Goal: Find specific page/section: Find specific page/section

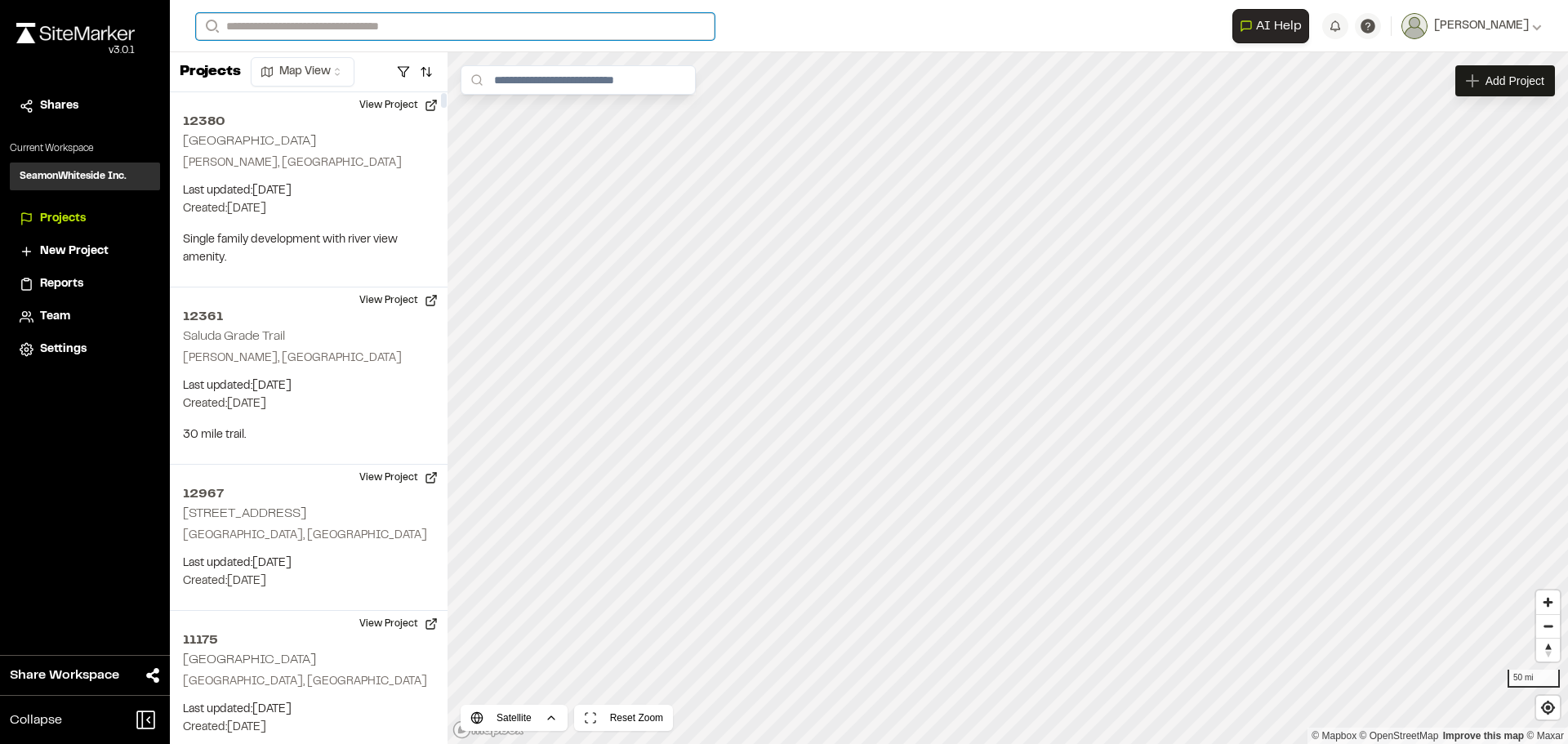
click at [305, 33] on input "Search" at bounding box center [456, 26] width 519 height 27
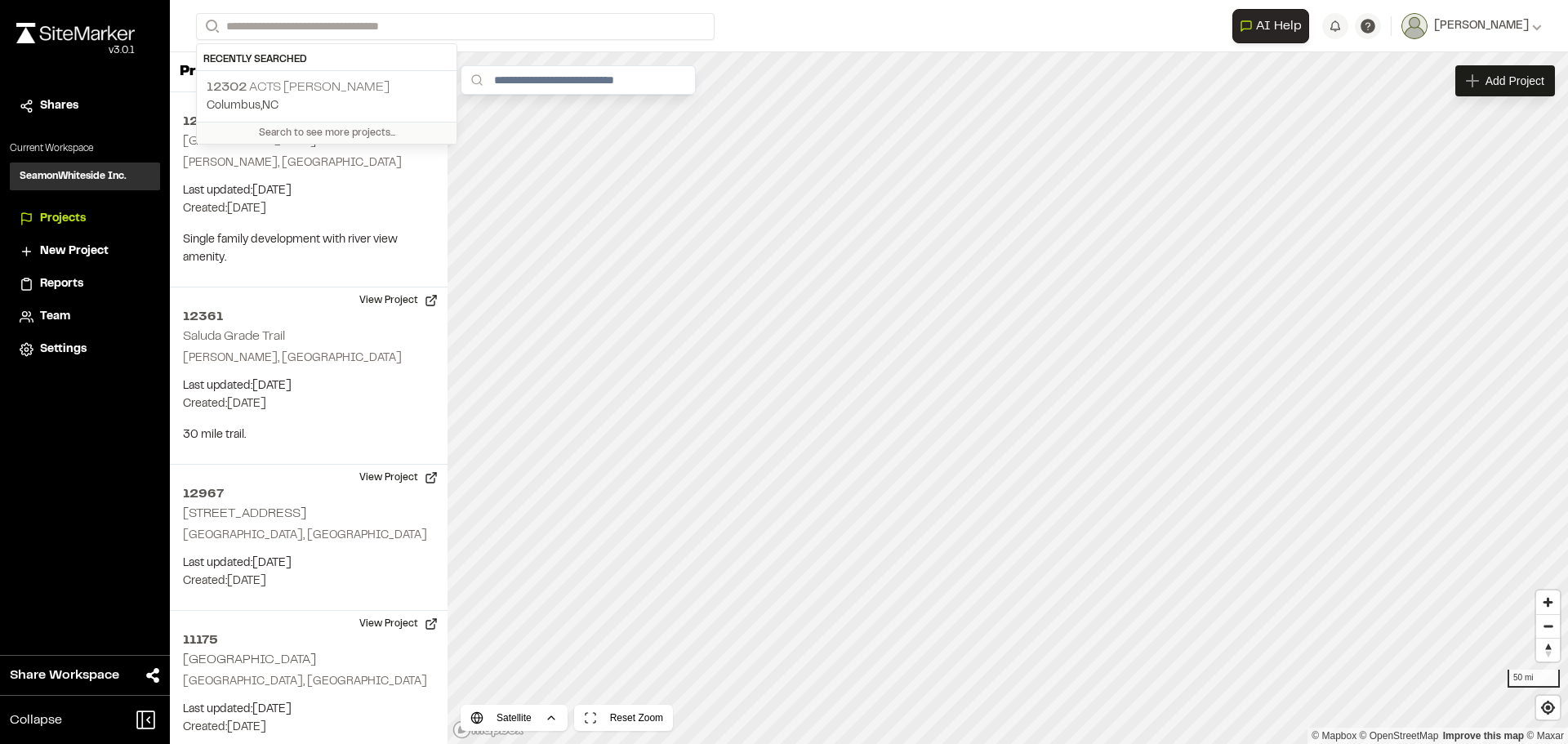
click at [236, 105] on p "[GEOGRAPHIC_DATA] , [GEOGRAPHIC_DATA]" at bounding box center [327, 106] width 241 height 18
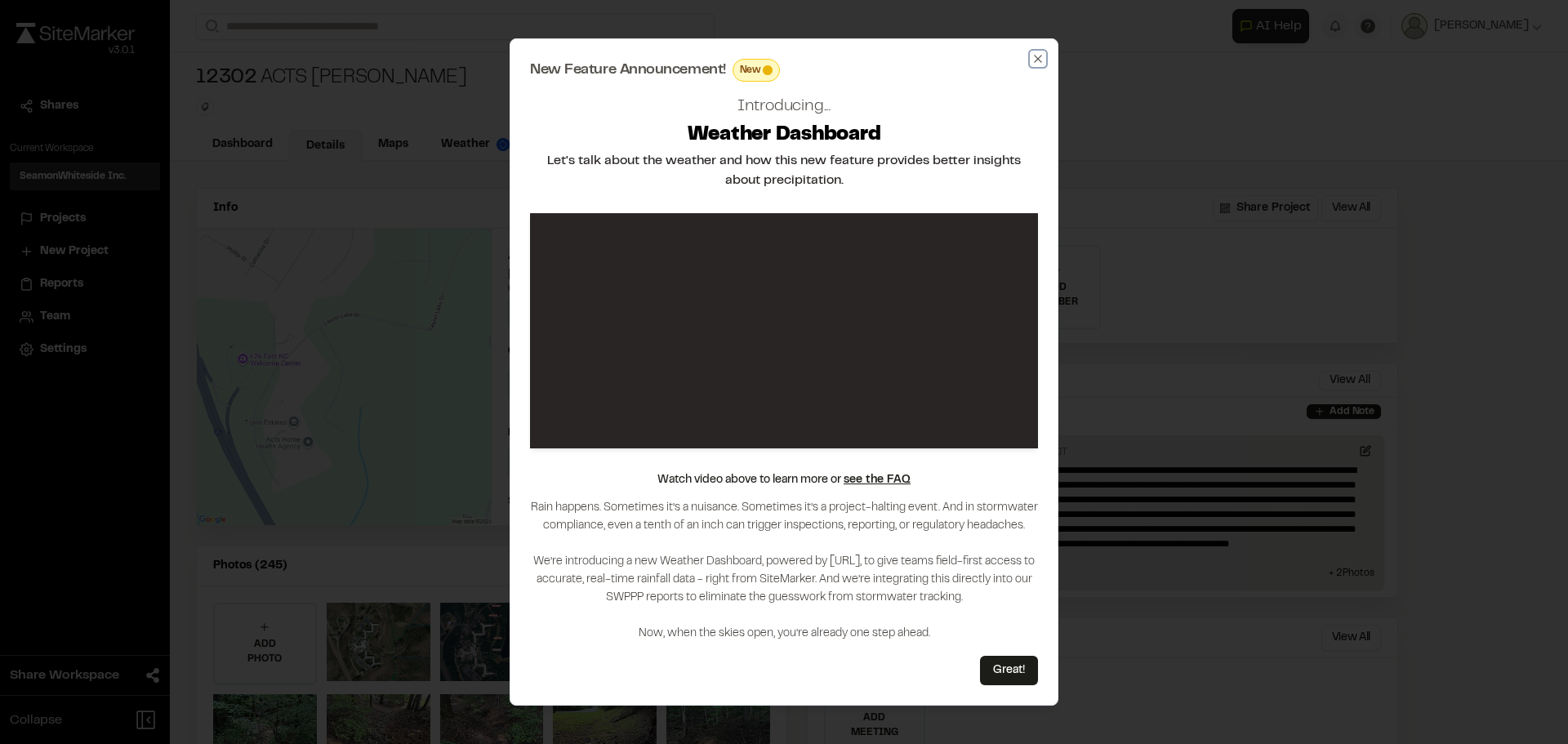
click at [1040, 57] on icon "button" at bounding box center [1038, 58] width 7 height 7
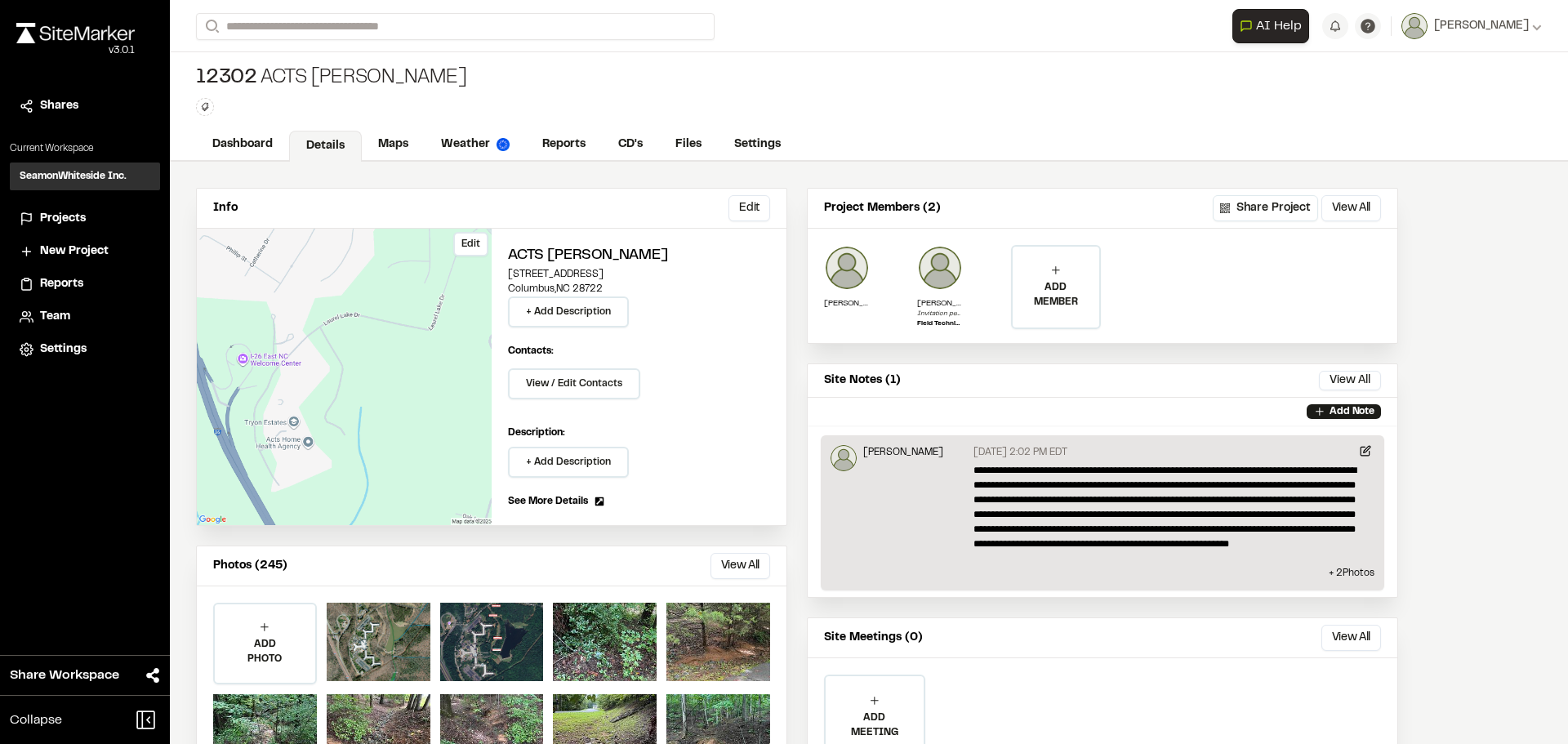
scroll to position [79, 0]
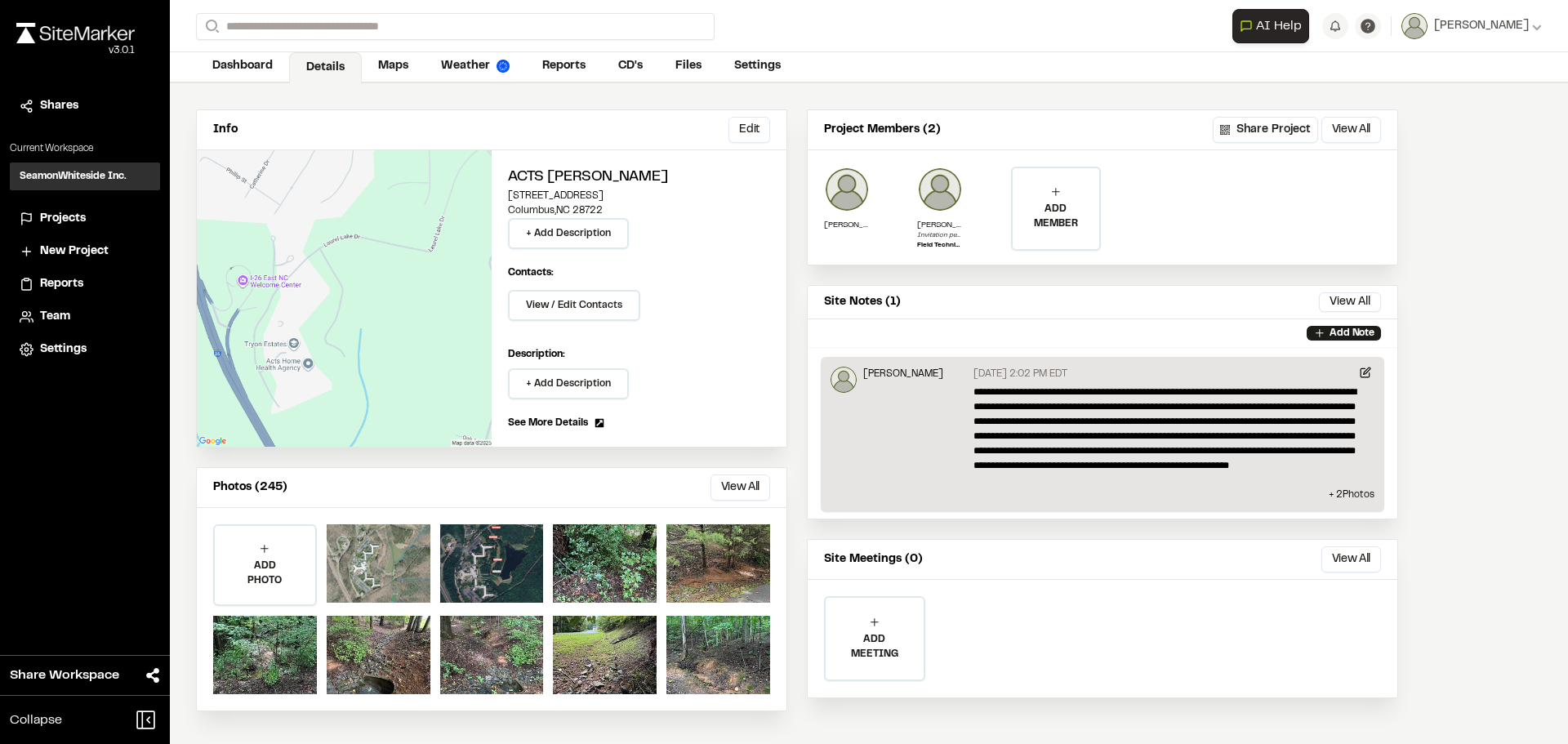
click at [397, 554] on div at bounding box center [378, 564] width 103 height 79
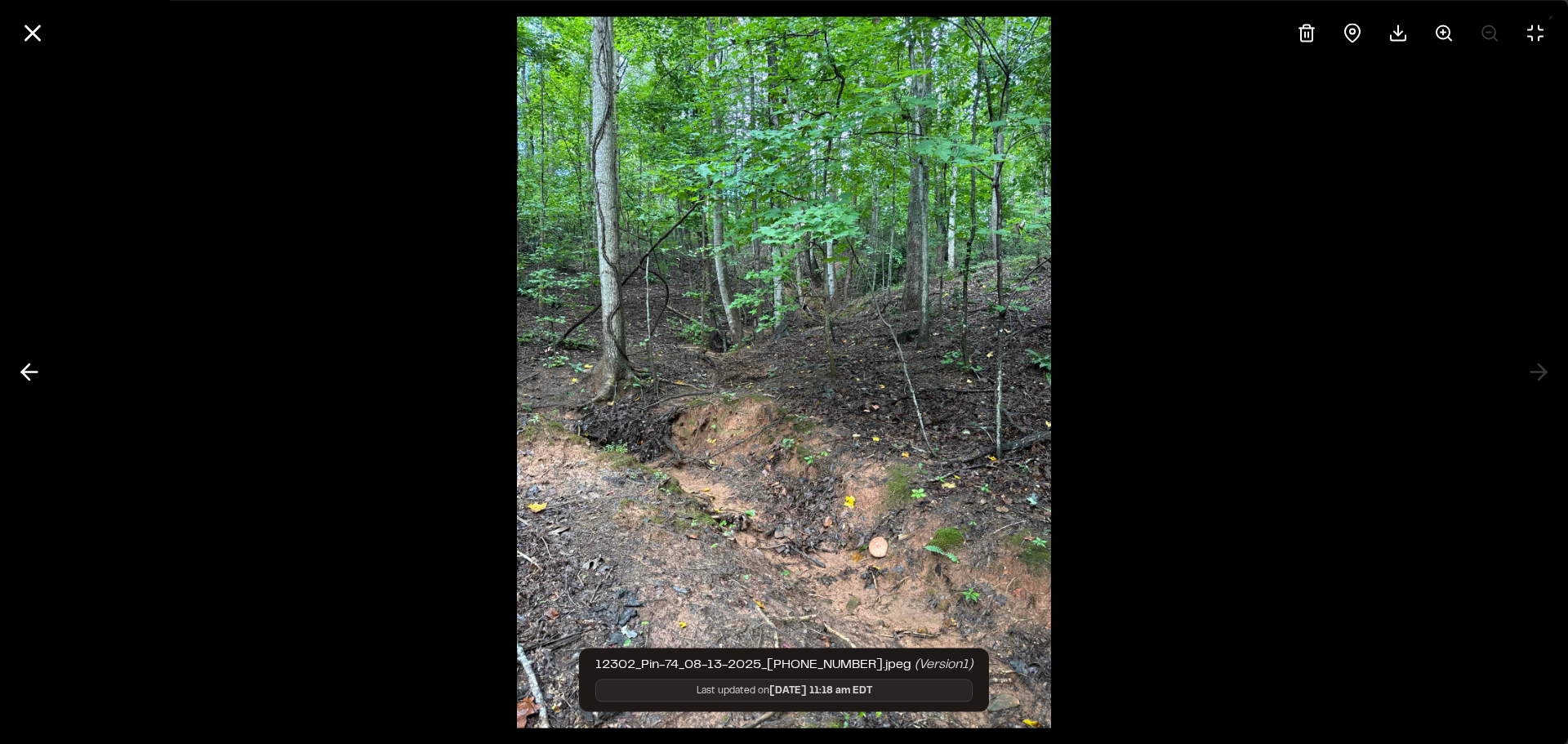
click at [1309, 418] on div at bounding box center [784, 372] width 1568 height 744
click at [1541, 373] on div at bounding box center [784, 372] width 1568 height 744
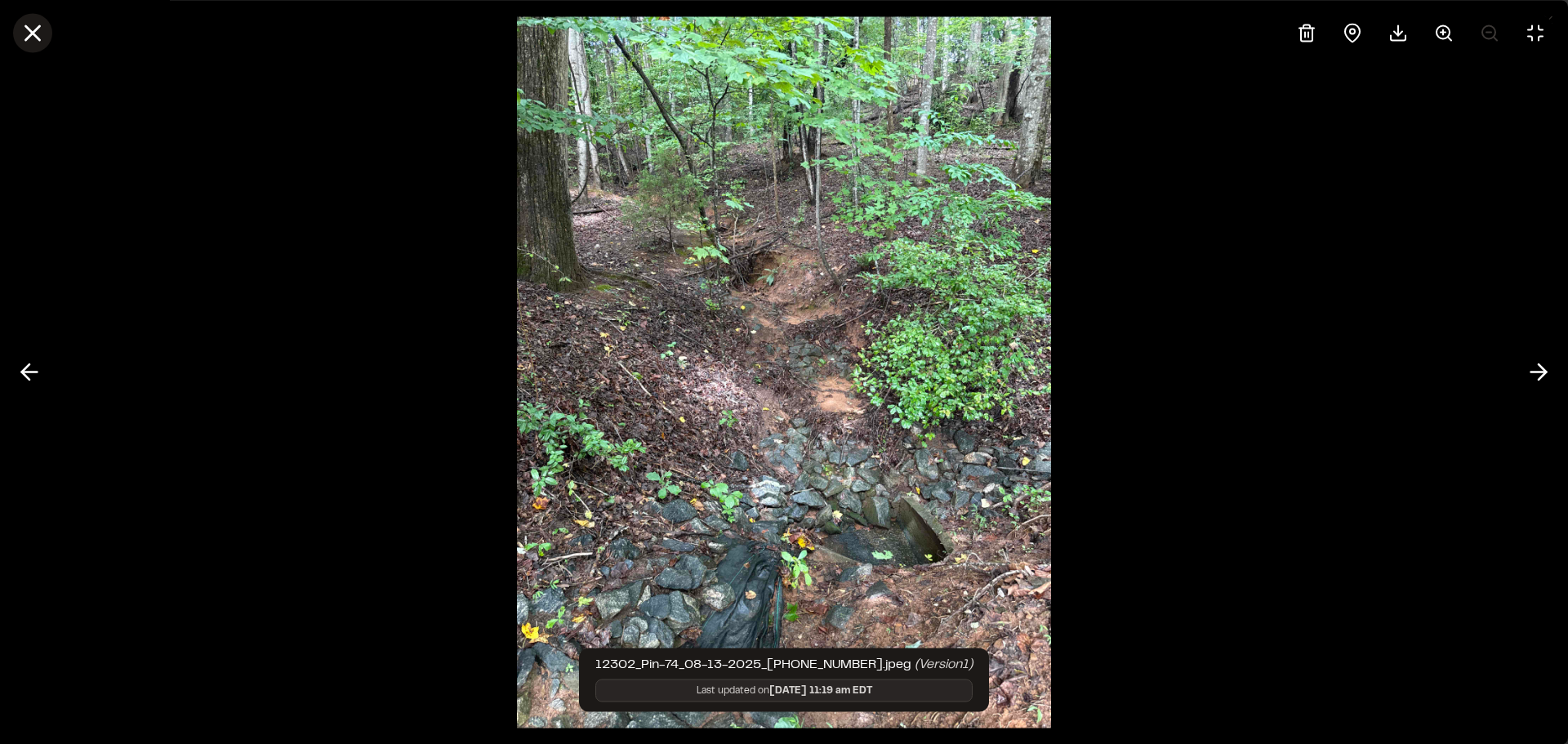
click at [50, 32] on button at bounding box center [33, 33] width 39 height 39
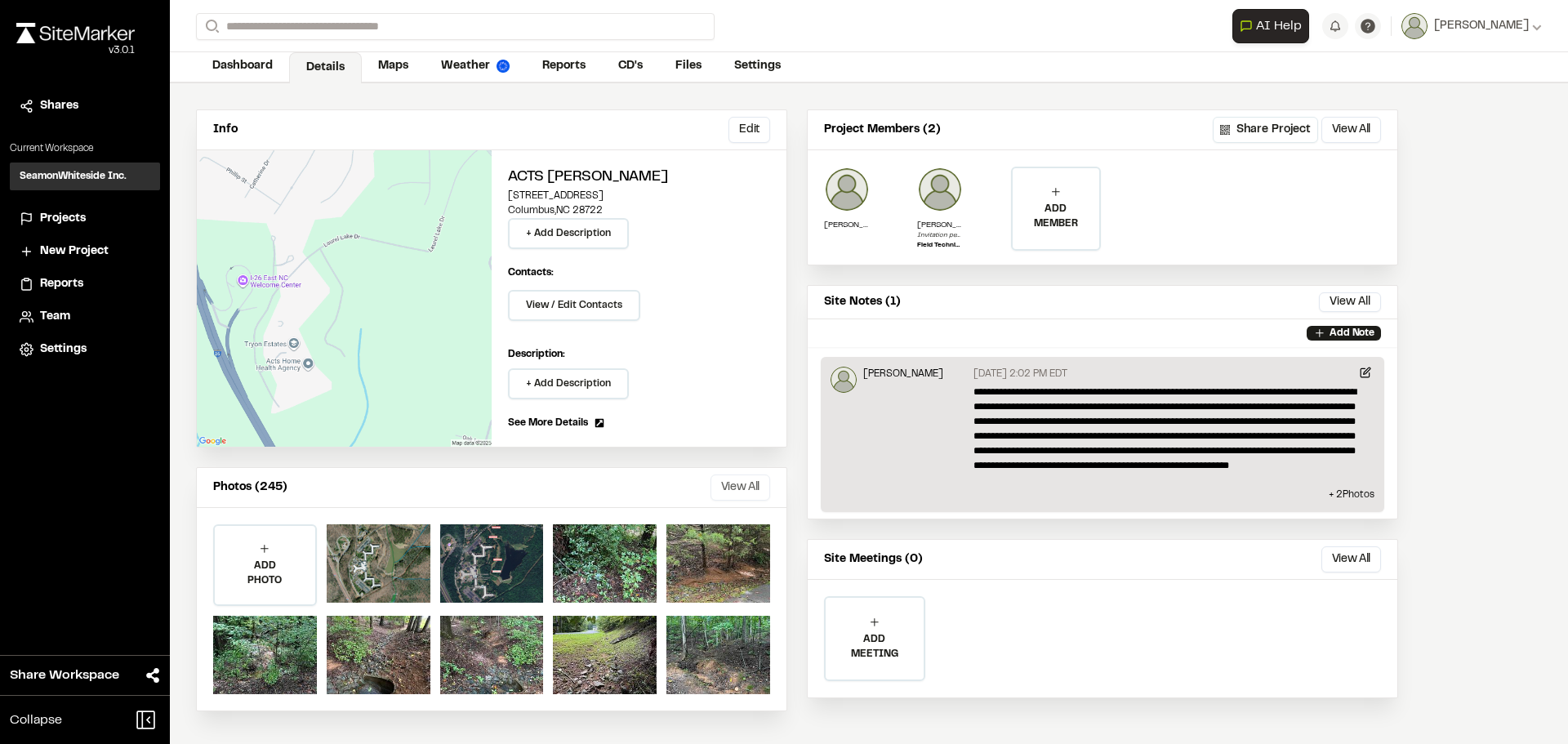
click at [743, 486] on button "View All" at bounding box center [740, 488] width 60 height 26
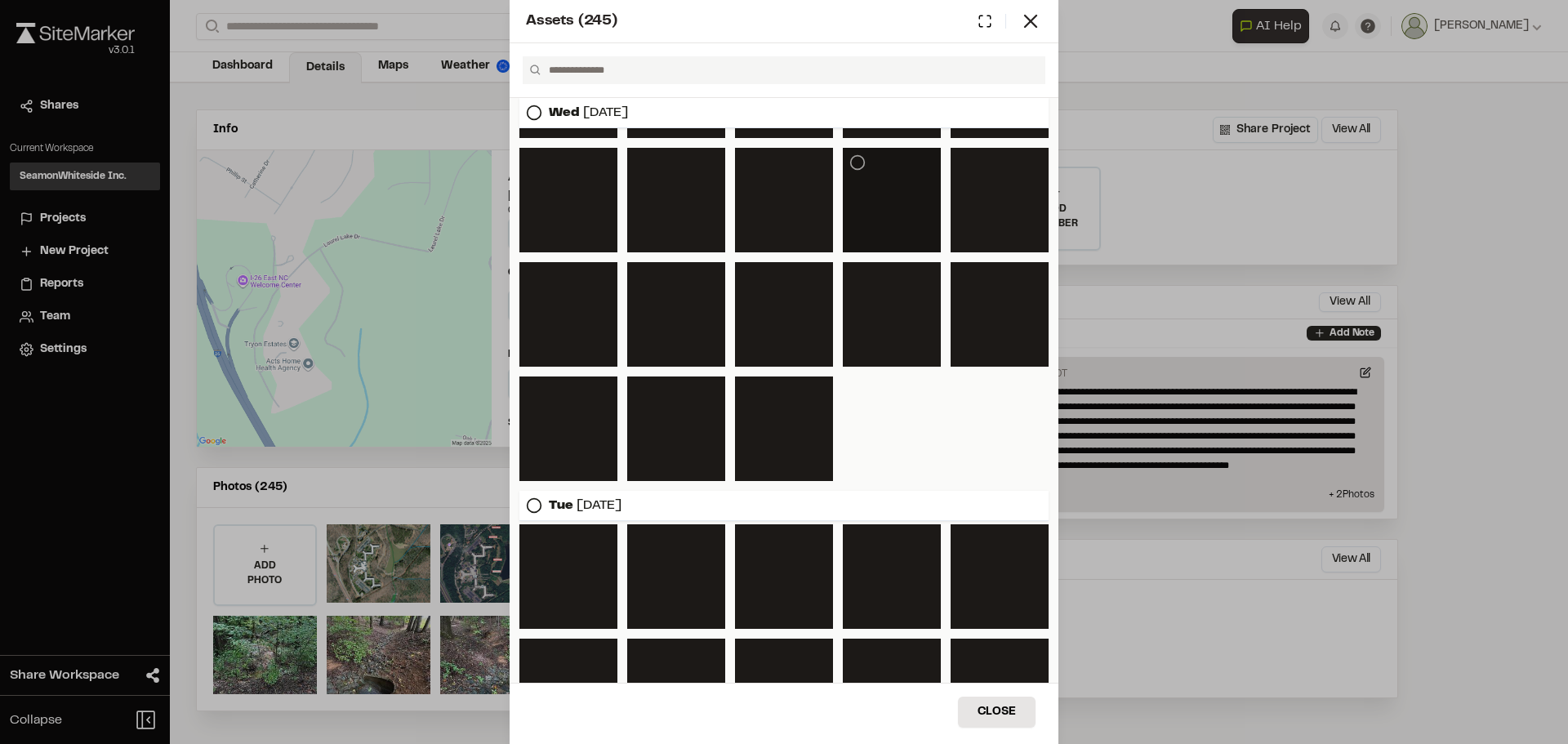
scroll to position [1225, 0]
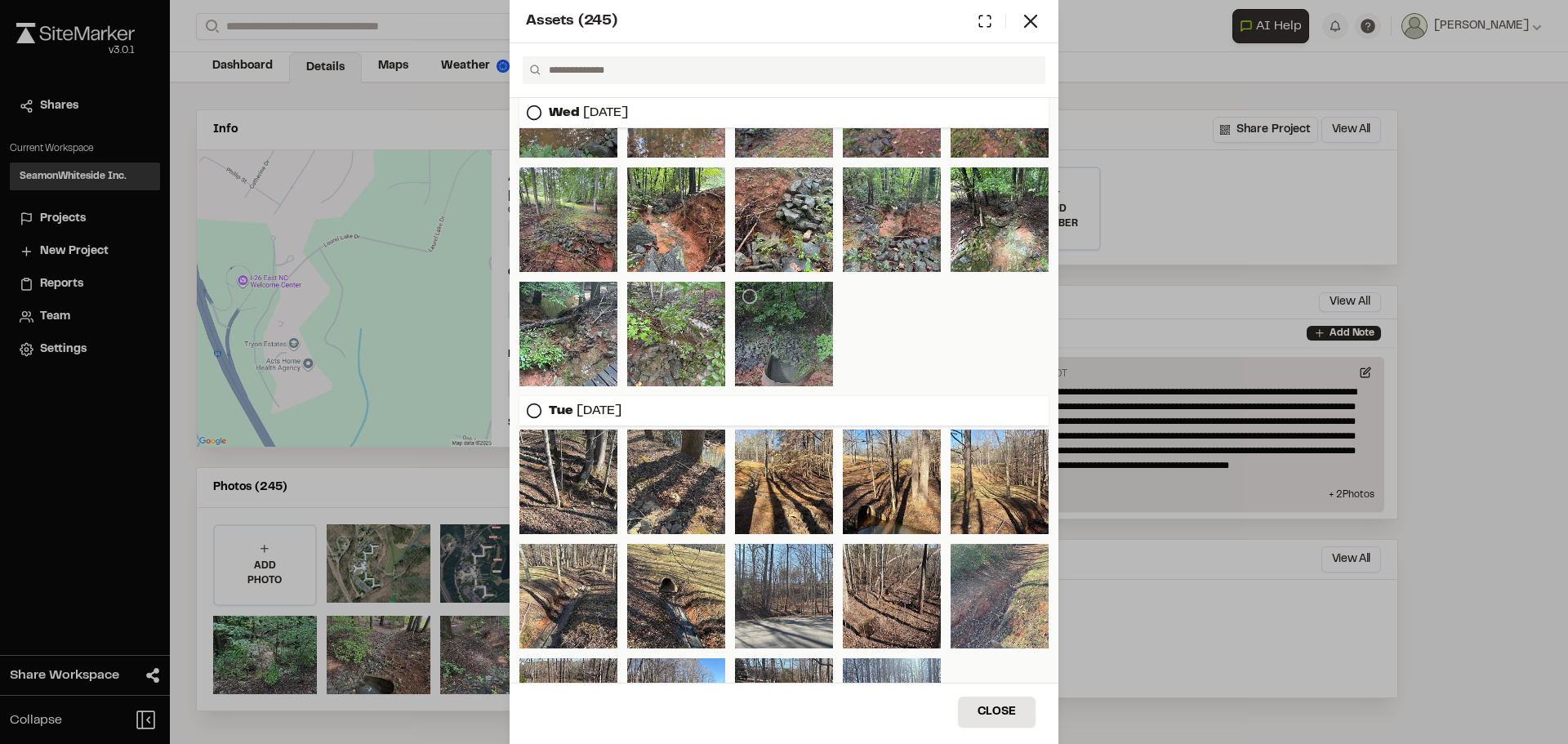
click at [792, 342] on div at bounding box center [783, 333] width 98 height 104
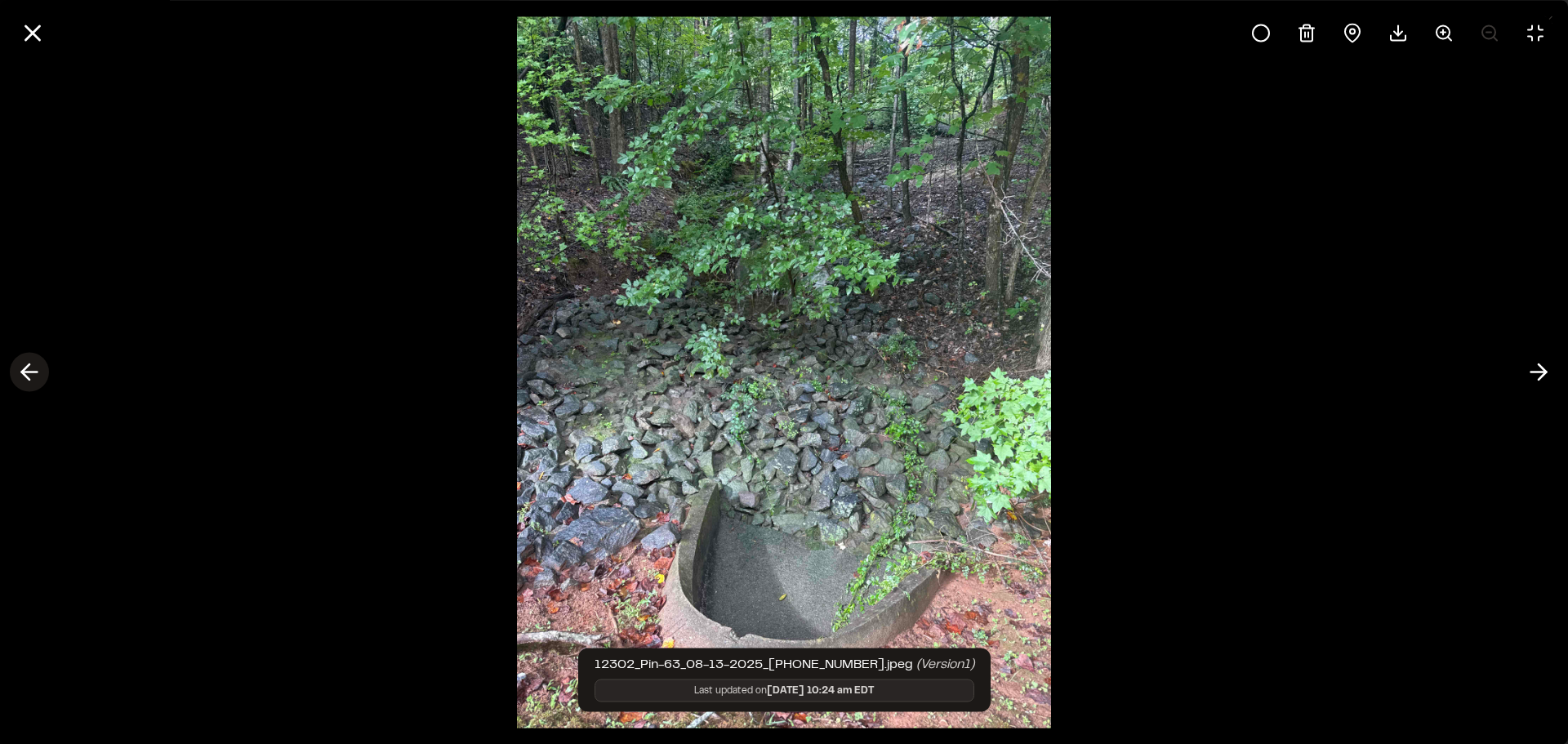
click at [25, 367] on icon at bounding box center [30, 373] width 26 height 28
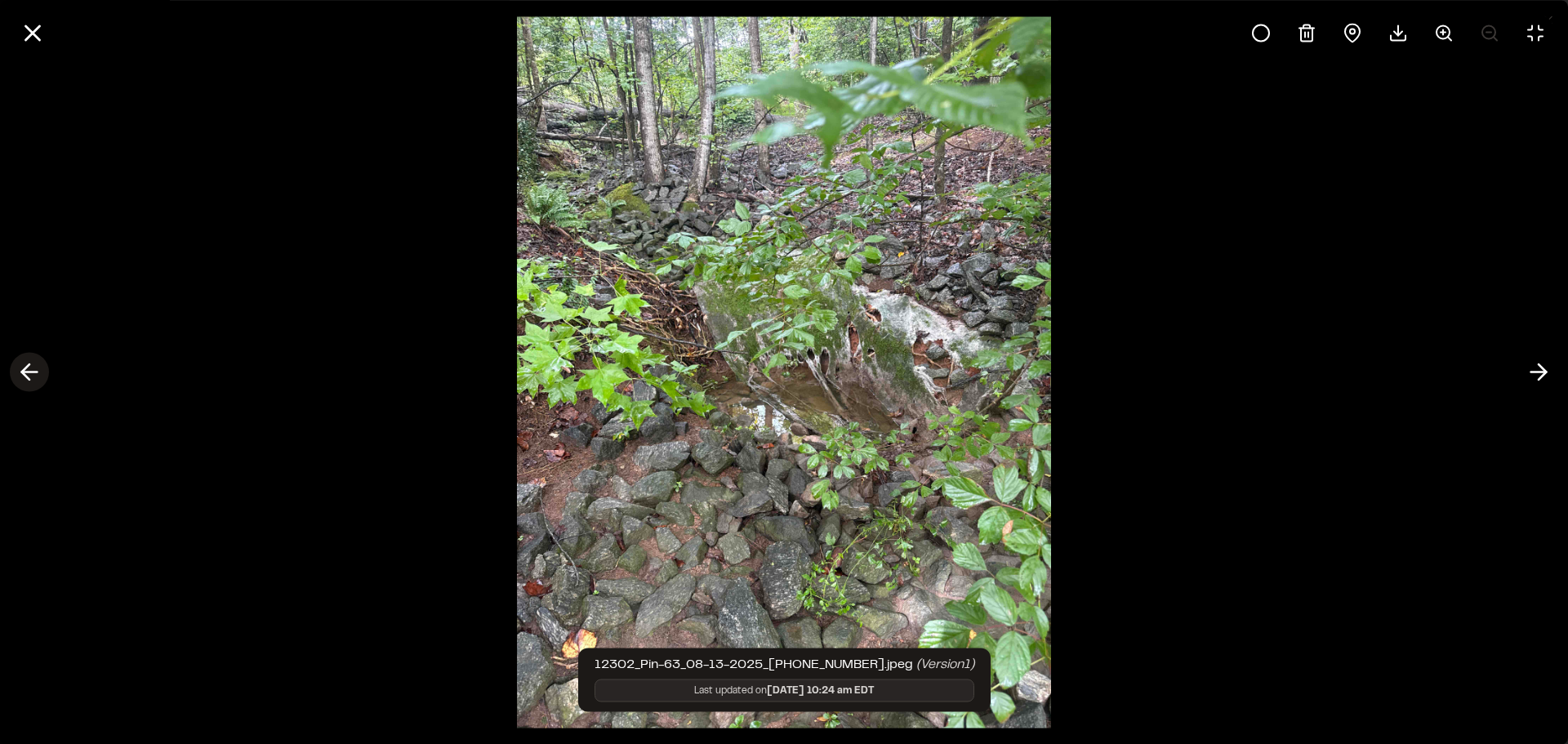
click at [25, 374] on polyline at bounding box center [25, 372] width 7 height 16
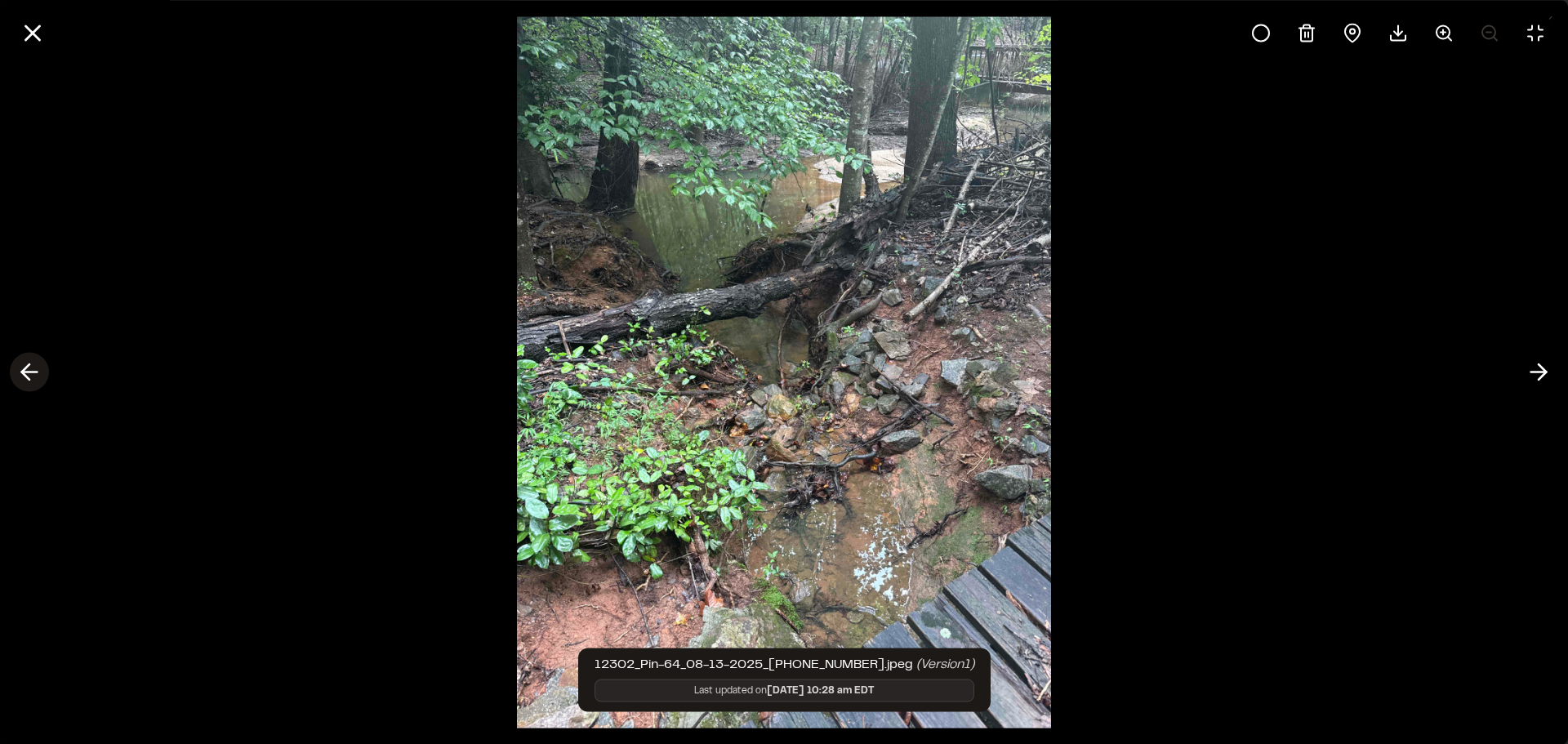
click at [25, 374] on polyline at bounding box center [25, 372] width 7 height 16
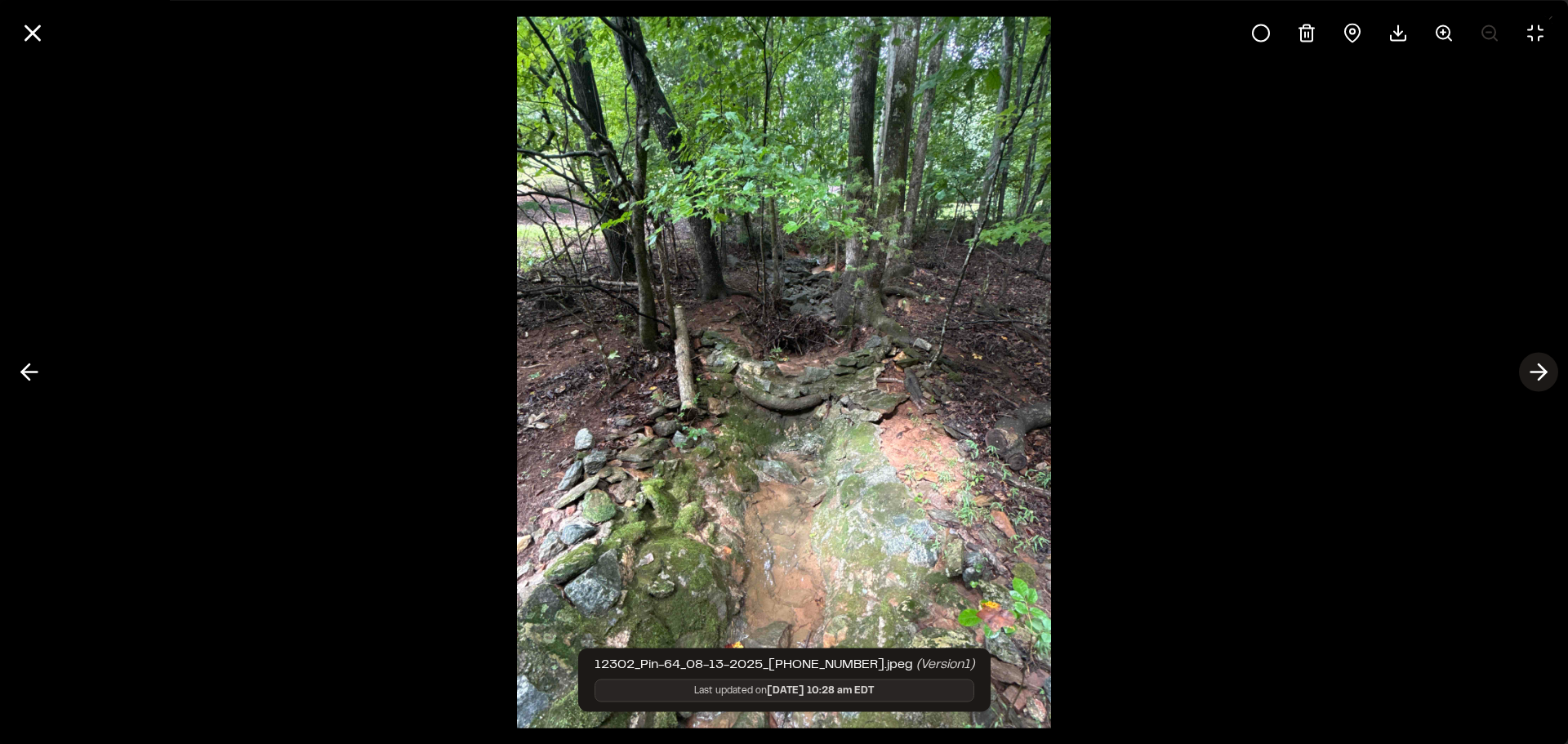
click at [1546, 382] on icon at bounding box center [1539, 373] width 26 height 28
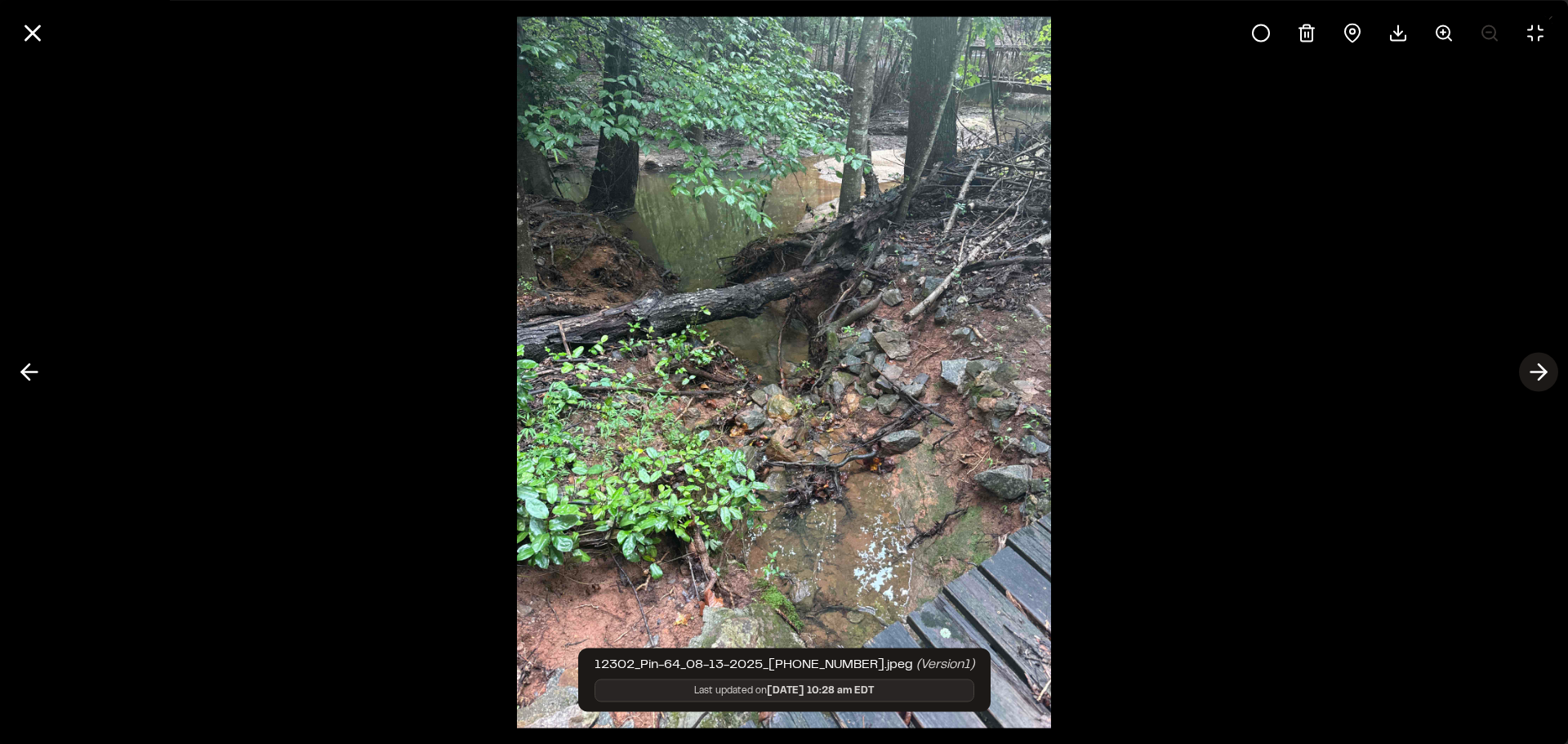
click at [1545, 380] on icon at bounding box center [1539, 373] width 26 height 28
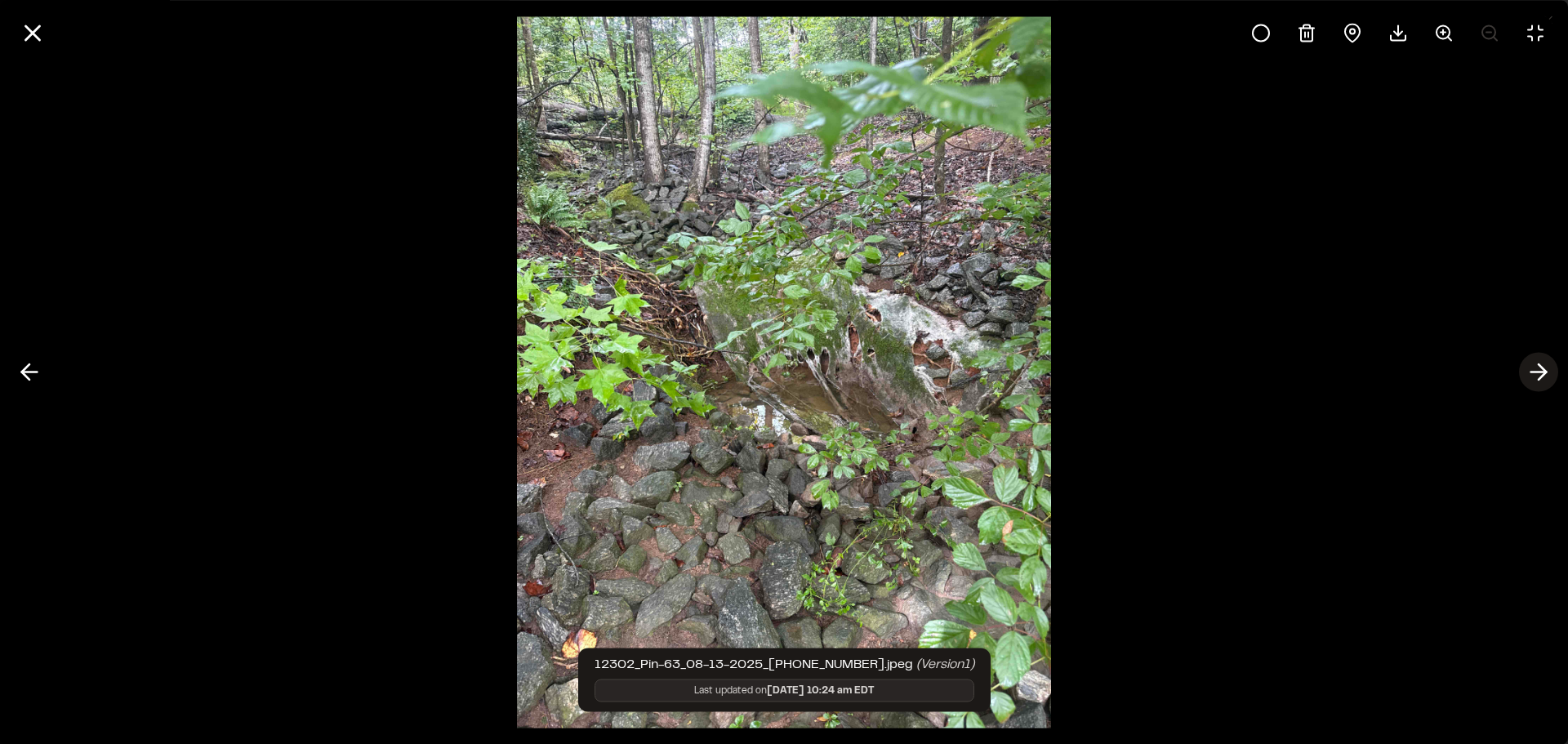
click at [1545, 380] on icon at bounding box center [1539, 373] width 26 height 28
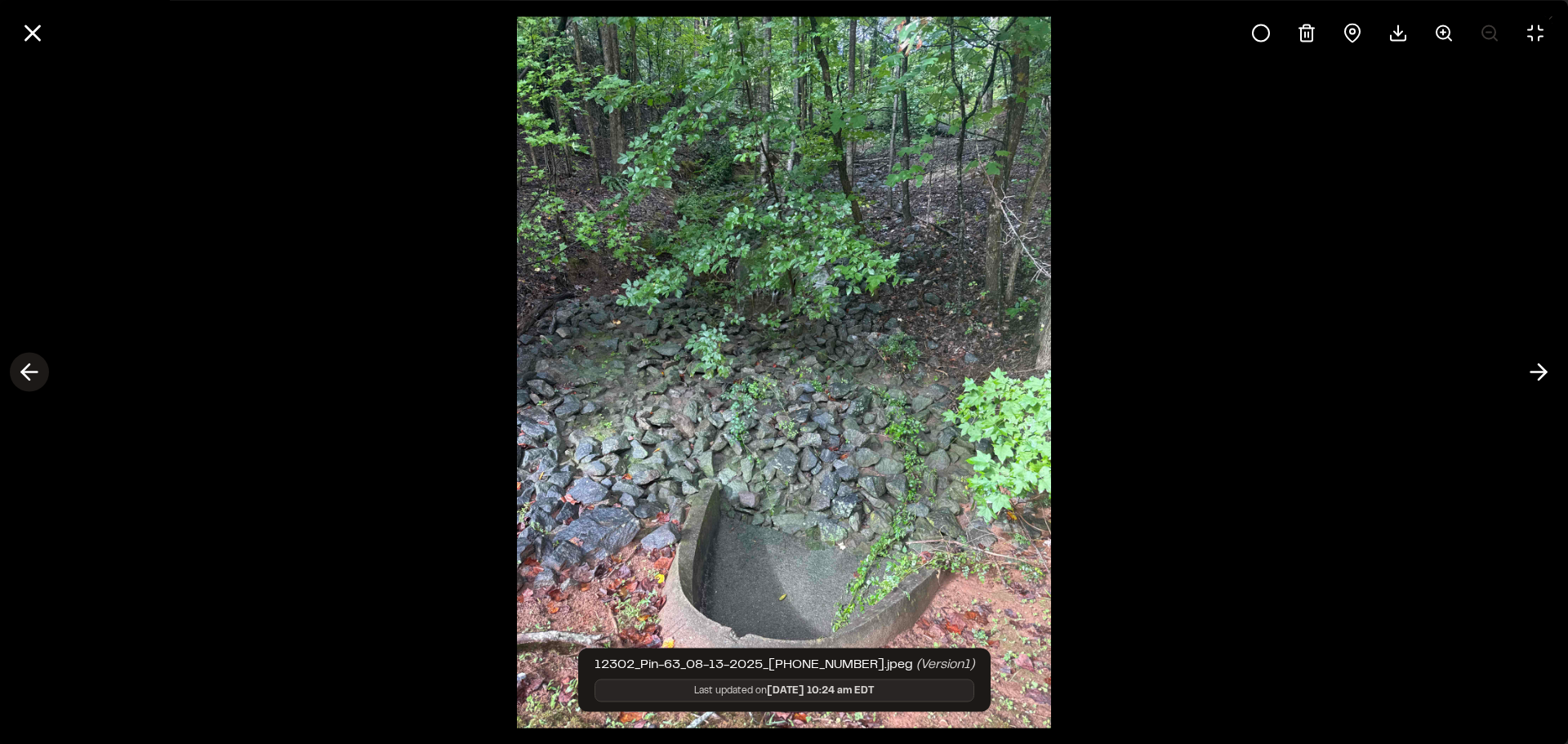
click at [36, 373] on line at bounding box center [30, 373] width 16 height 0
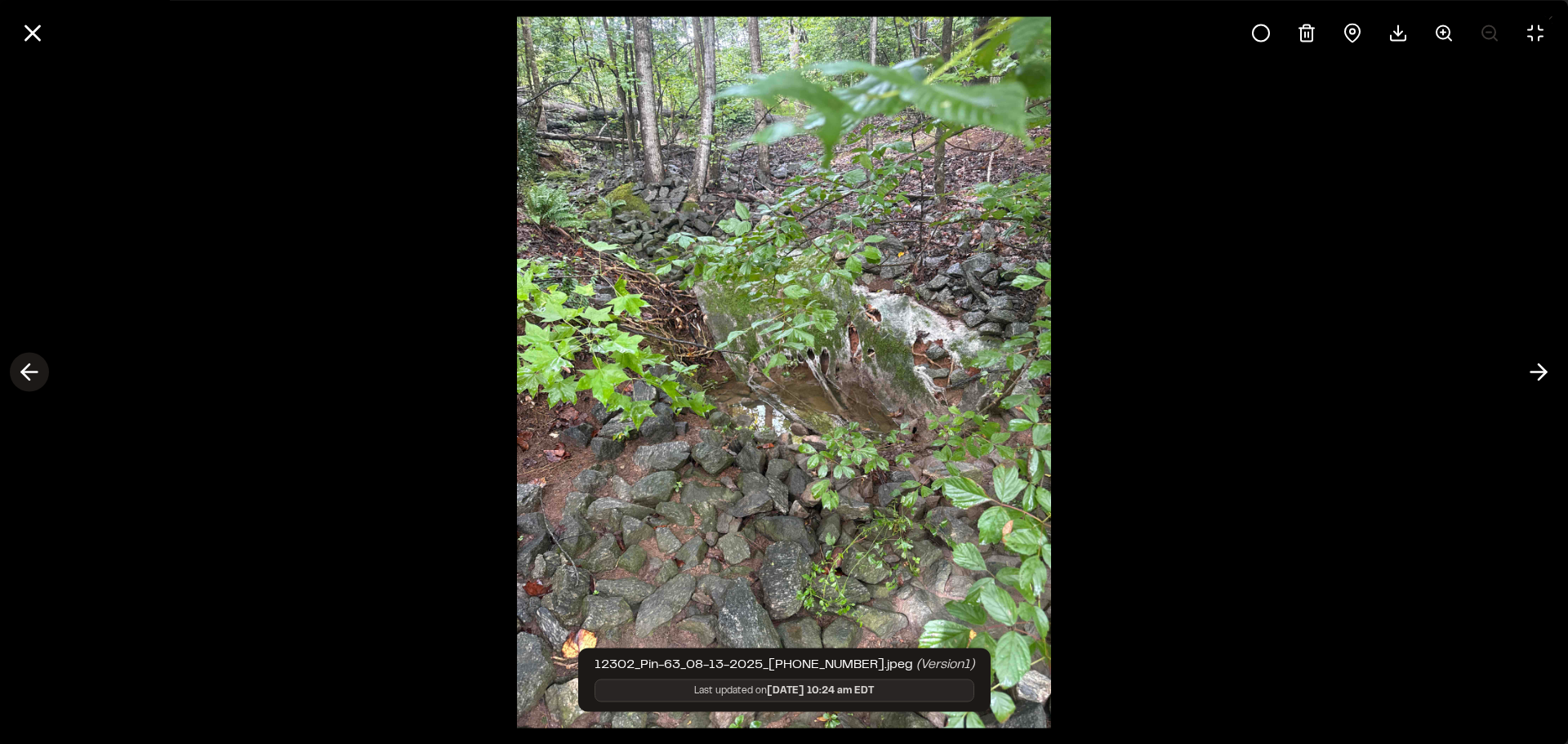
click at [36, 373] on line at bounding box center [30, 373] width 16 height 0
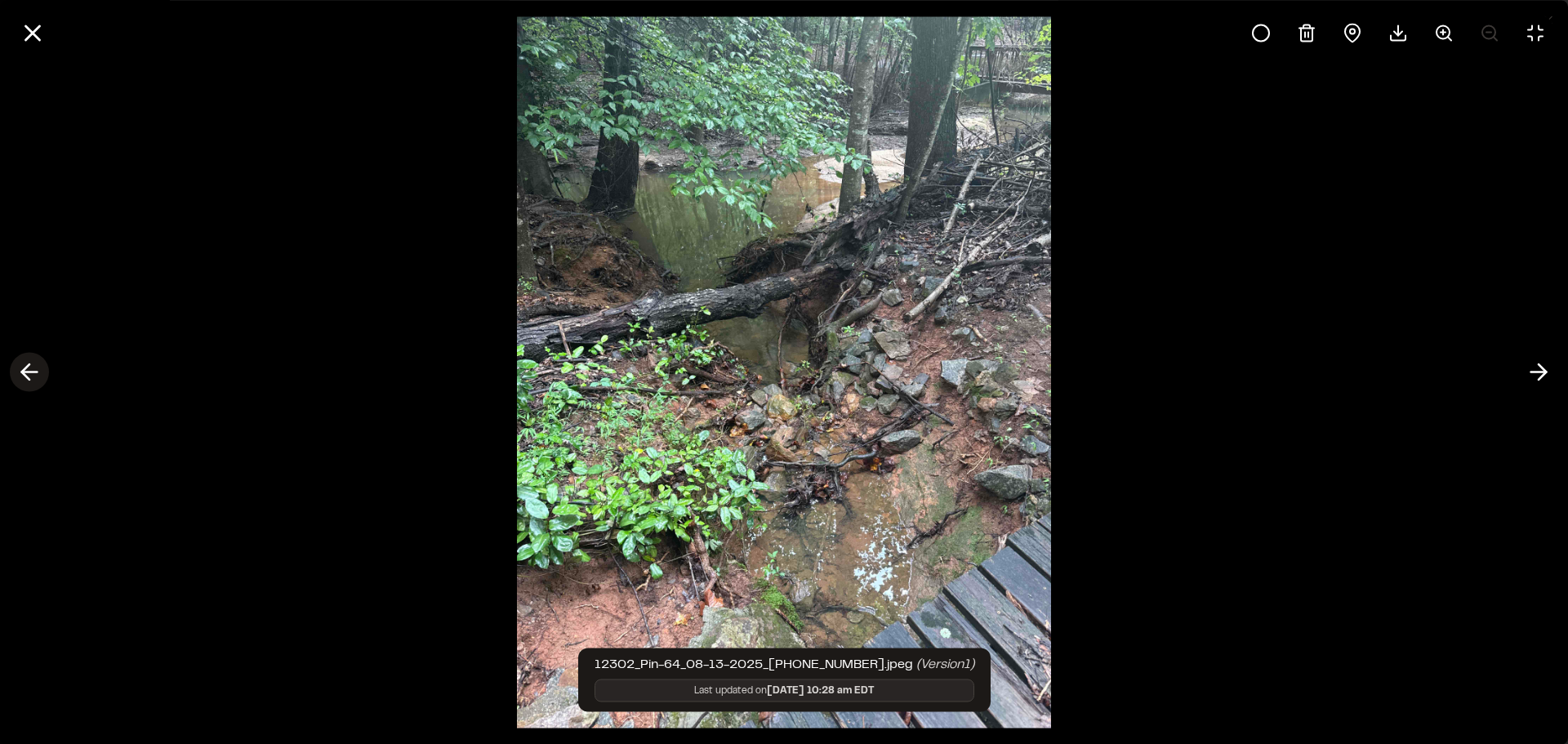
click at [36, 373] on line at bounding box center [30, 373] width 16 height 0
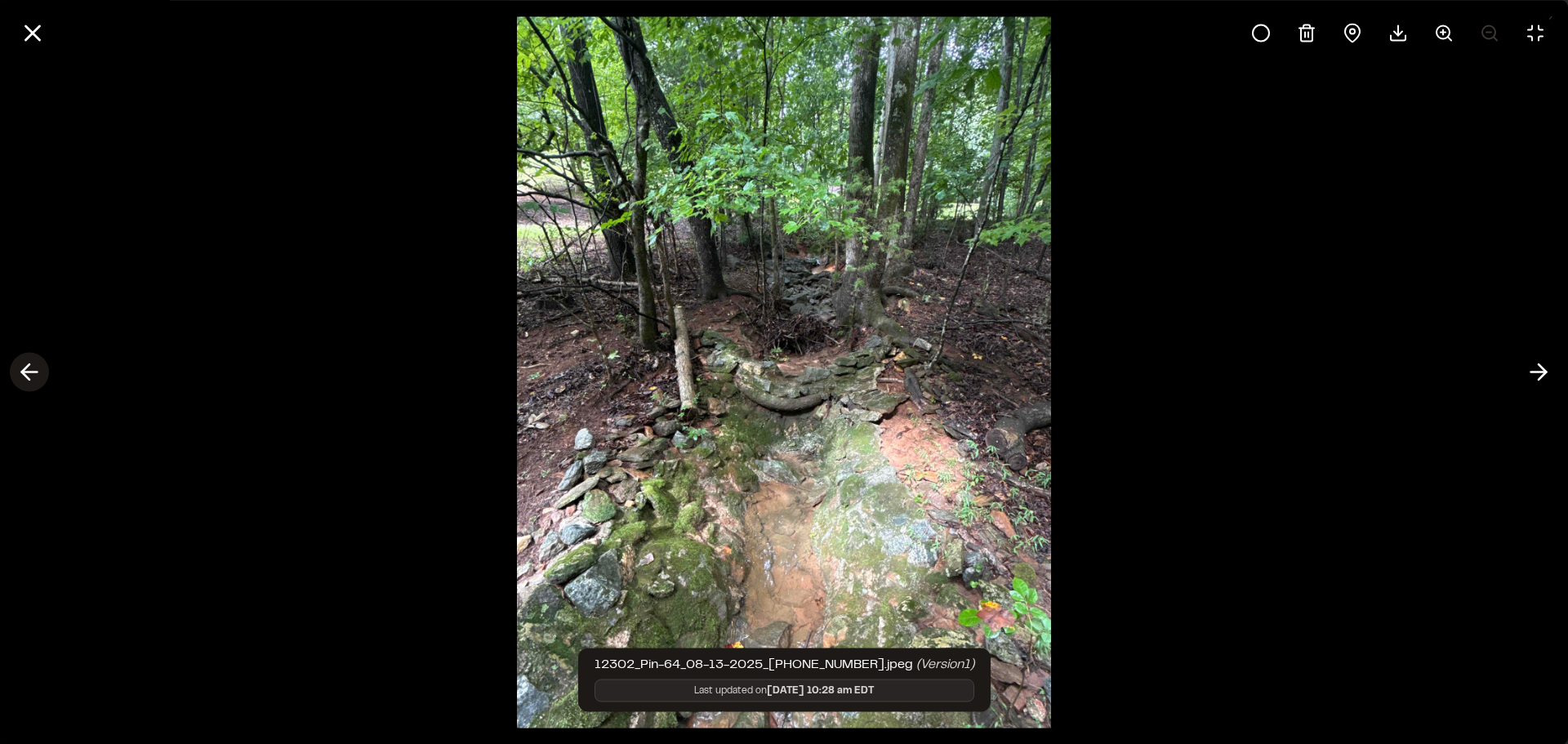
click at [36, 373] on line at bounding box center [30, 373] width 16 height 0
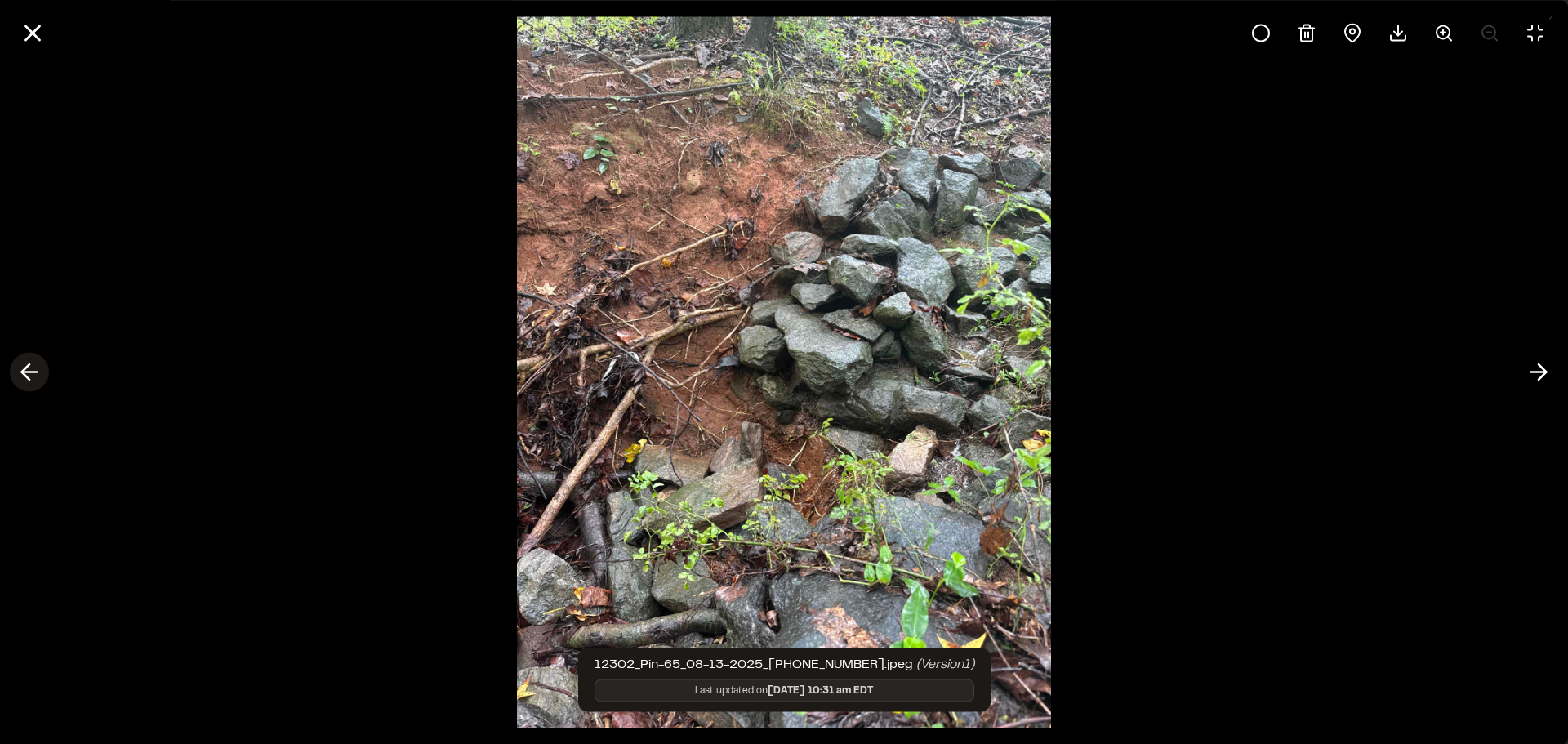
click at [36, 373] on line at bounding box center [30, 373] width 16 height 0
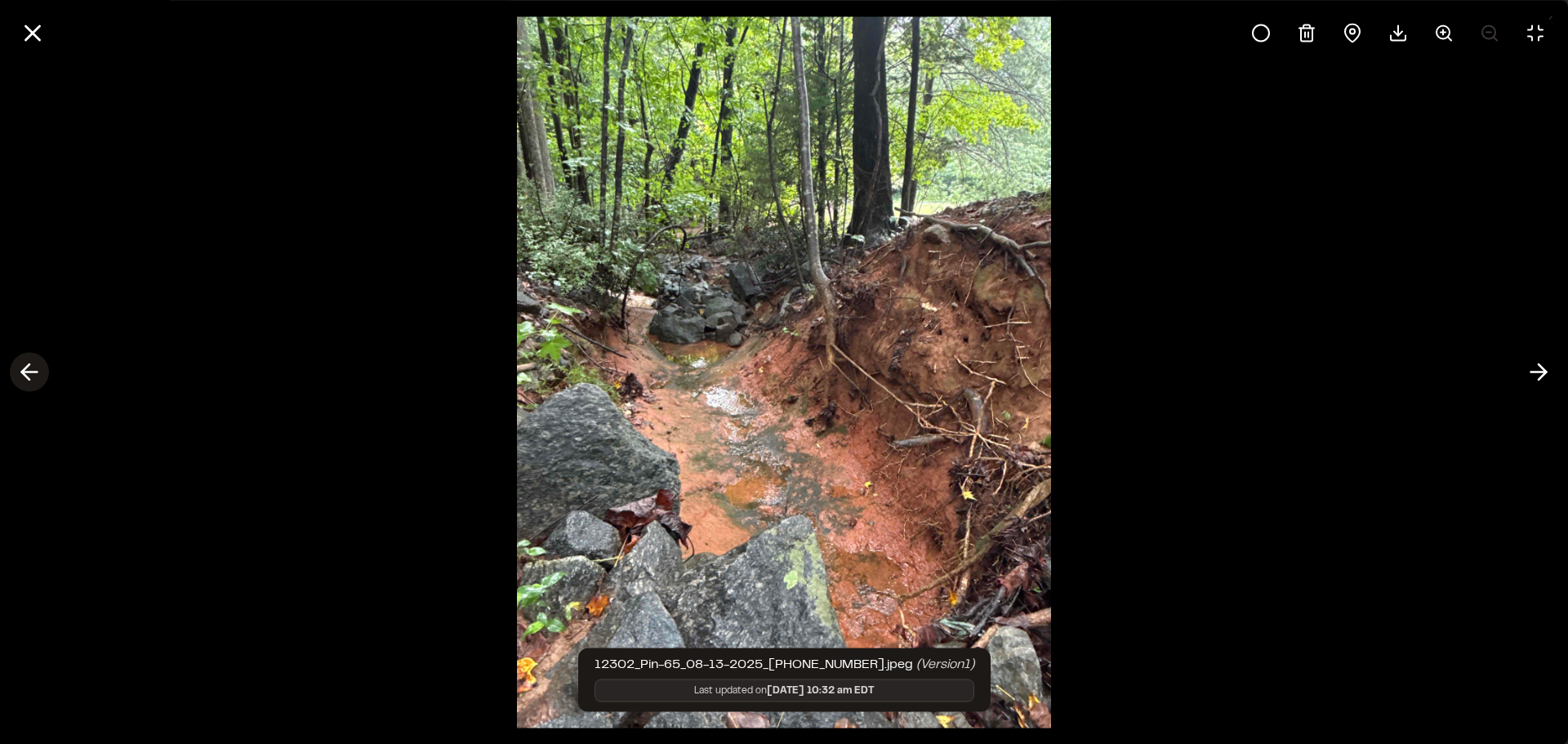
click at [36, 373] on line at bounding box center [30, 373] width 16 height 0
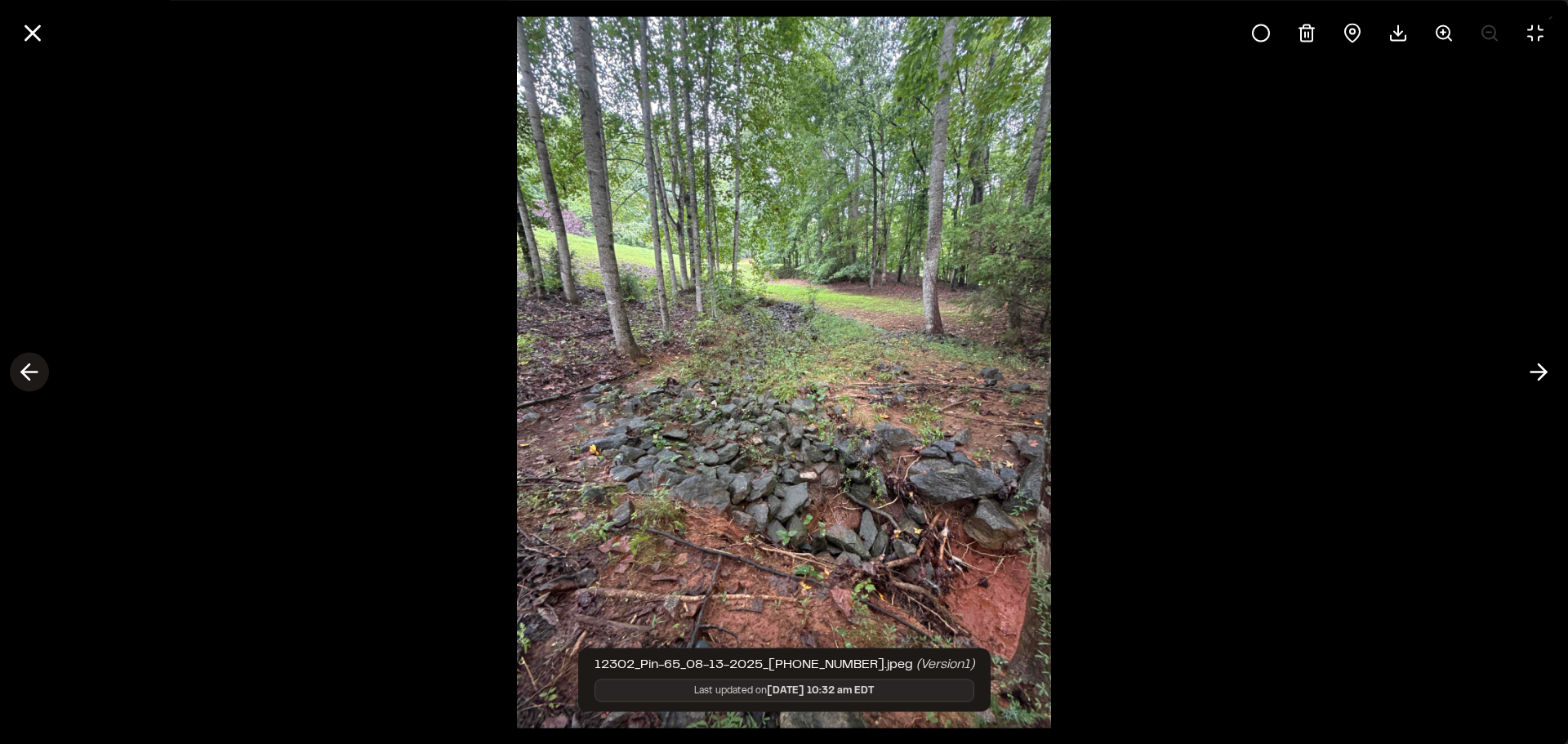
click at [36, 373] on line at bounding box center [30, 373] width 16 height 0
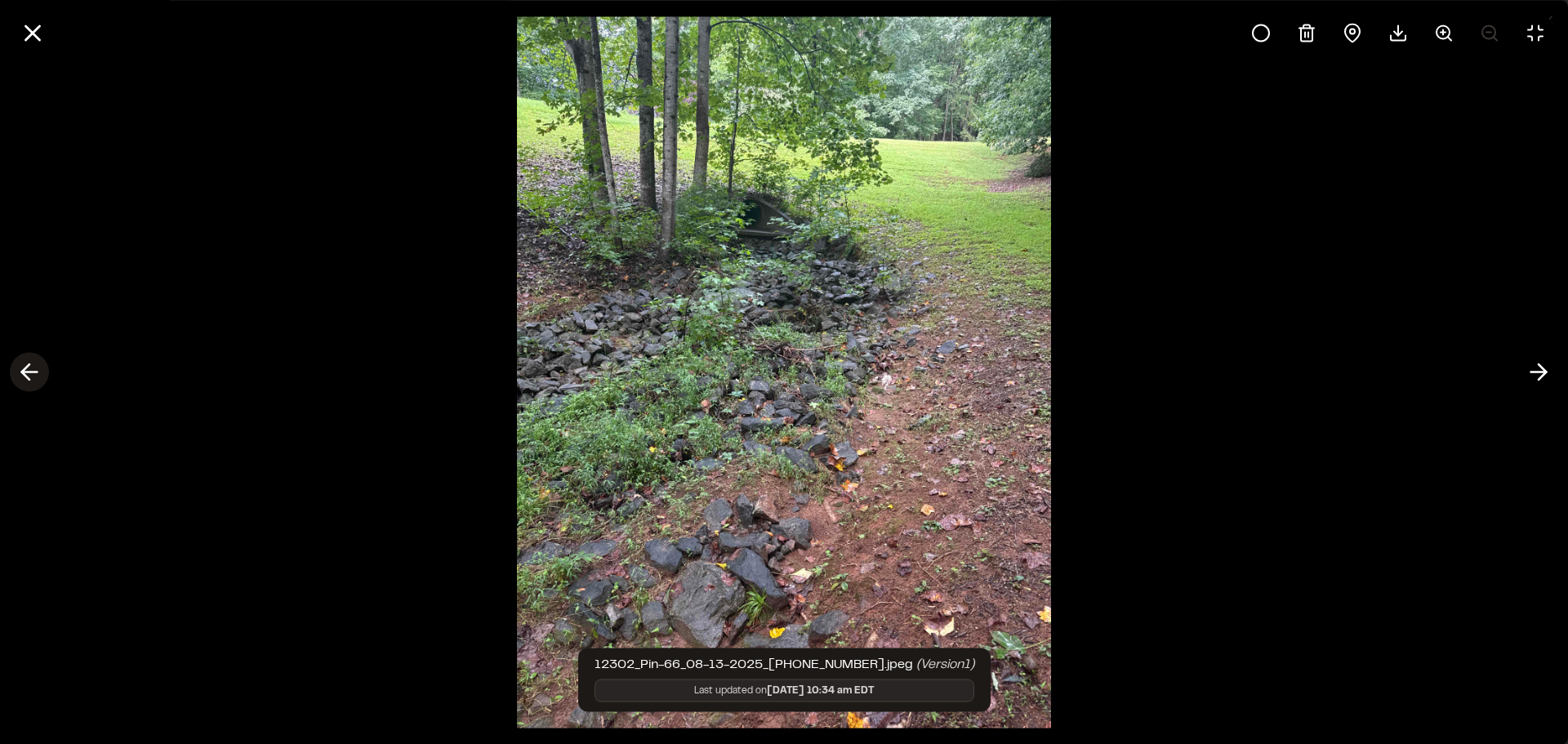
click at [36, 373] on line at bounding box center [30, 373] width 16 height 0
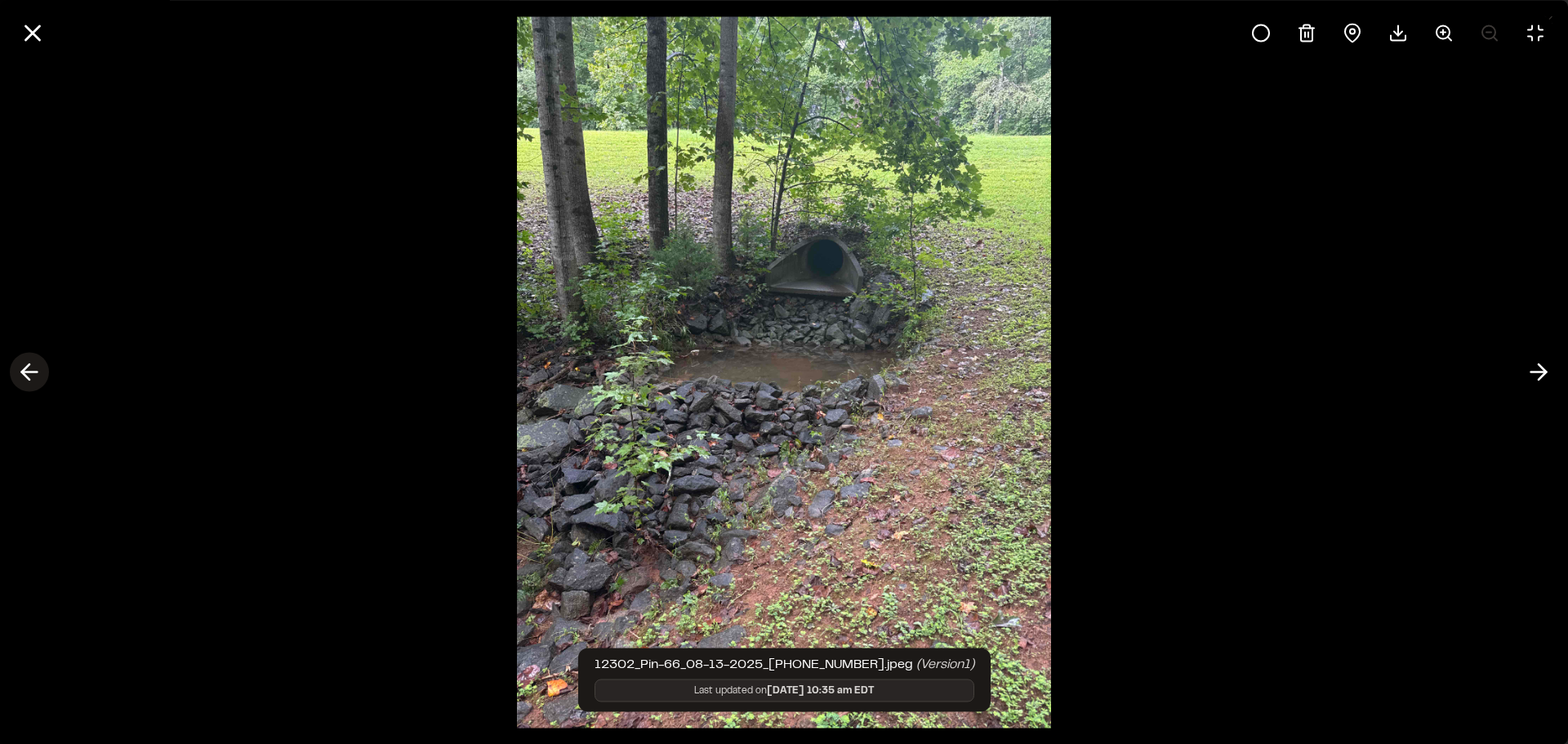
click at [36, 373] on line at bounding box center [30, 373] width 16 height 0
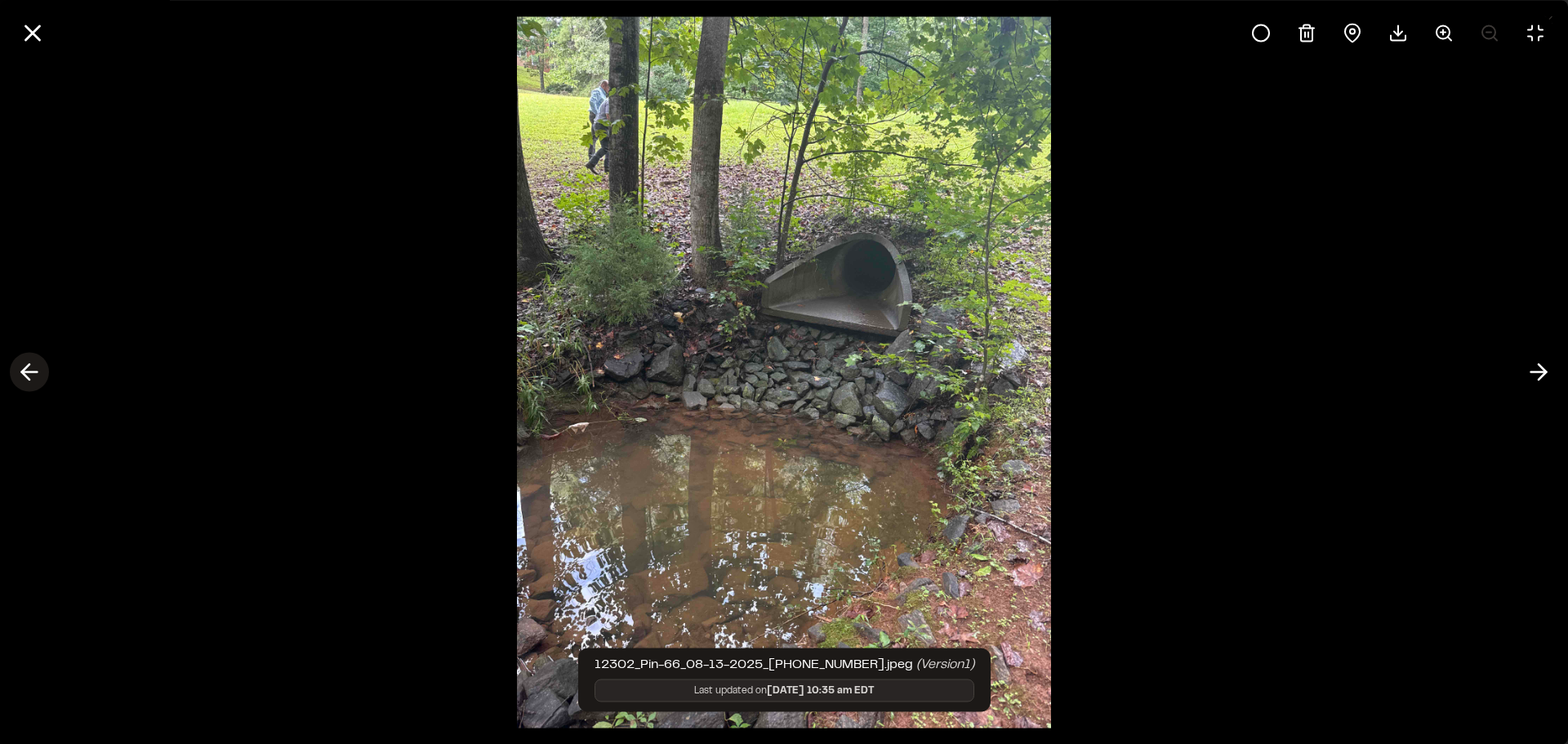
click at [36, 373] on line at bounding box center [30, 373] width 16 height 0
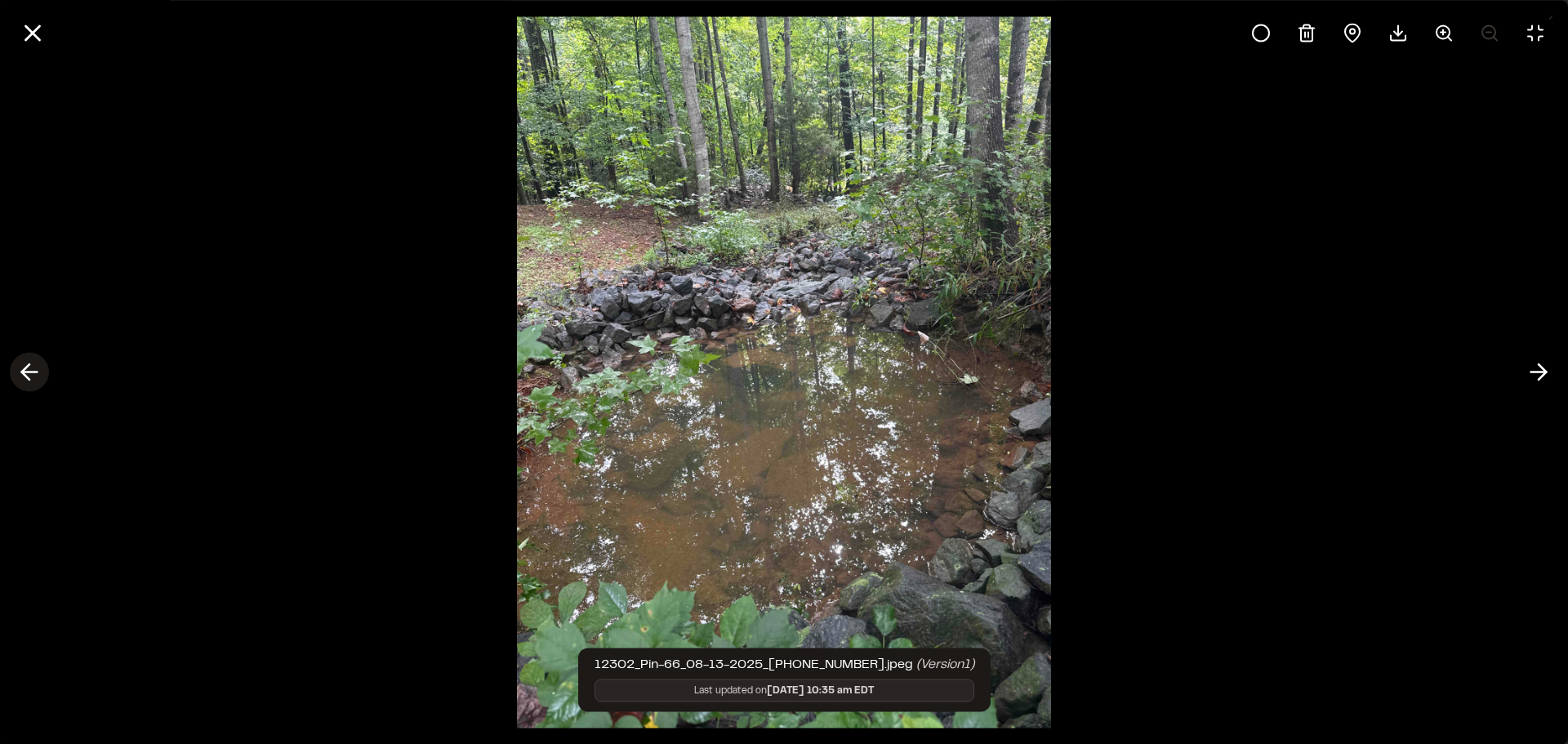
click at [36, 373] on line at bounding box center [30, 373] width 16 height 0
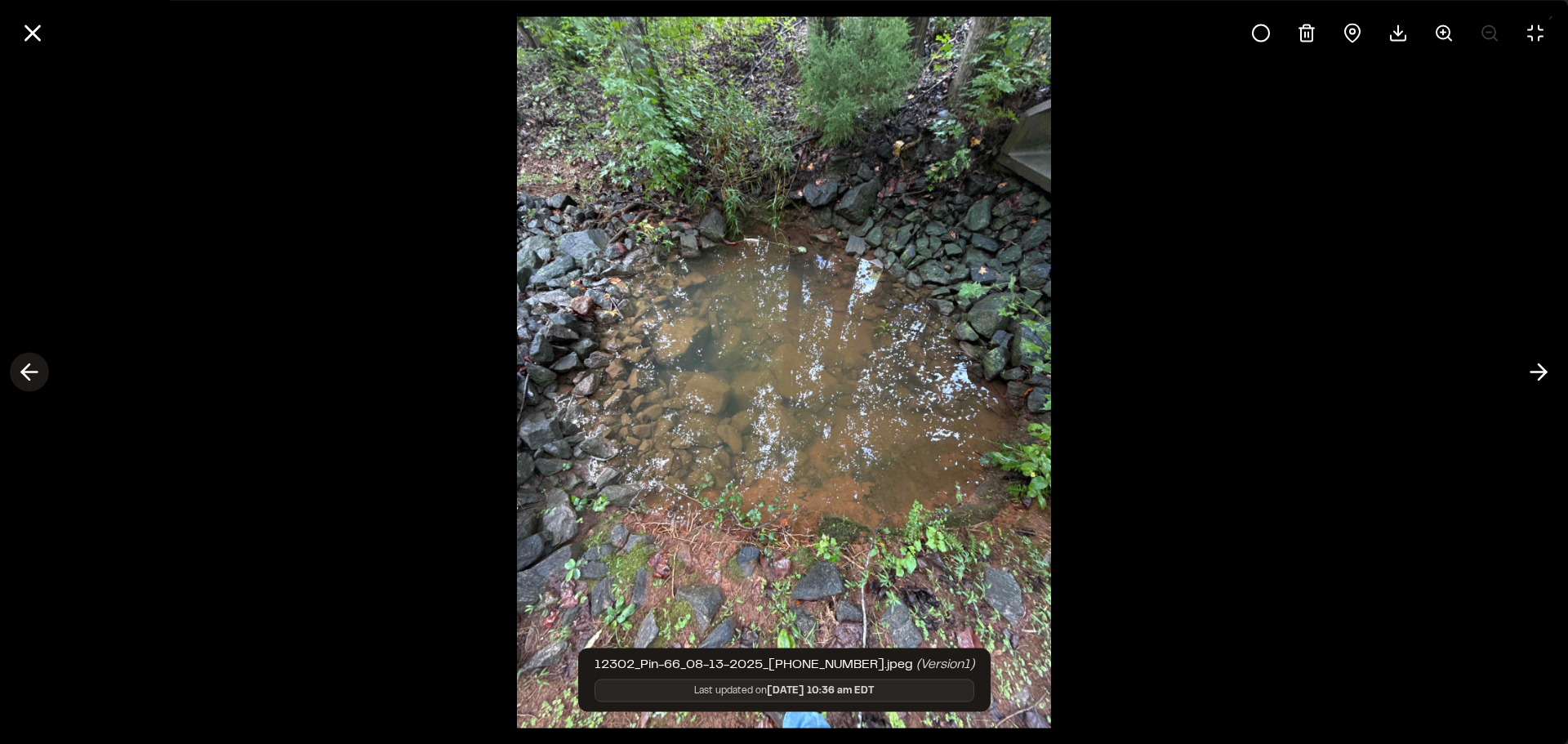
click at [36, 373] on line at bounding box center [30, 373] width 16 height 0
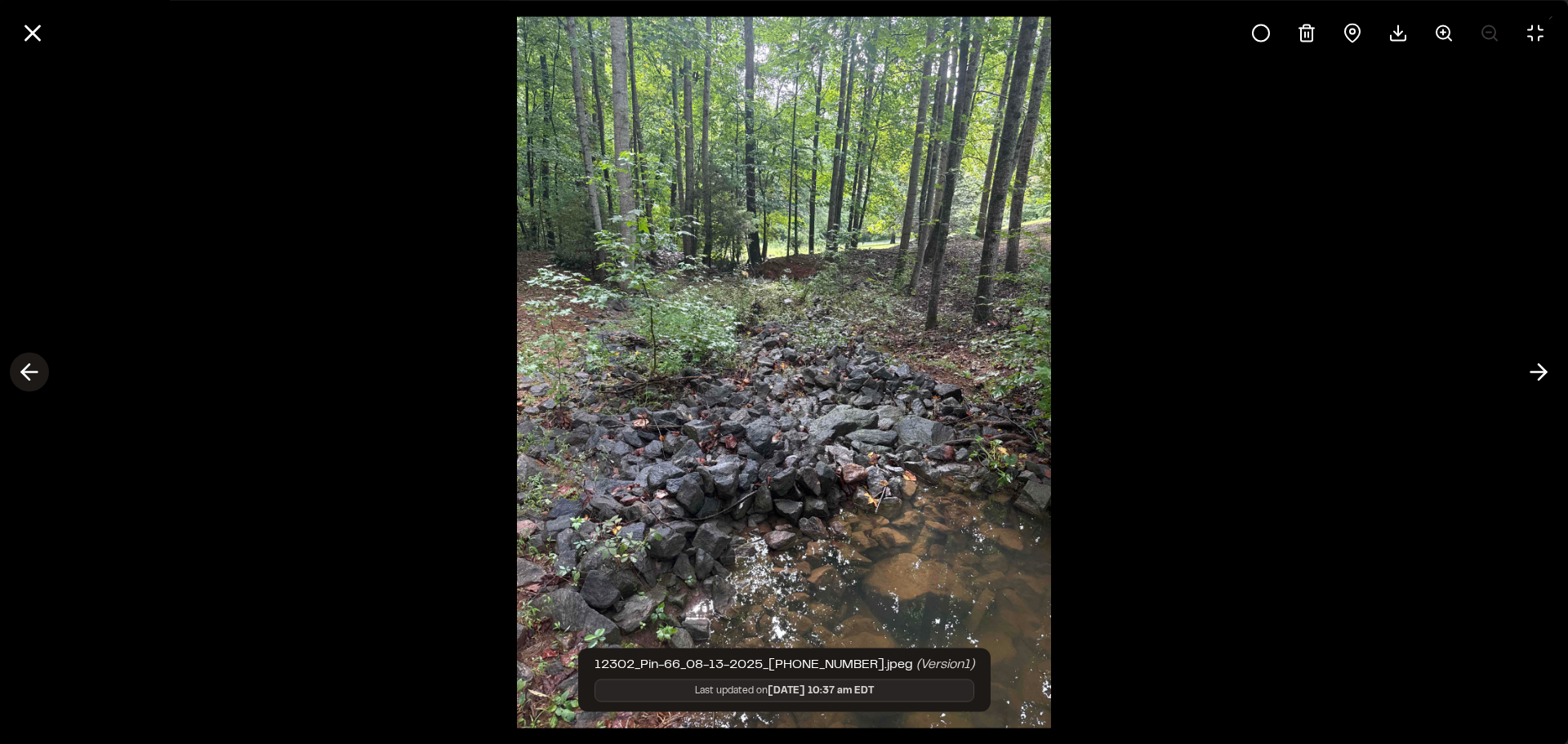
click at [36, 373] on line at bounding box center [30, 373] width 16 height 0
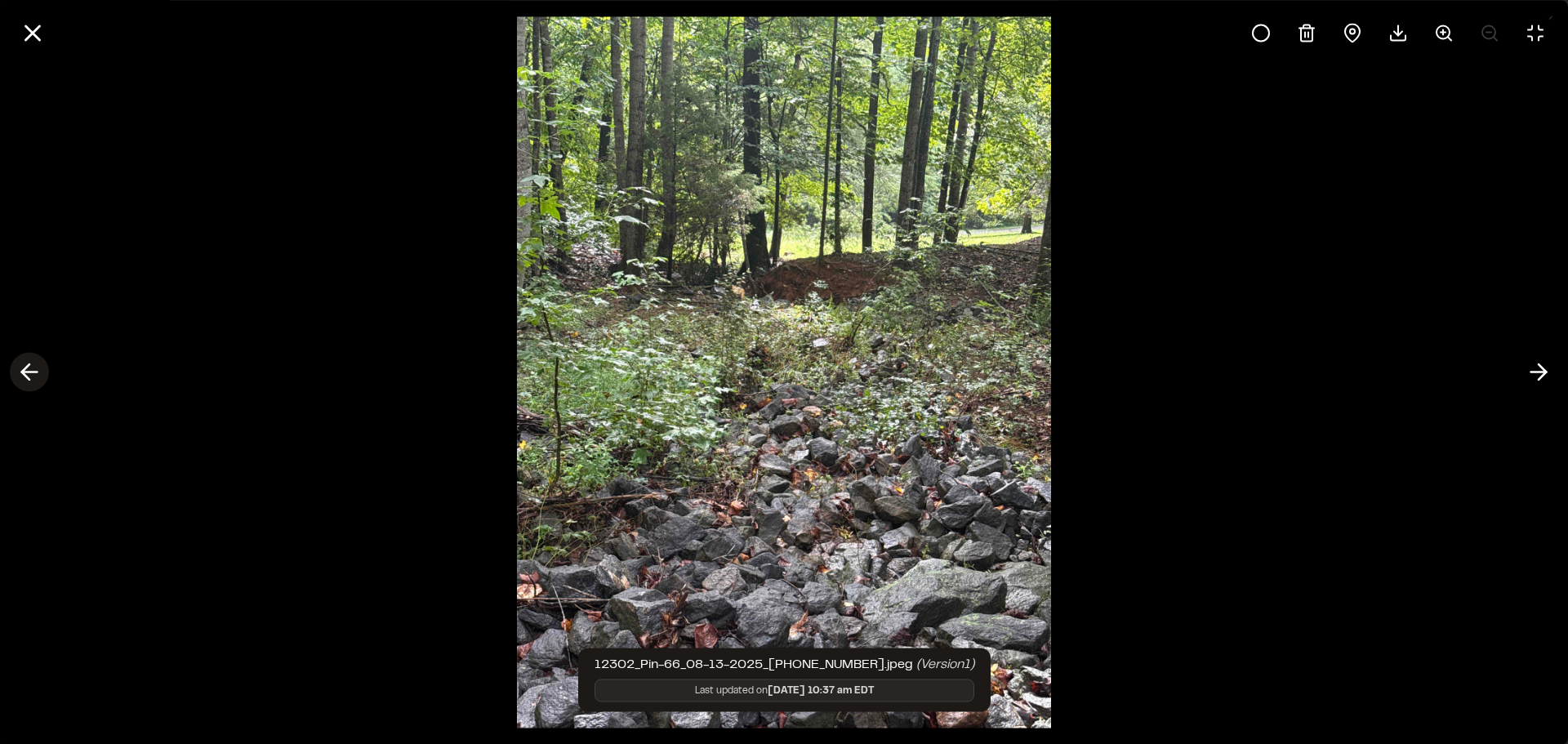
click at [36, 373] on line at bounding box center [30, 373] width 16 height 0
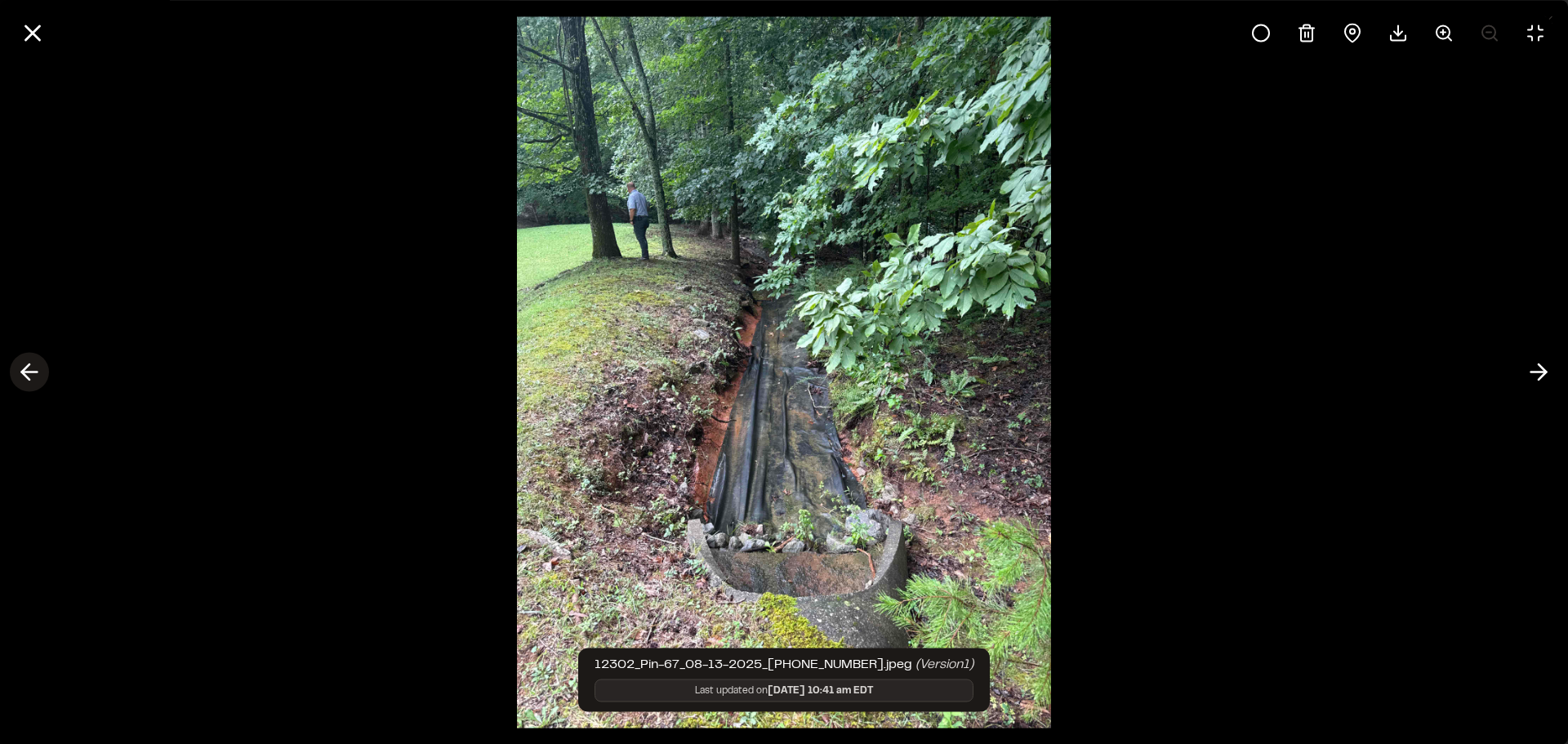
click at [36, 373] on line at bounding box center [30, 373] width 16 height 0
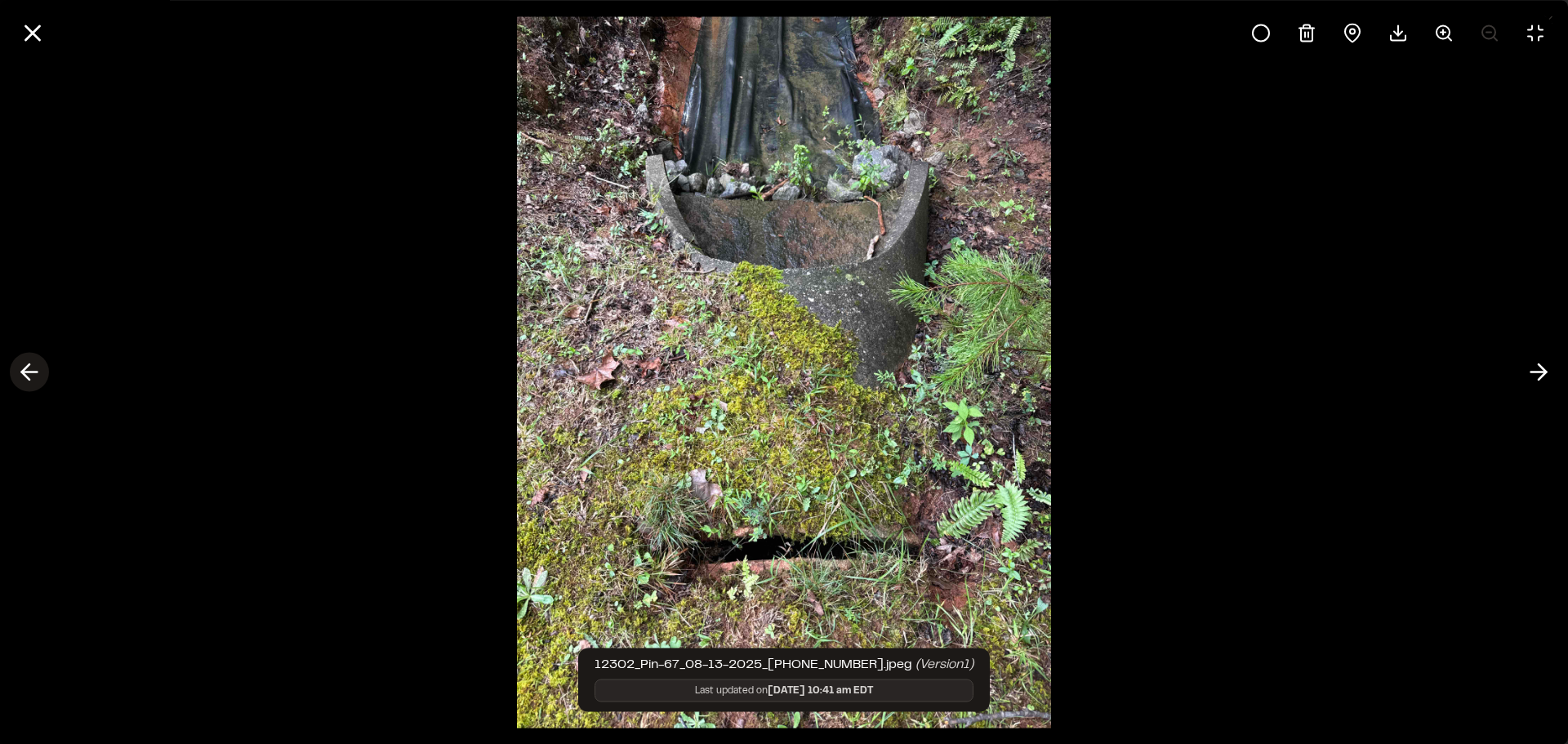
click at [36, 373] on line at bounding box center [30, 373] width 16 height 0
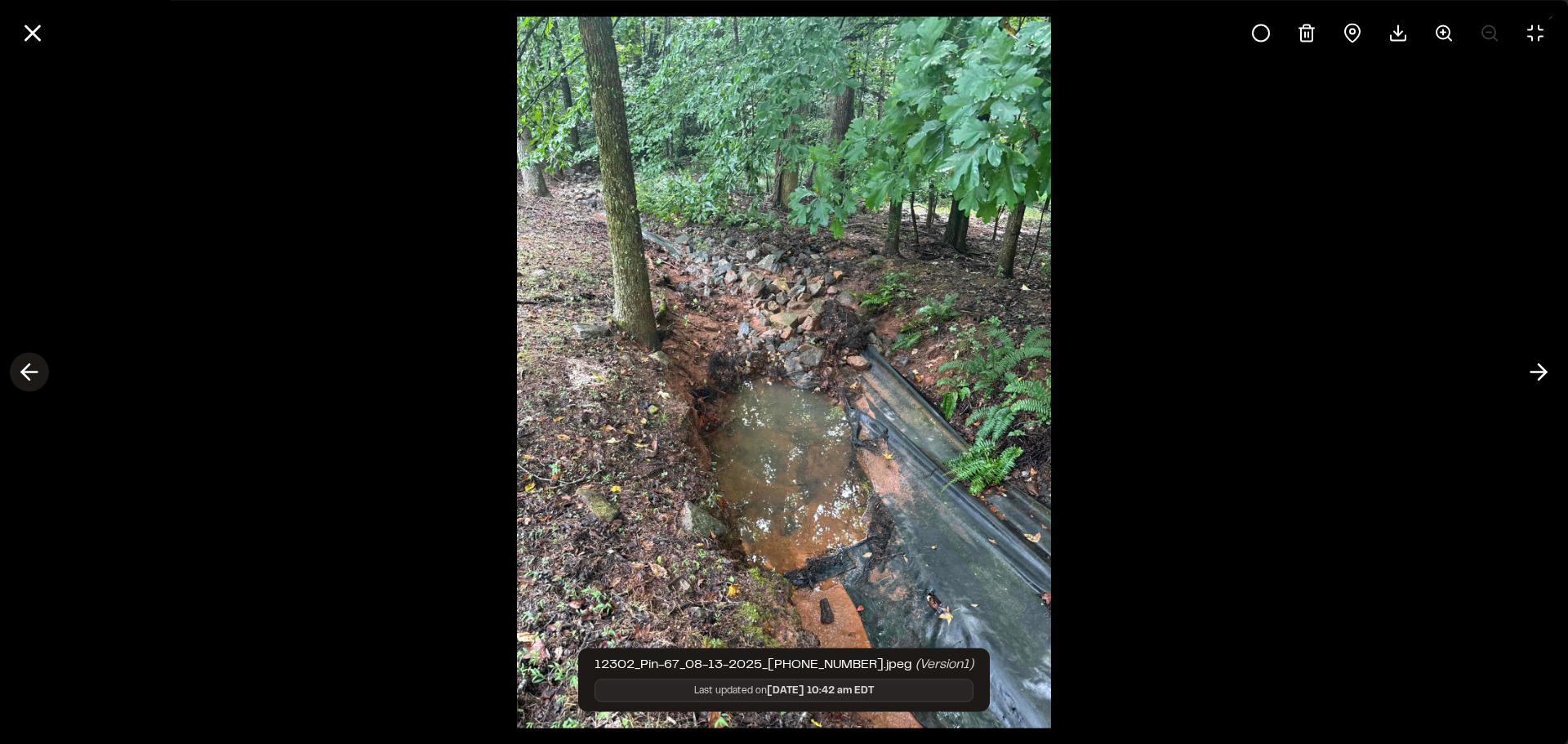
click at [36, 373] on line at bounding box center [30, 373] width 16 height 0
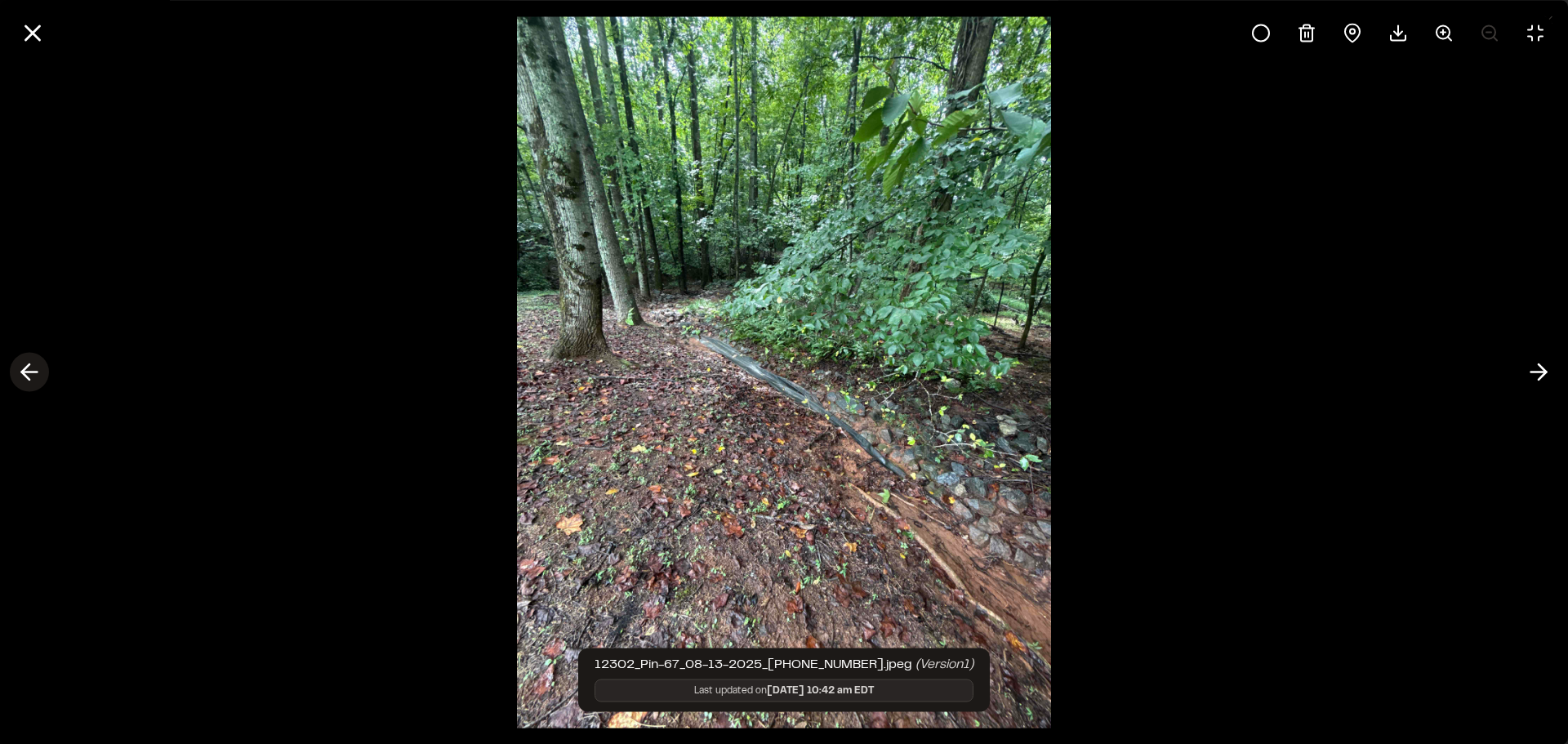
click at [36, 373] on line at bounding box center [30, 373] width 16 height 0
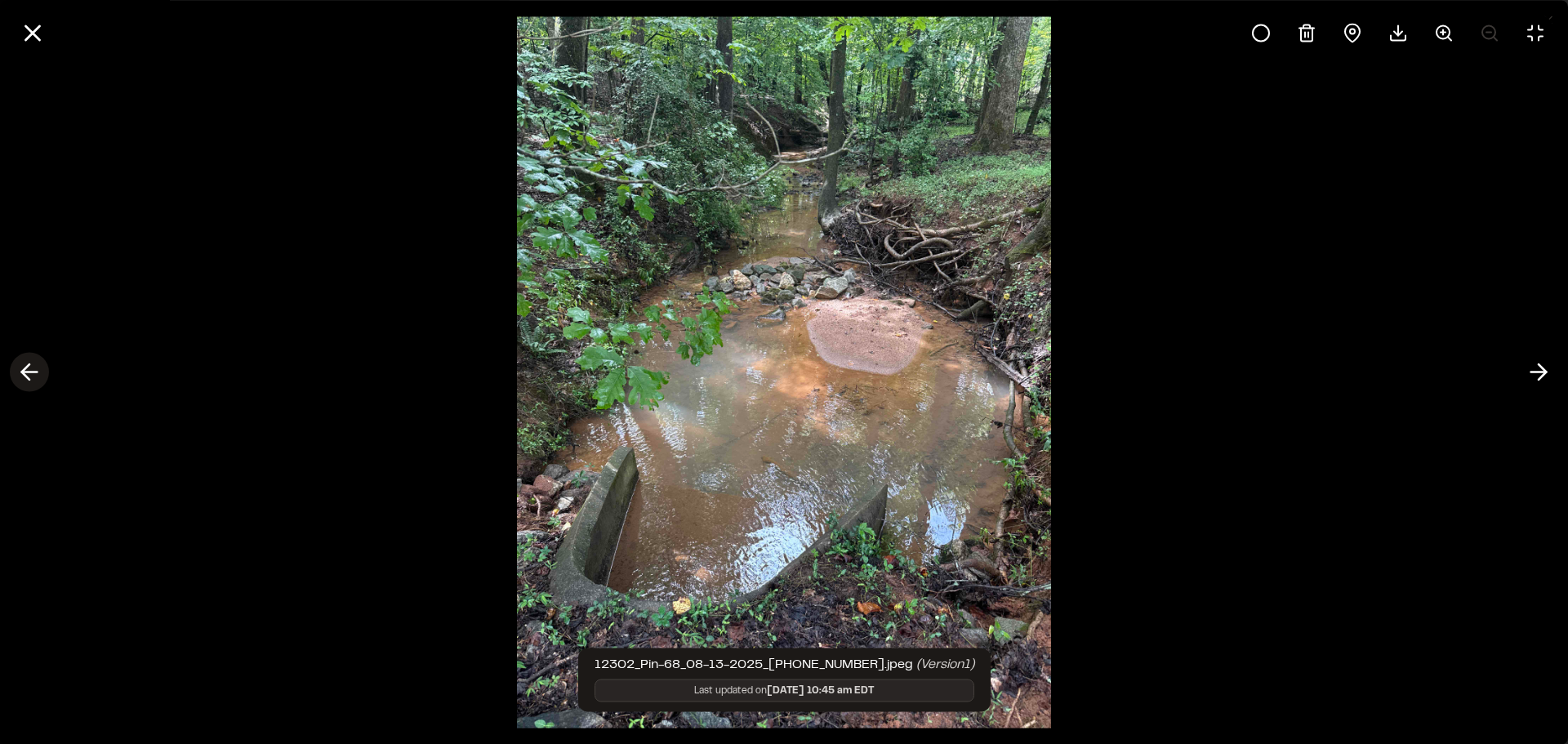
click at [36, 373] on line at bounding box center [30, 373] width 16 height 0
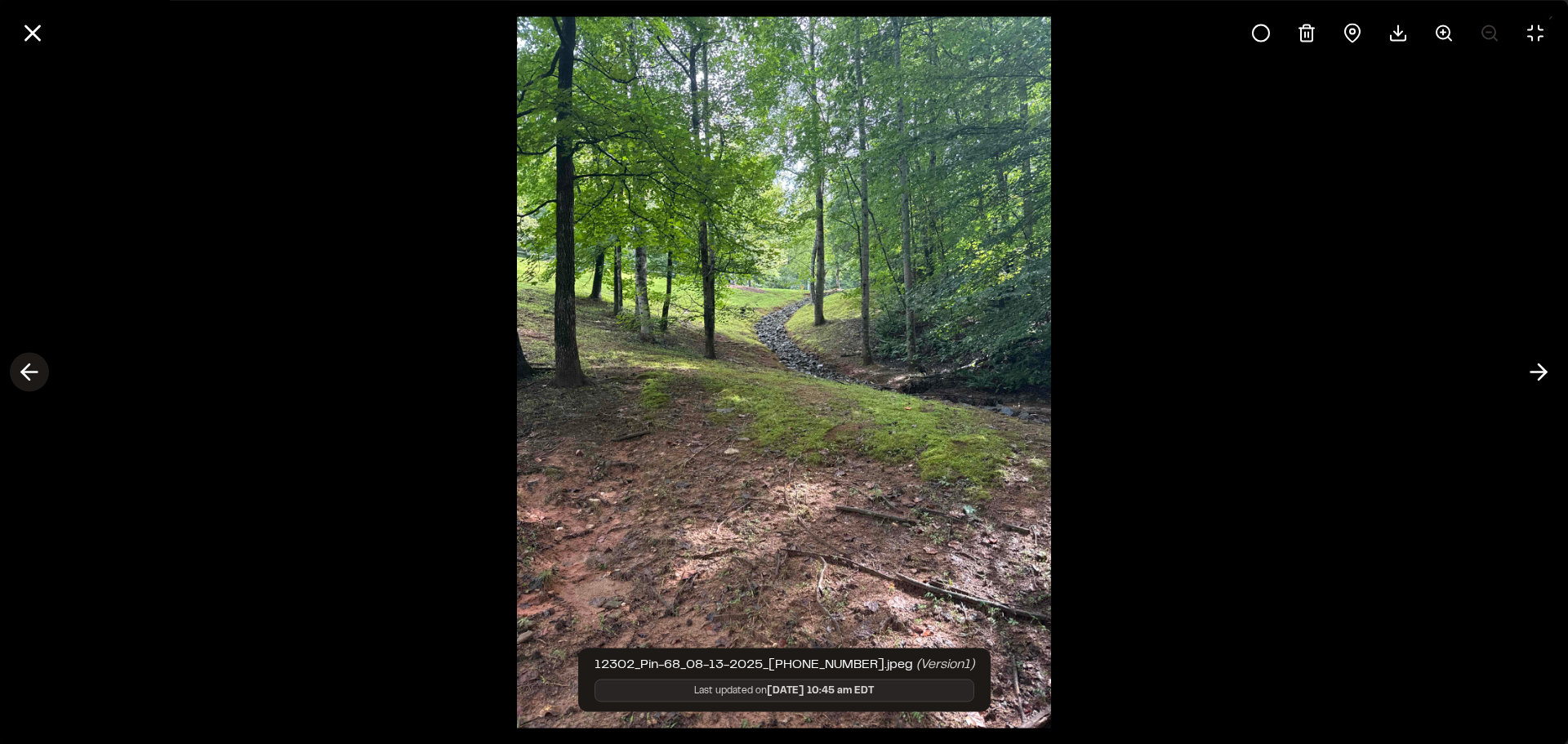
click at [36, 373] on line at bounding box center [30, 373] width 16 height 0
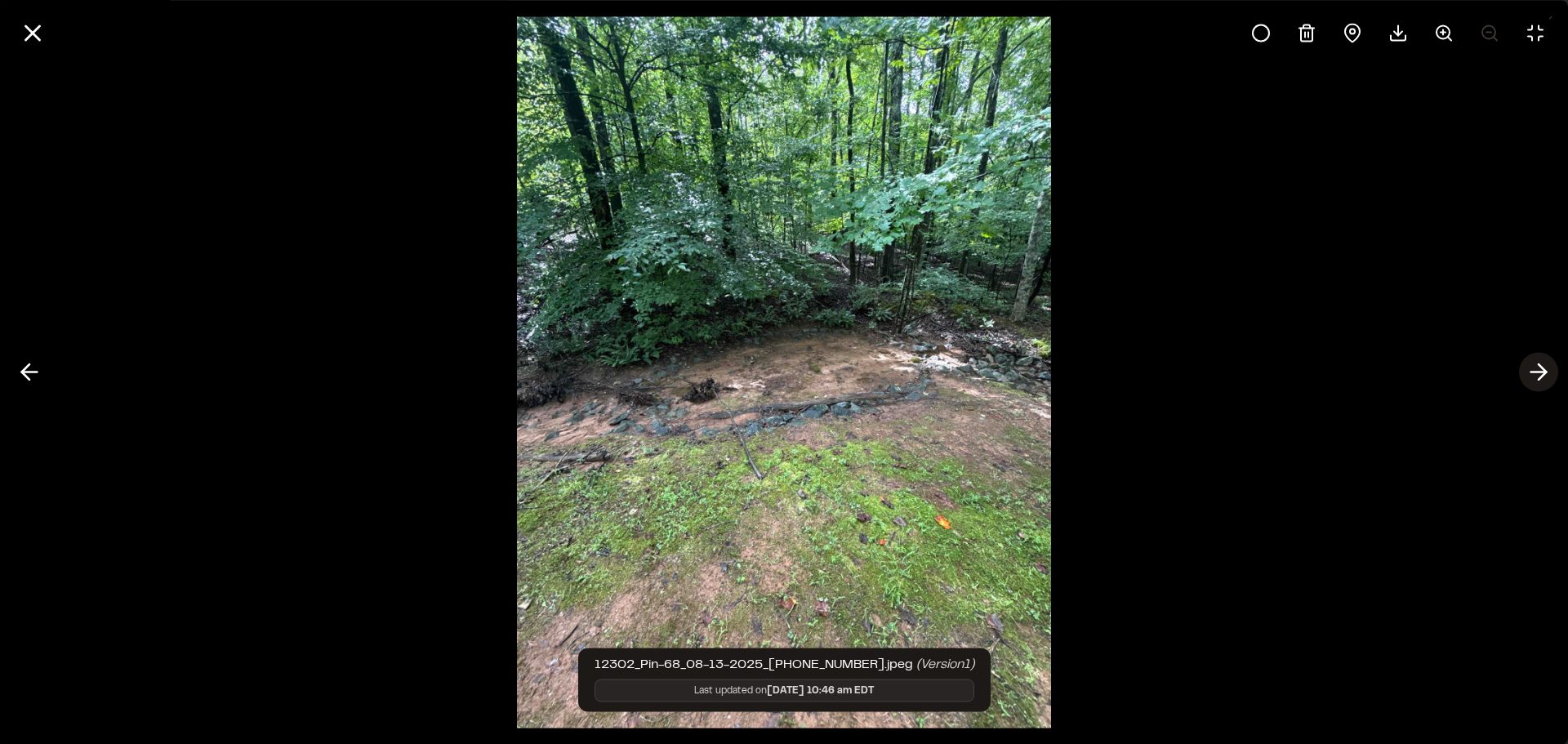
click at [1550, 371] on icon at bounding box center [1539, 373] width 26 height 28
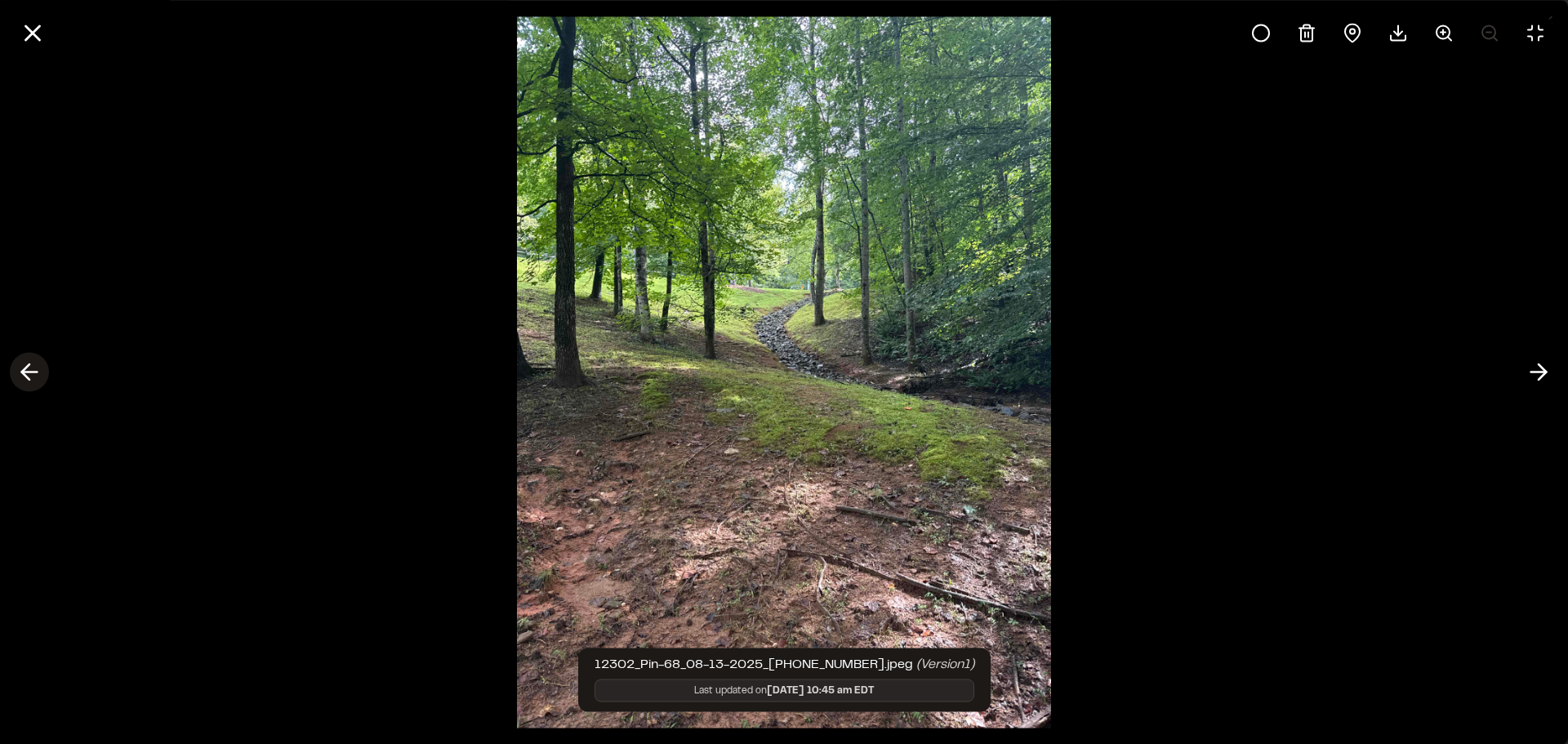
click at [36, 376] on icon at bounding box center [30, 373] width 26 height 28
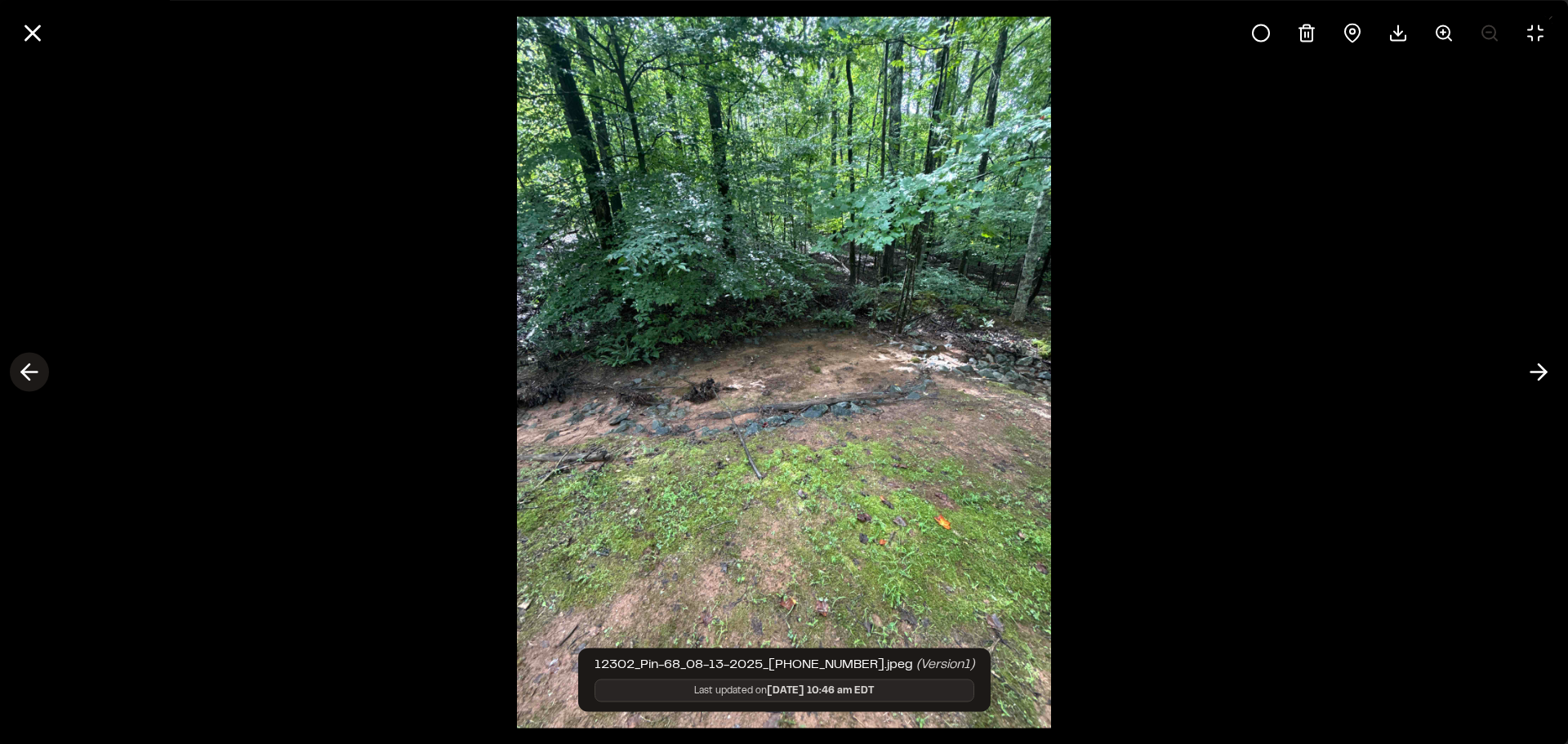
click at [36, 375] on icon at bounding box center [30, 373] width 26 height 28
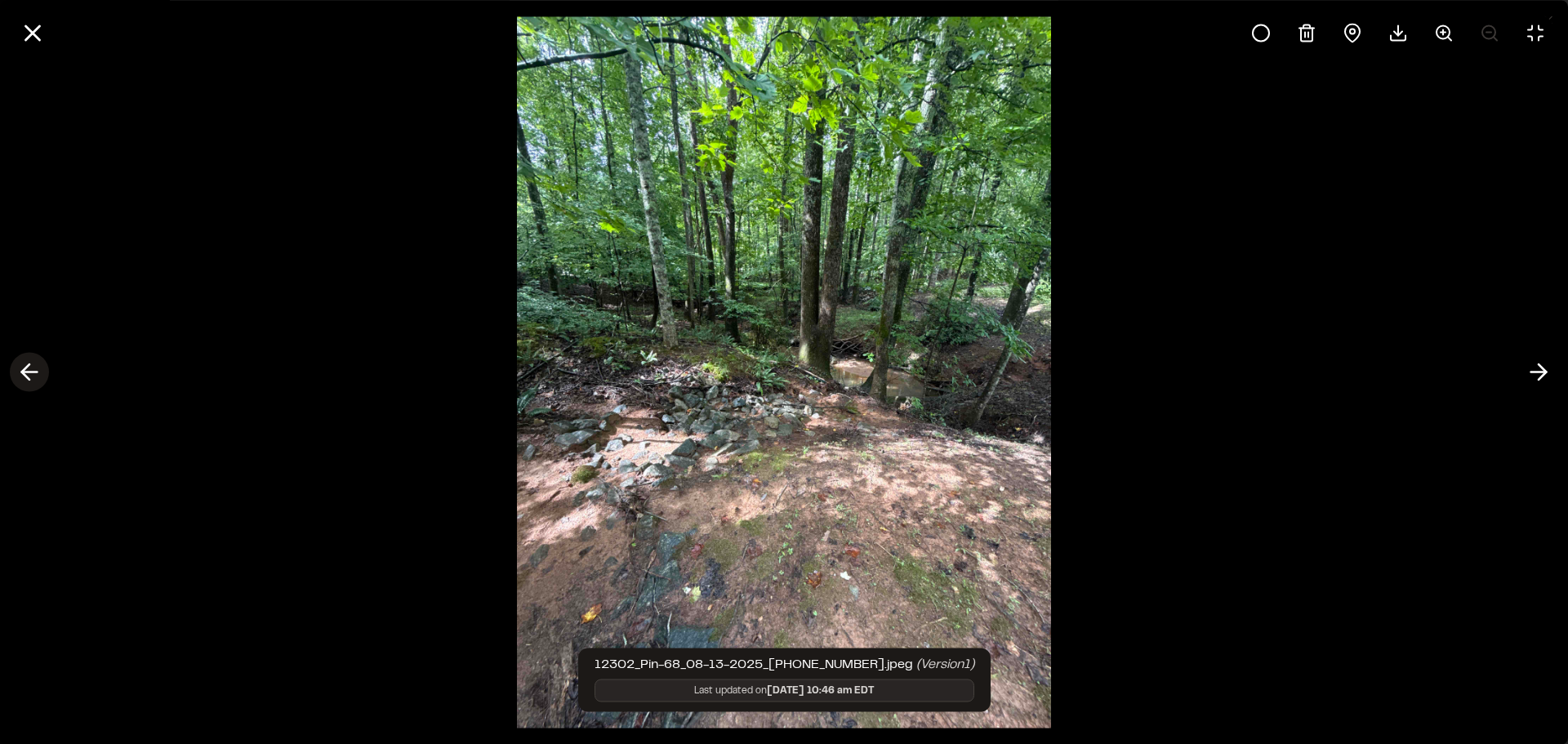
click at [36, 375] on icon at bounding box center [30, 373] width 26 height 28
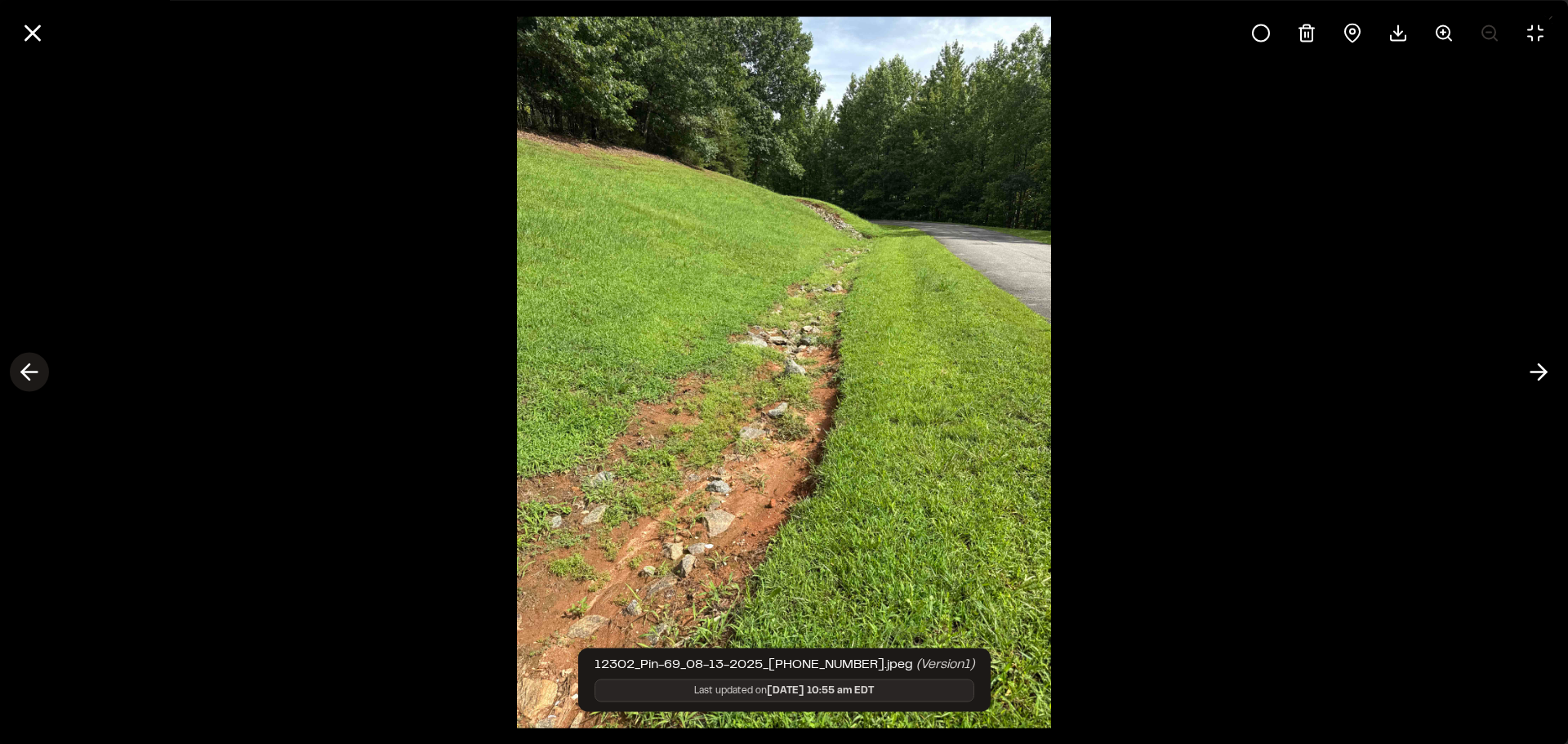
click at [36, 375] on icon at bounding box center [30, 373] width 26 height 28
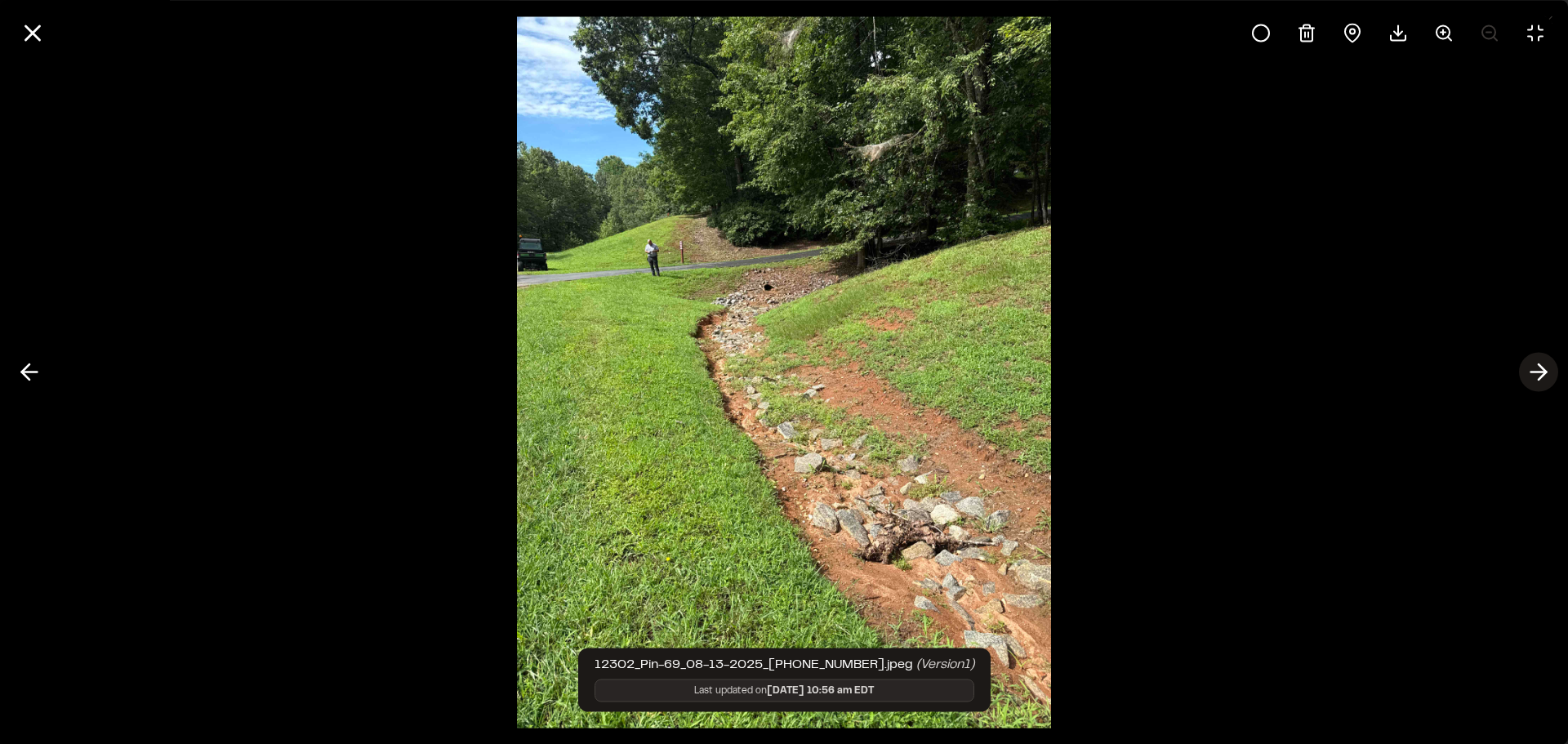
click at [1535, 374] on icon at bounding box center [1539, 373] width 26 height 28
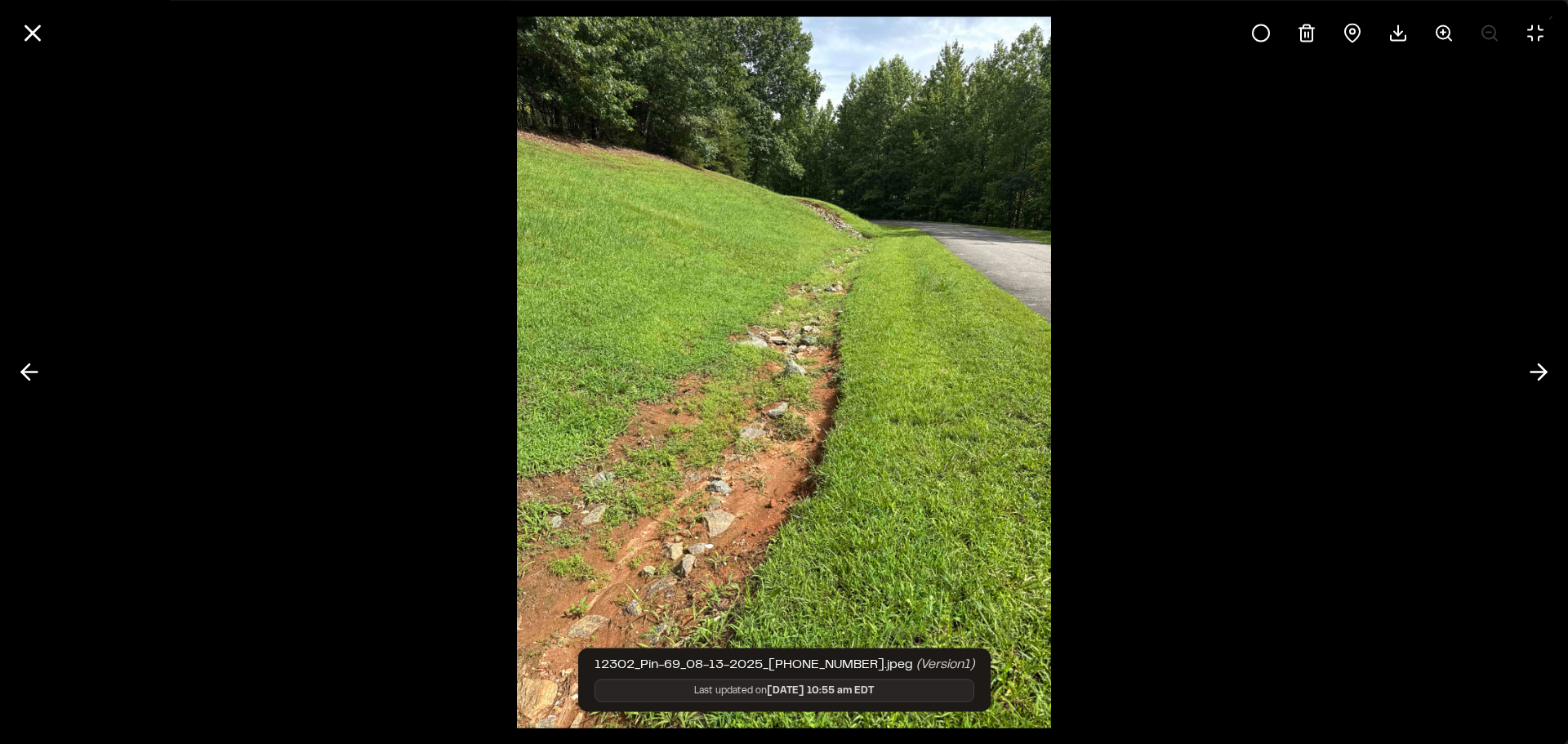
click at [1424, 396] on div at bounding box center [784, 372] width 1568 height 744
click at [1545, 368] on icon at bounding box center [1539, 373] width 26 height 28
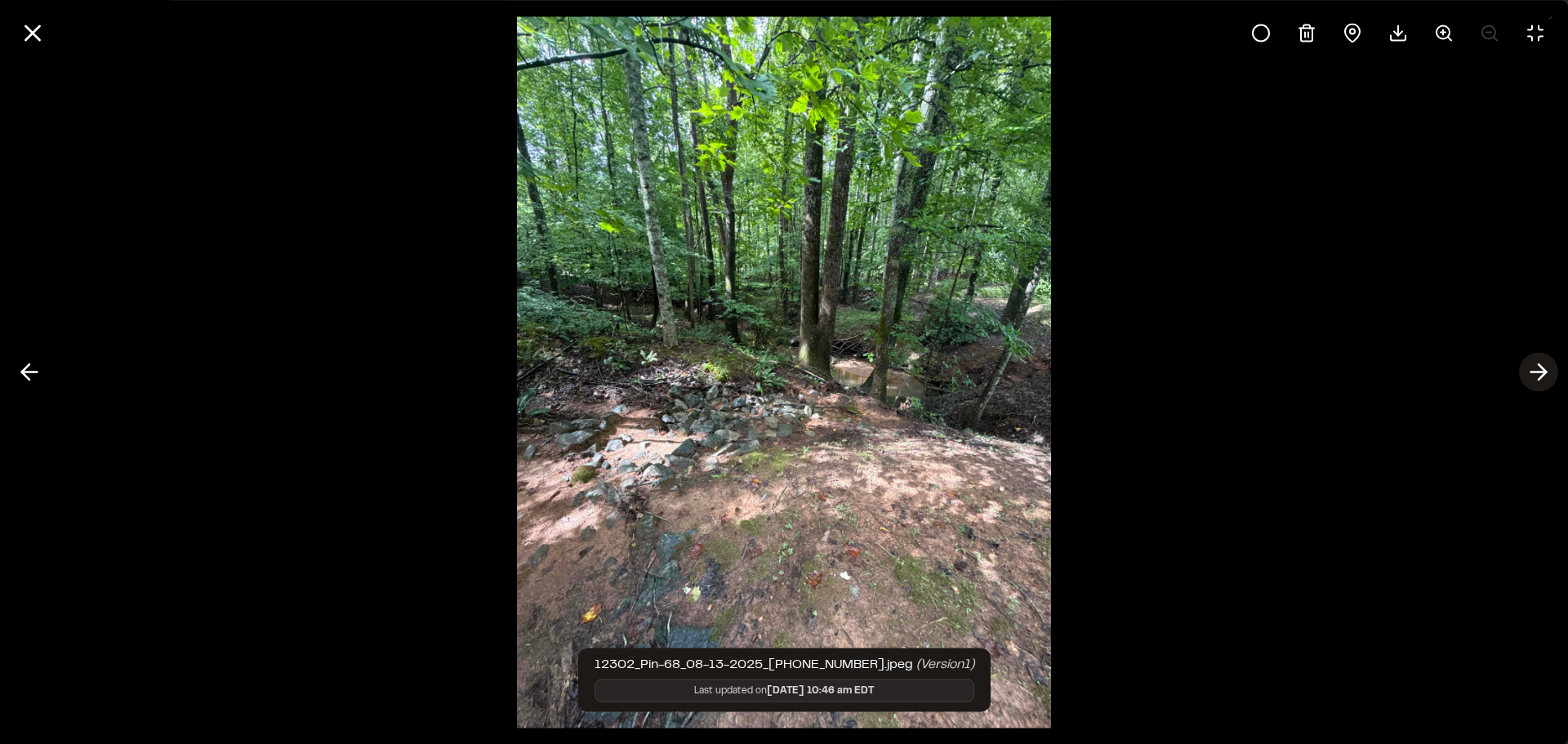
click at [1545, 368] on icon at bounding box center [1539, 373] width 26 height 28
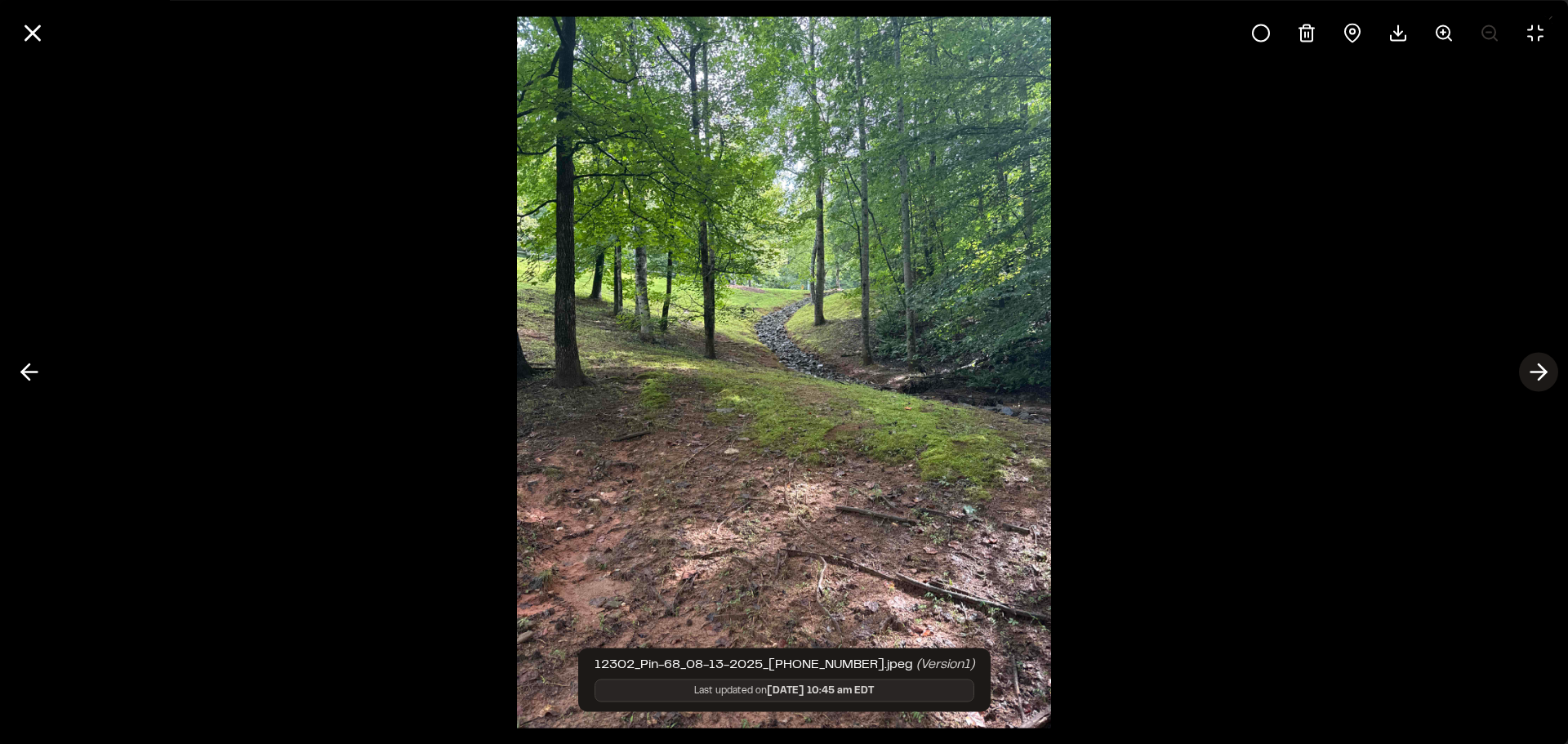
click at [1537, 377] on icon at bounding box center [1539, 373] width 26 height 28
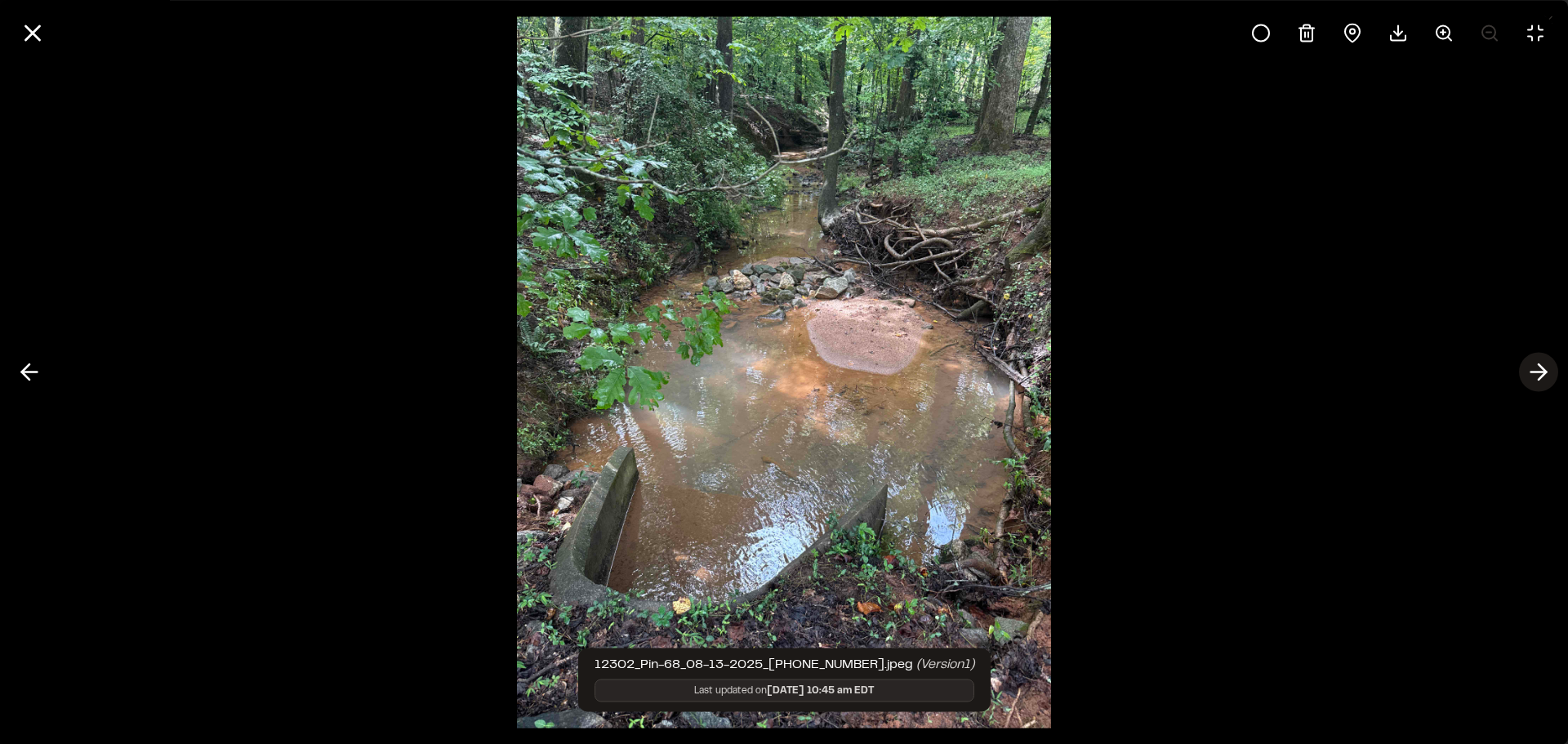
click at [1537, 377] on icon at bounding box center [1539, 373] width 26 height 28
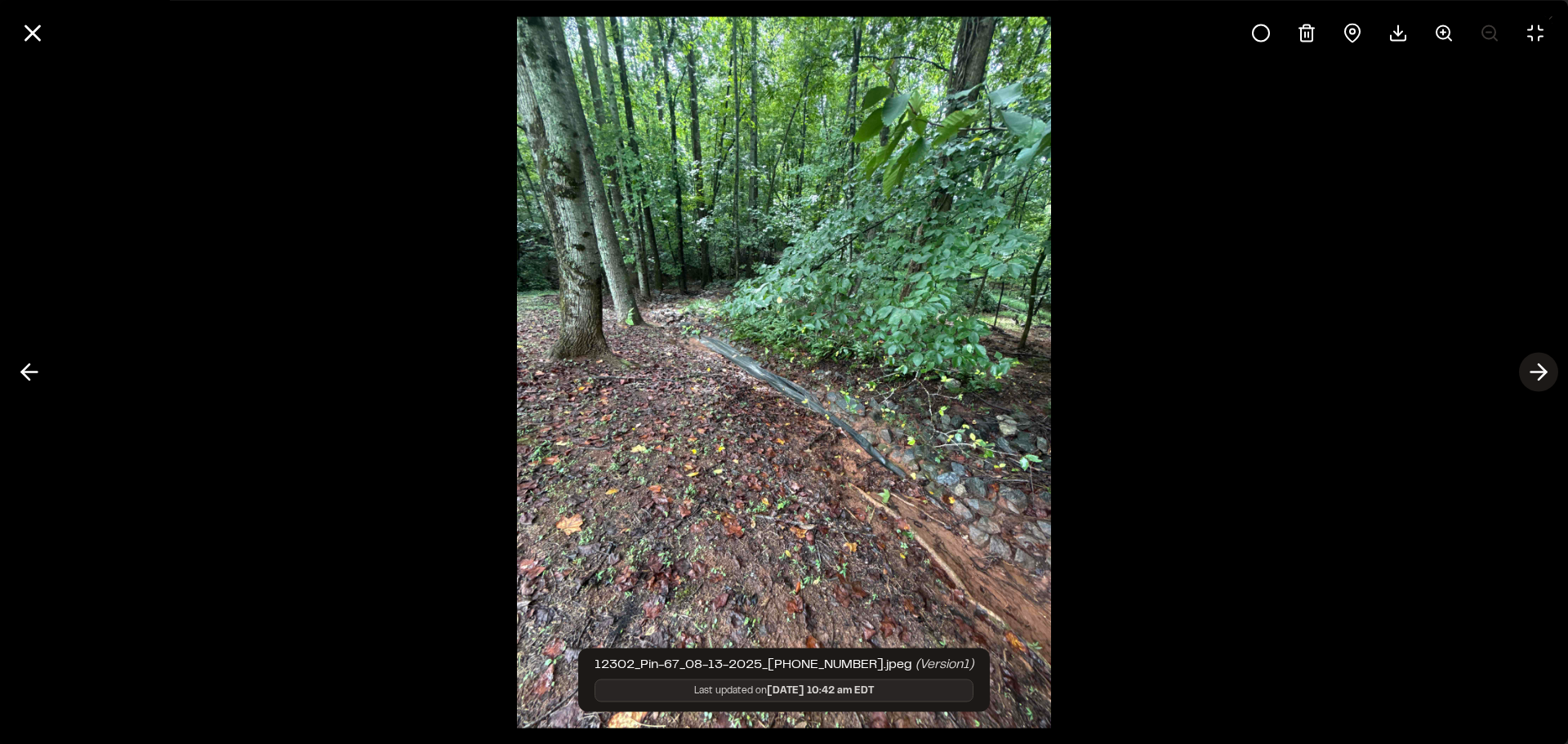
click at [1537, 377] on icon at bounding box center [1539, 373] width 26 height 28
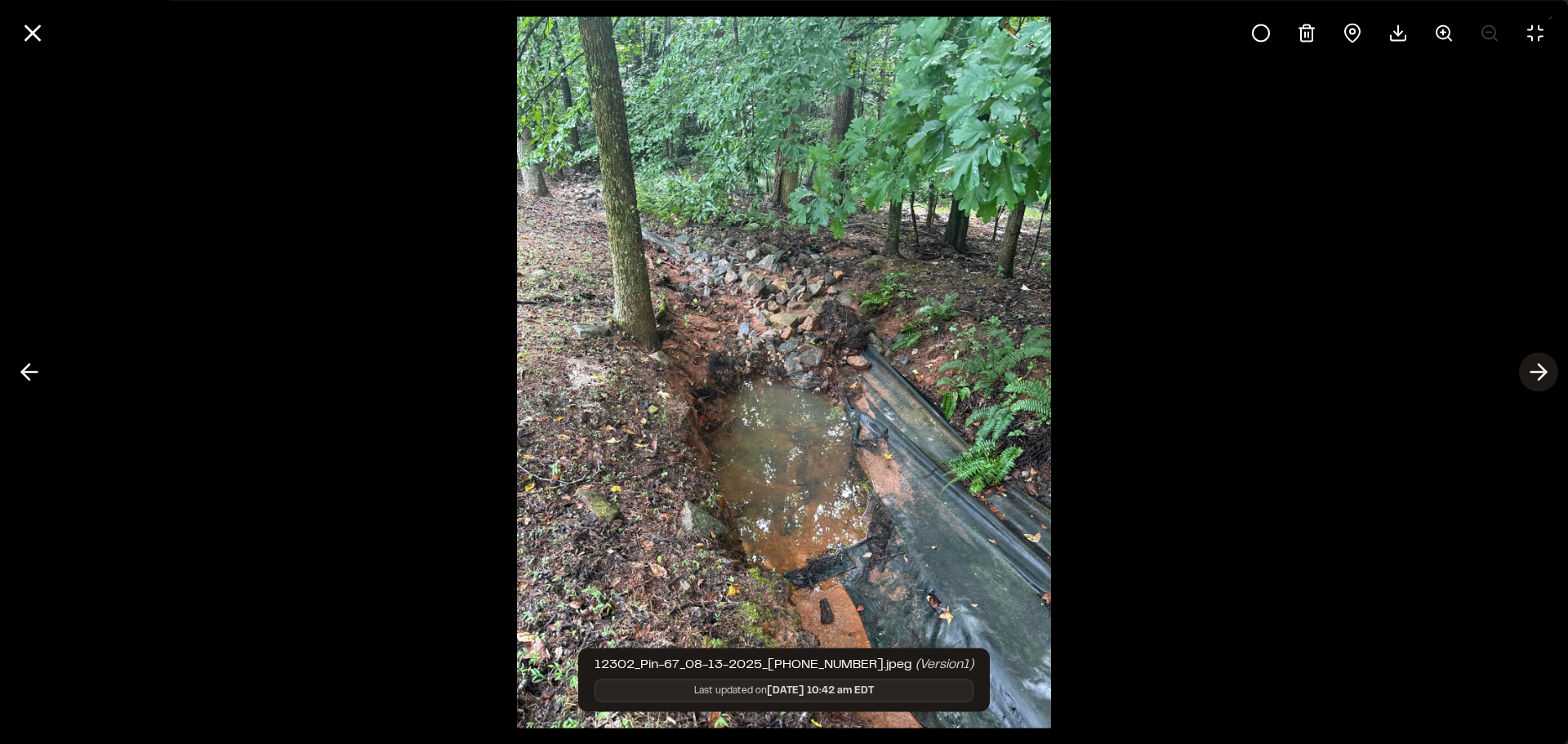
click at [1537, 377] on icon at bounding box center [1539, 373] width 26 height 28
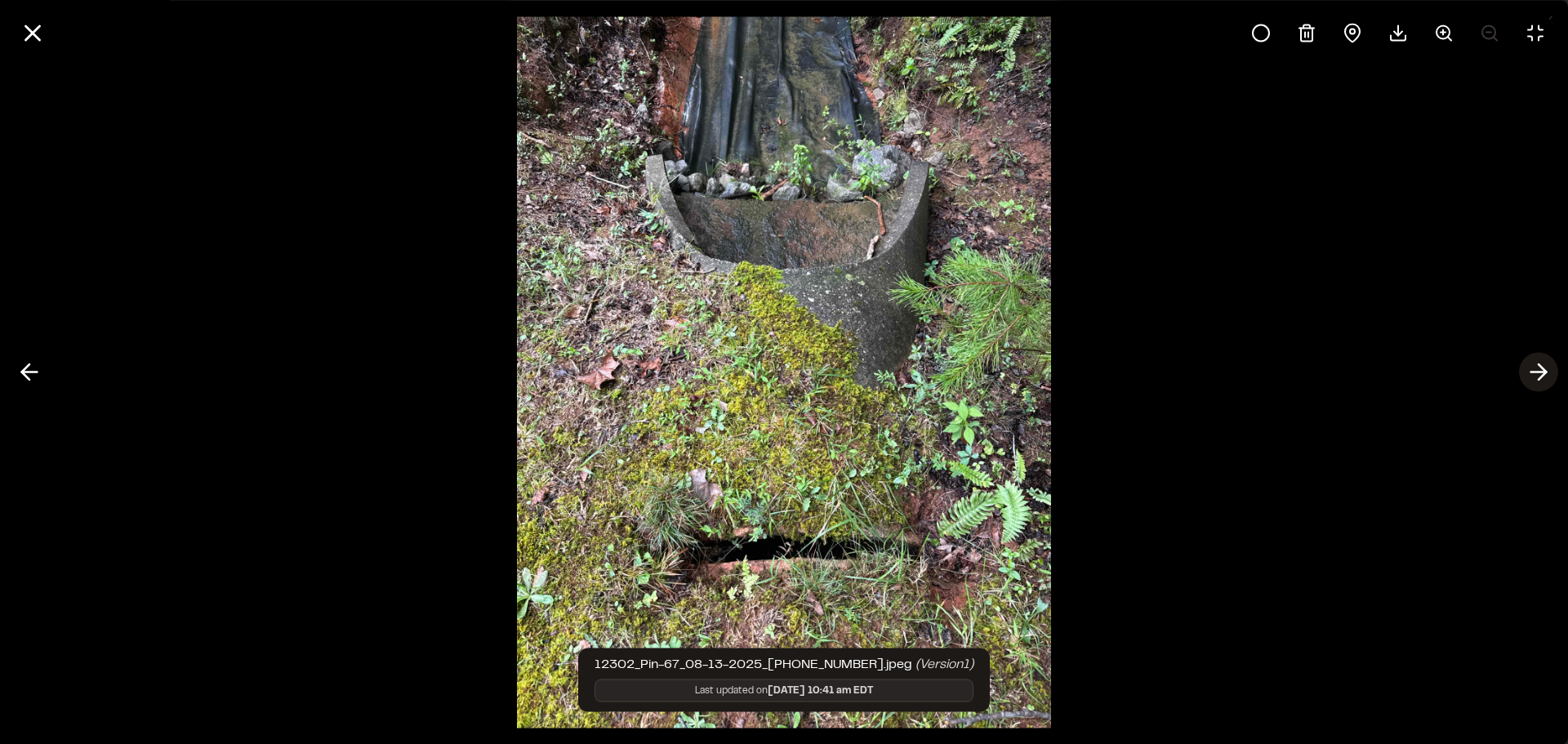
click at [1537, 377] on icon at bounding box center [1539, 373] width 26 height 28
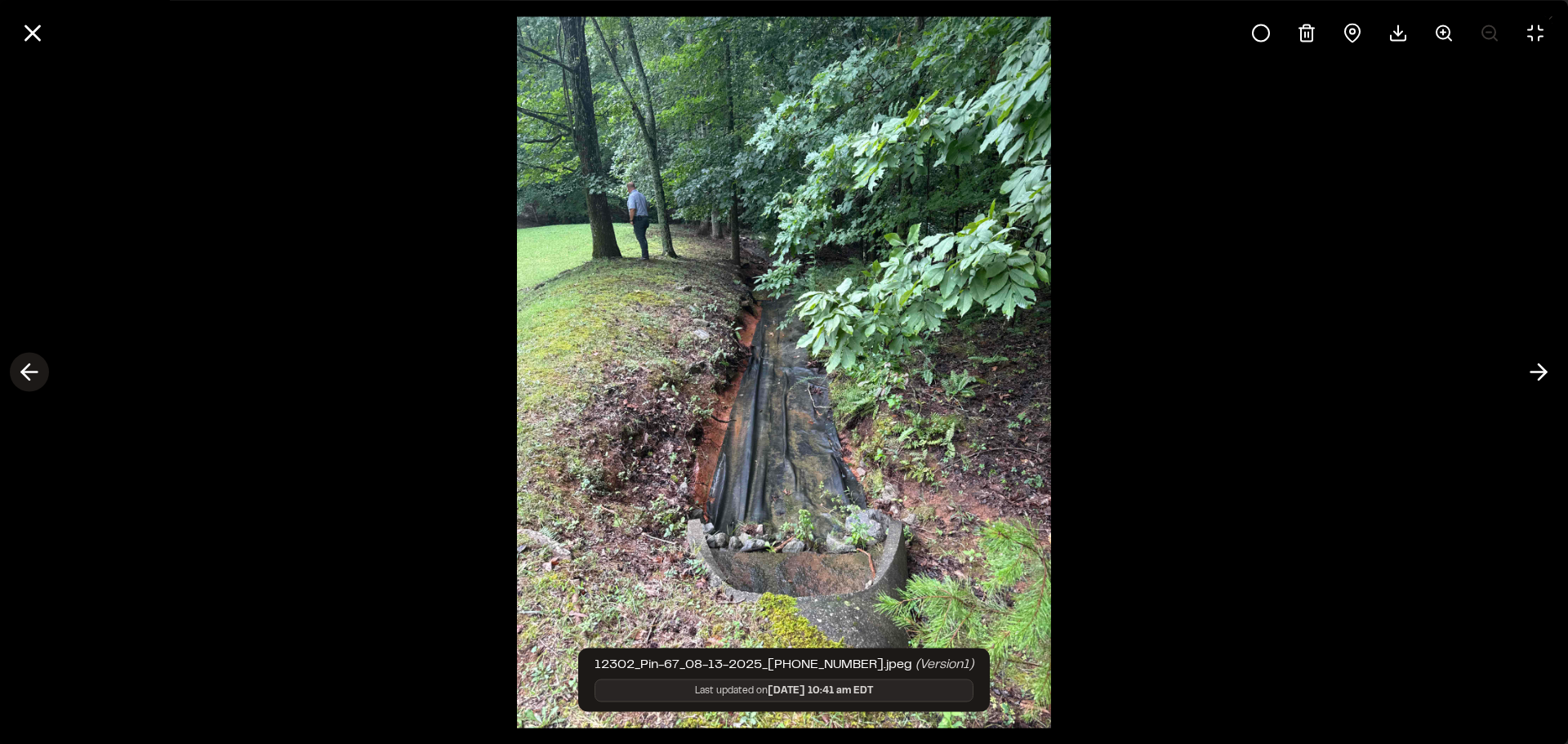
click at [37, 370] on icon at bounding box center [30, 373] width 26 height 28
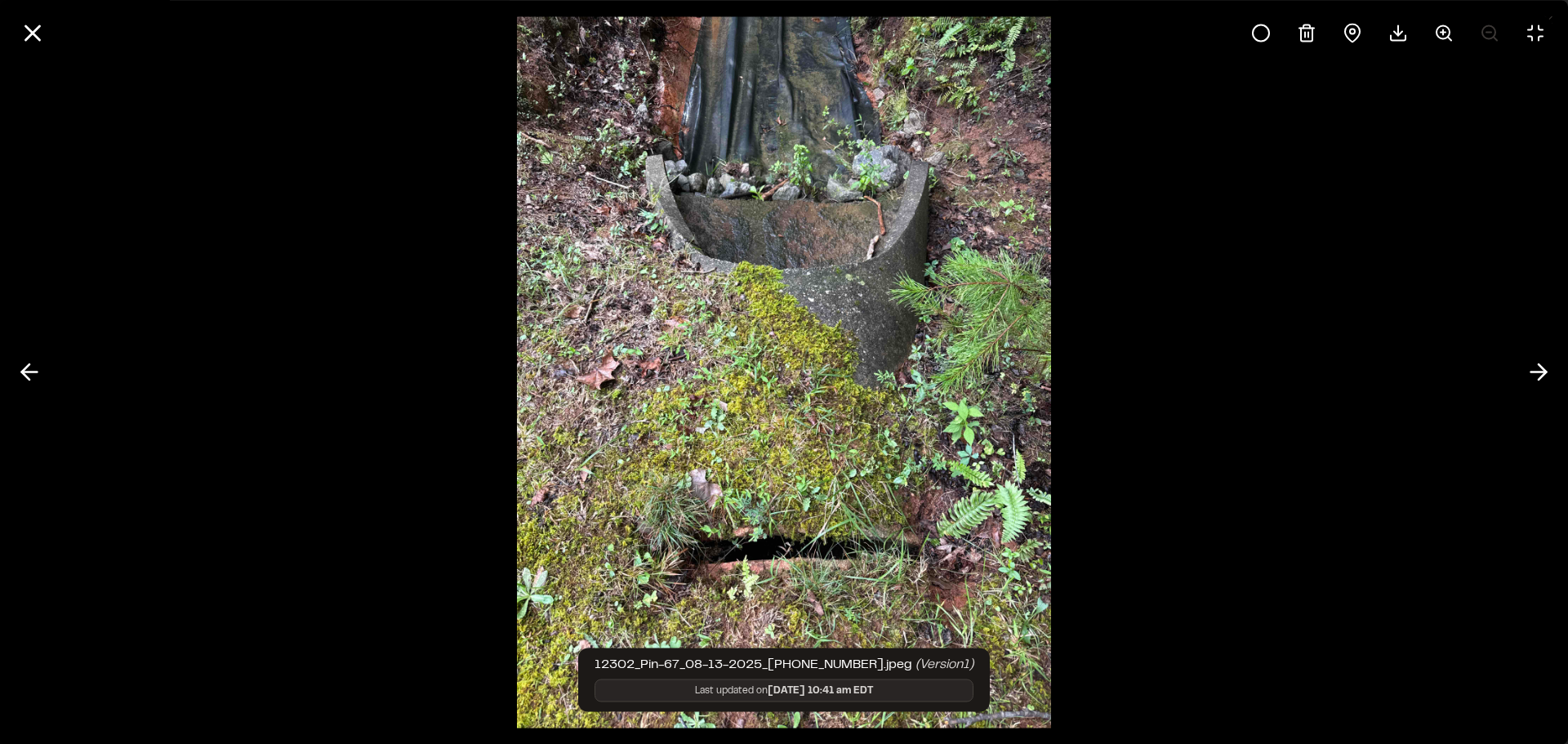
click at [720, 441] on img at bounding box center [784, 372] width 534 height 744
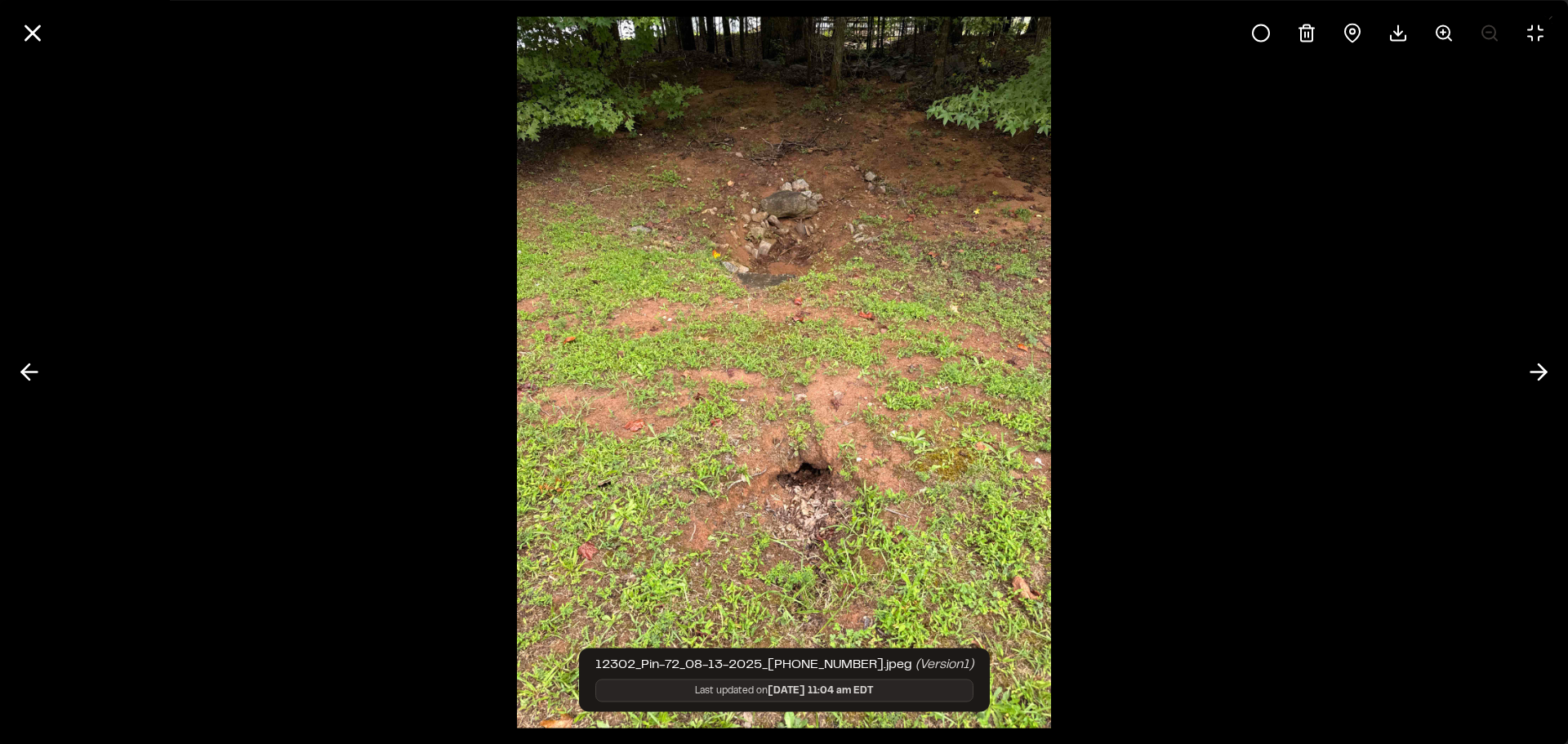
click at [412, 498] on div at bounding box center [784, 372] width 1568 height 744
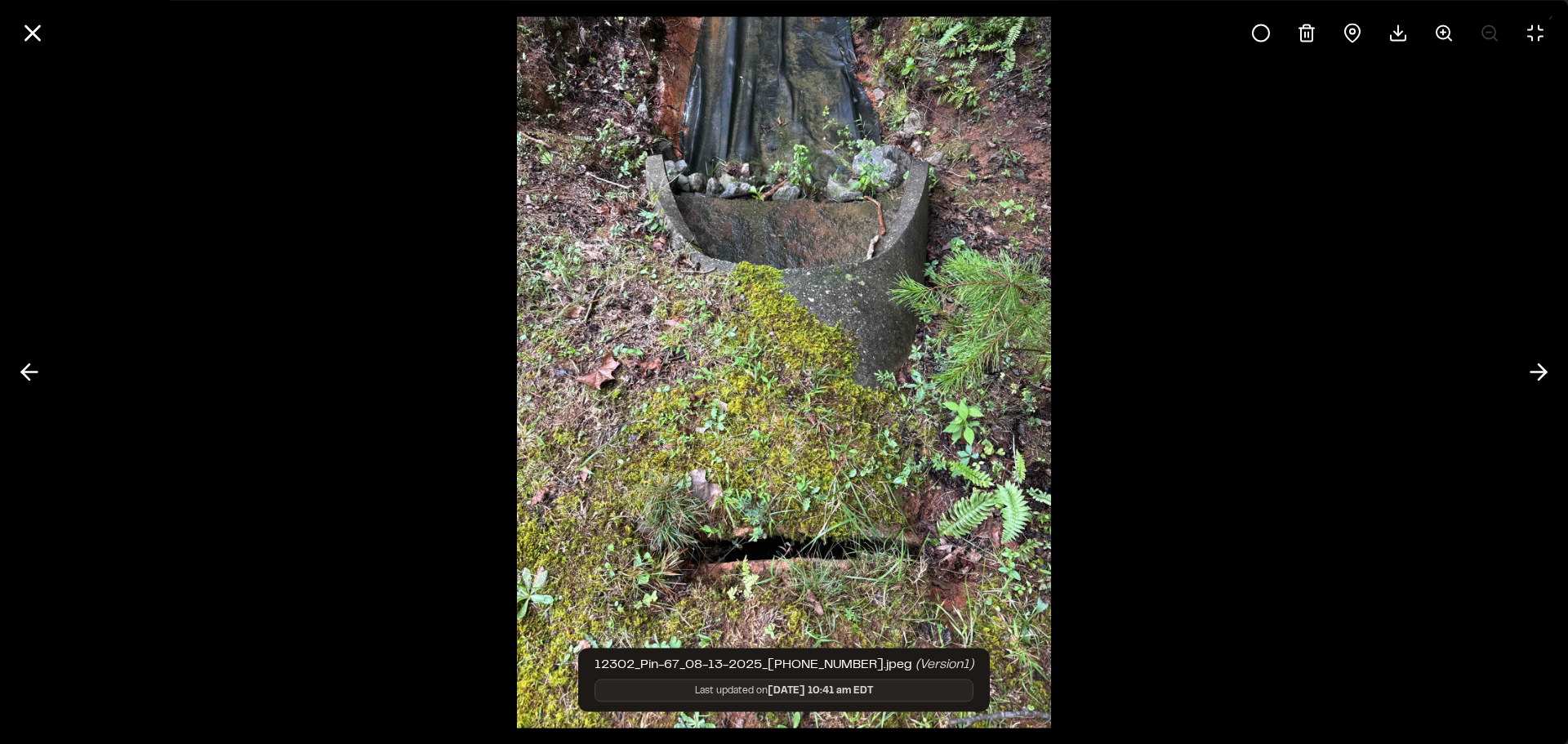
click at [378, 445] on div at bounding box center [784, 372] width 1568 height 744
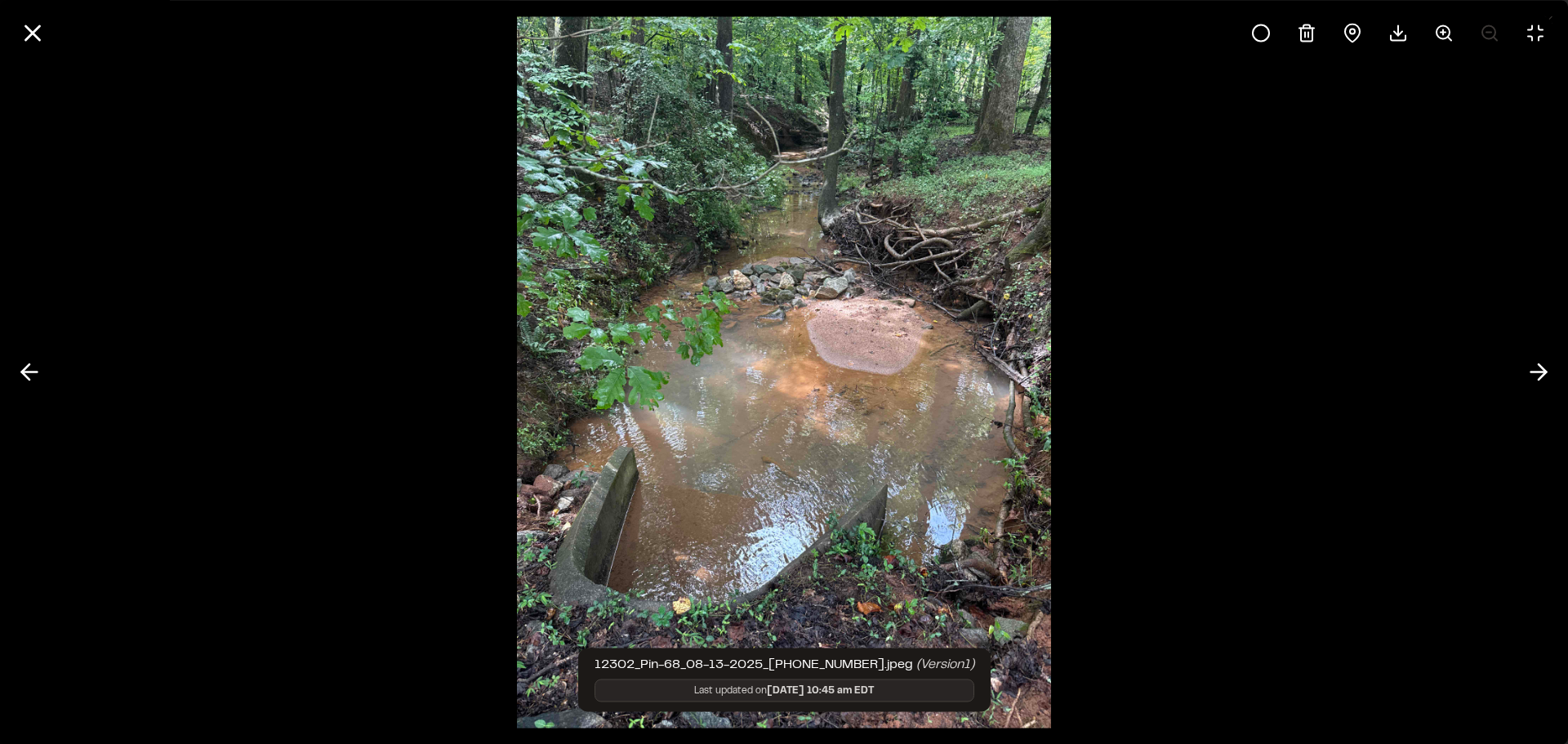
click at [354, 412] on div at bounding box center [784, 372] width 1568 height 744
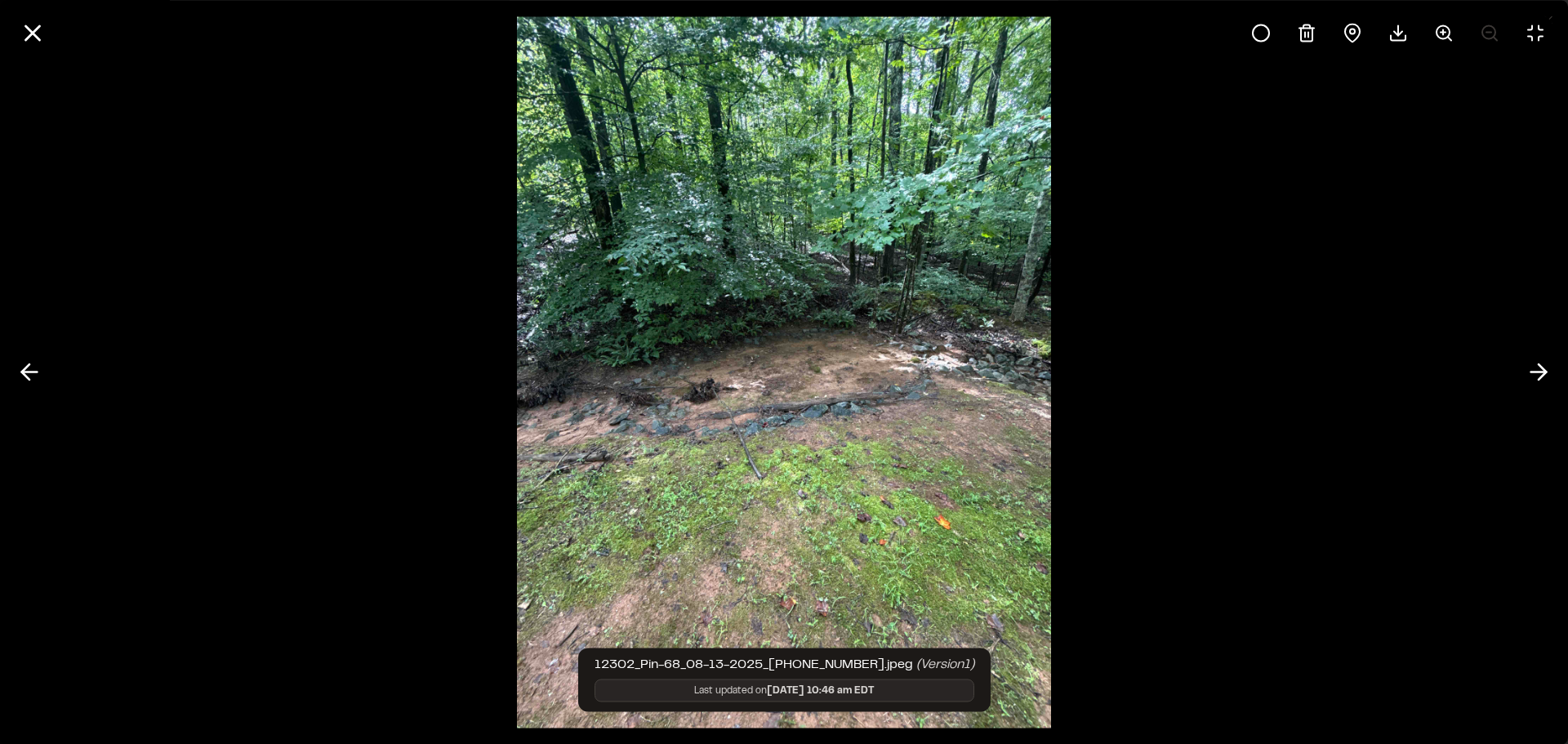
click at [282, 452] on div at bounding box center [784, 372] width 1568 height 744
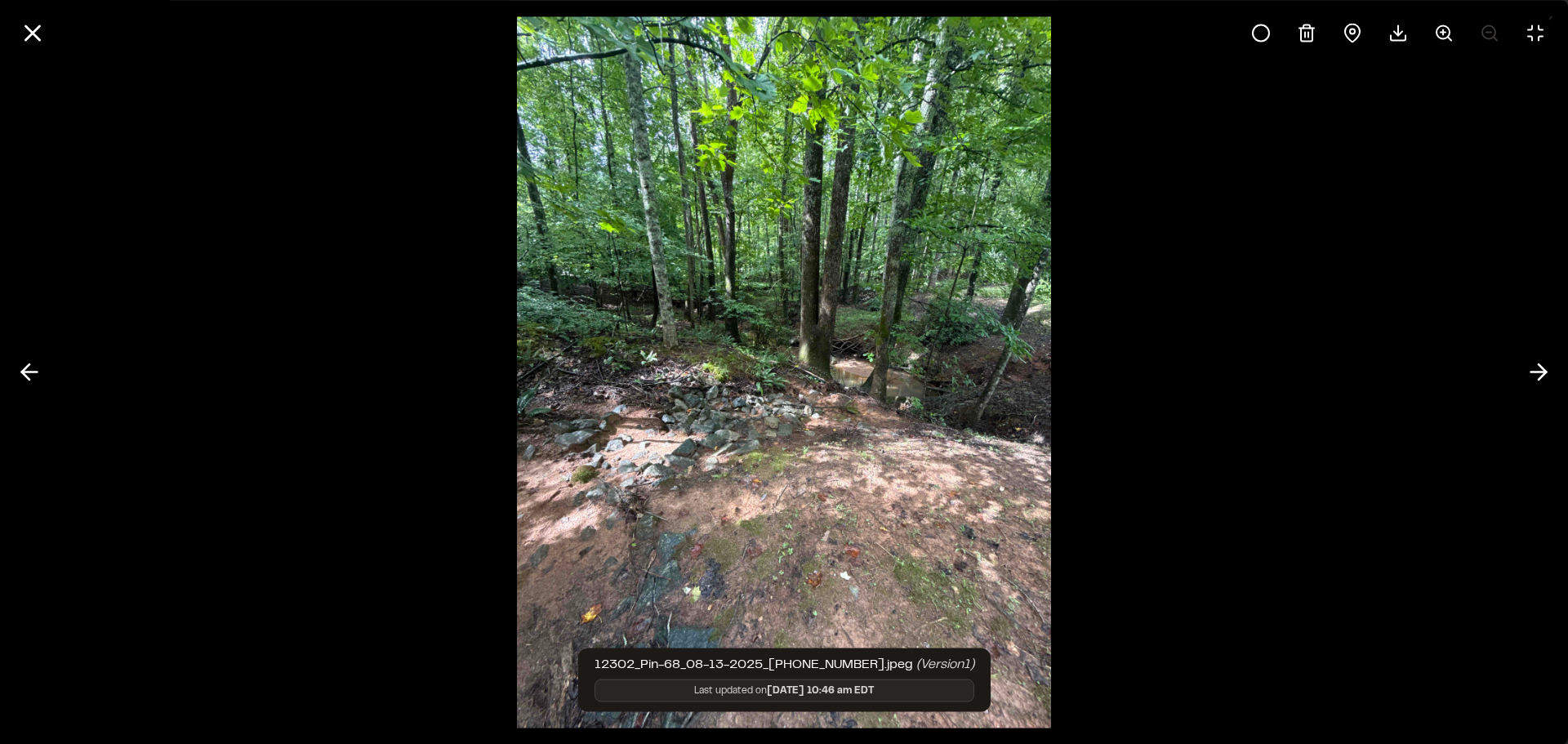
click at [681, 542] on img at bounding box center [784, 372] width 534 height 744
click at [309, 405] on div at bounding box center [784, 372] width 1568 height 744
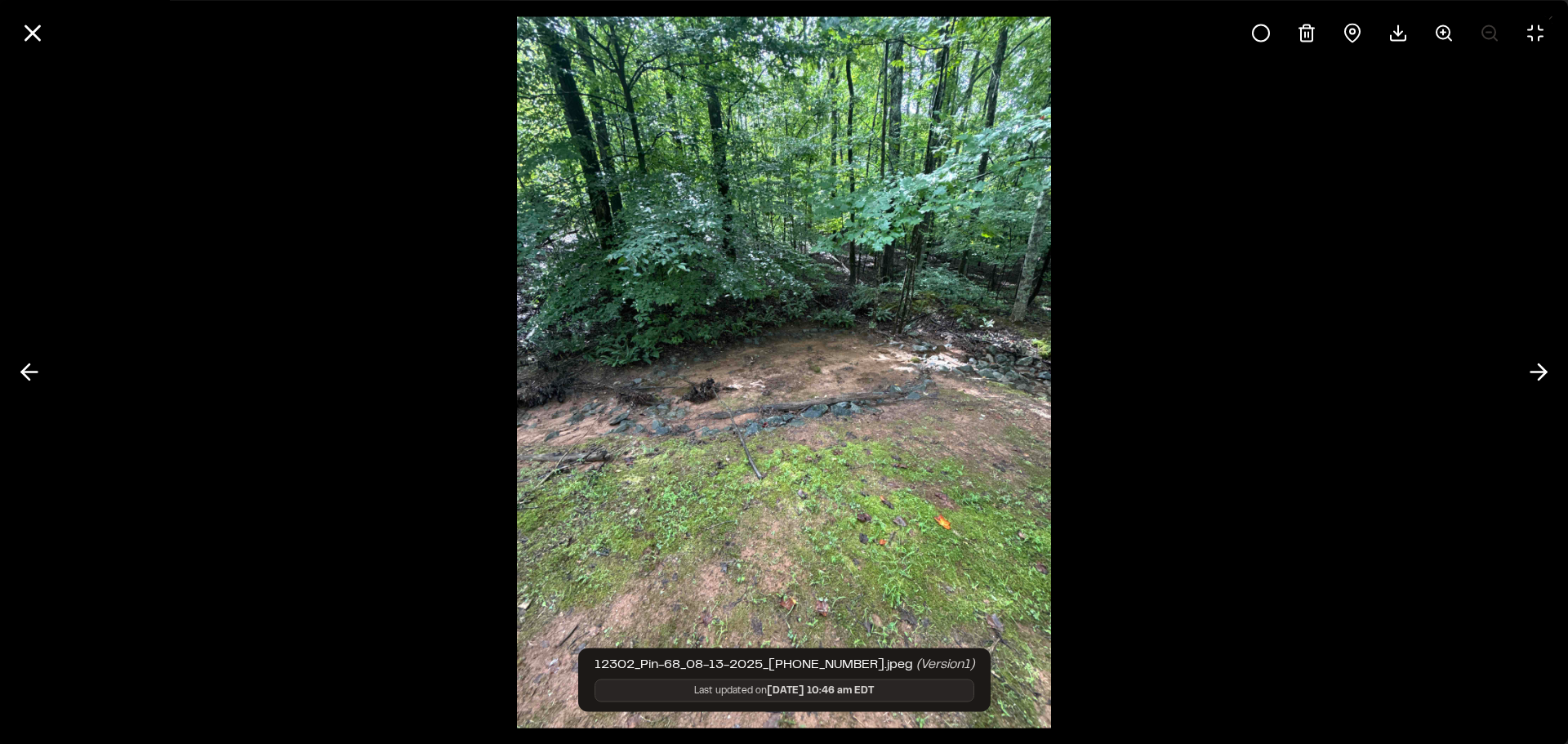
click at [342, 453] on div at bounding box center [784, 372] width 1568 height 744
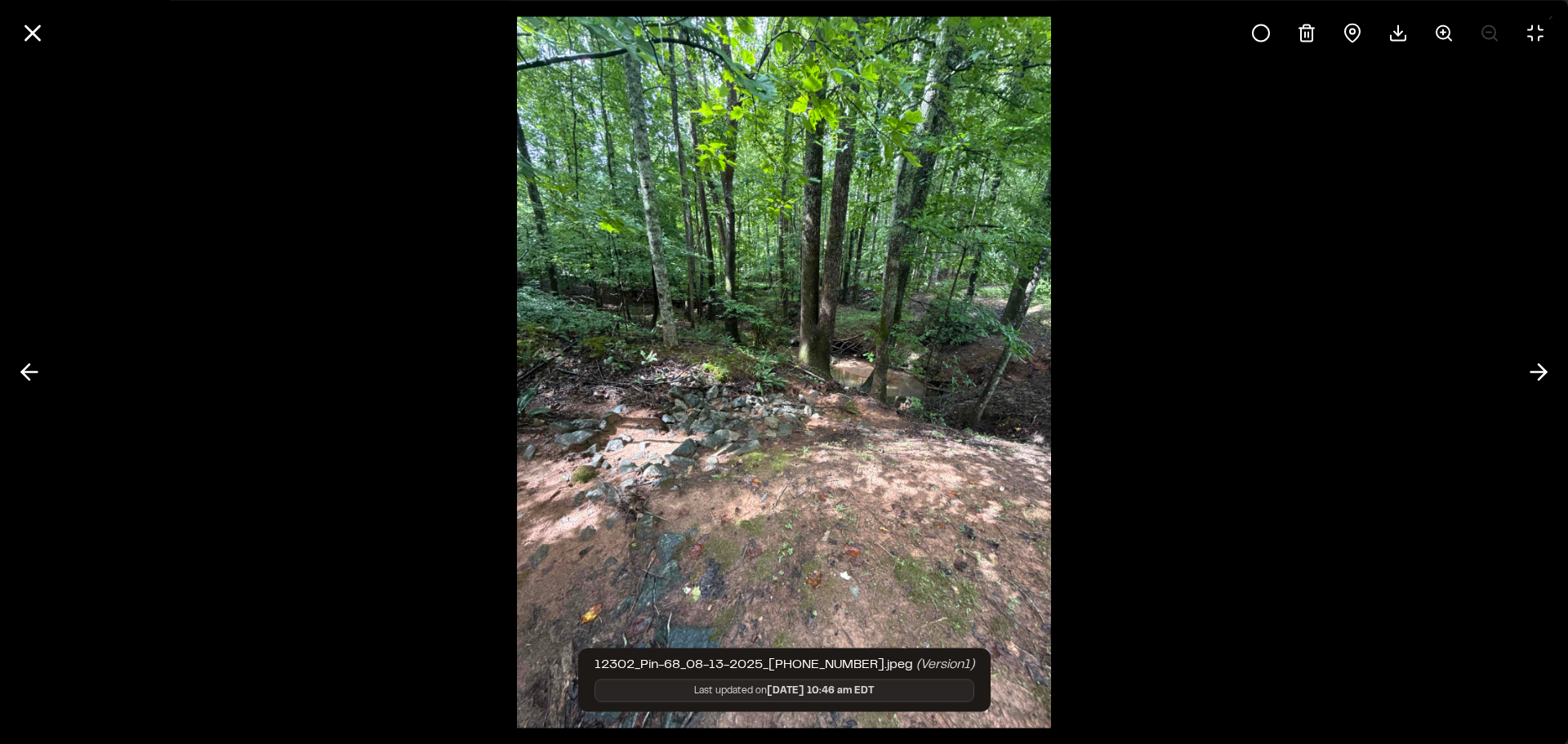
click at [470, 551] on div at bounding box center [784, 372] width 1568 height 744
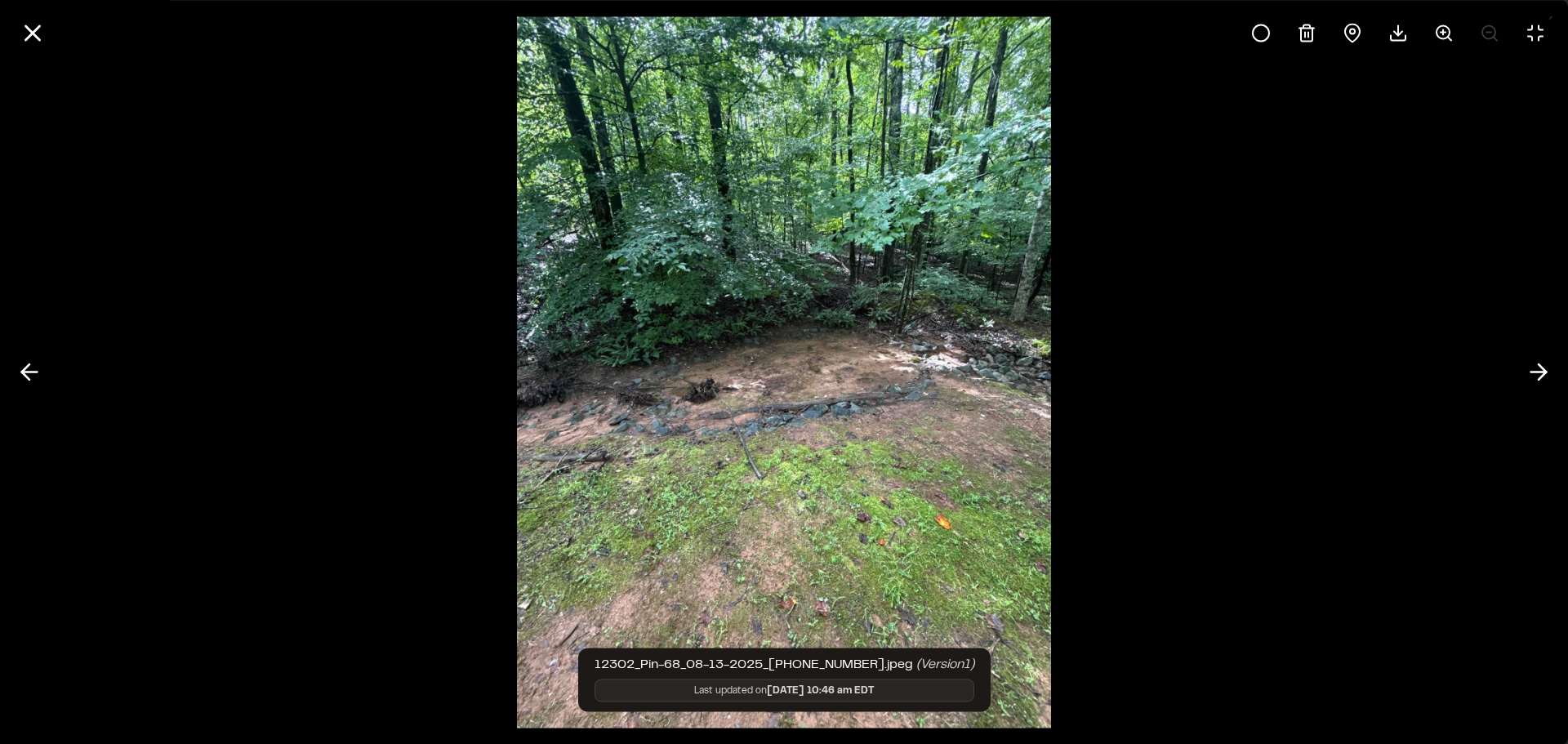
click at [309, 479] on div at bounding box center [784, 372] width 1568 height 744
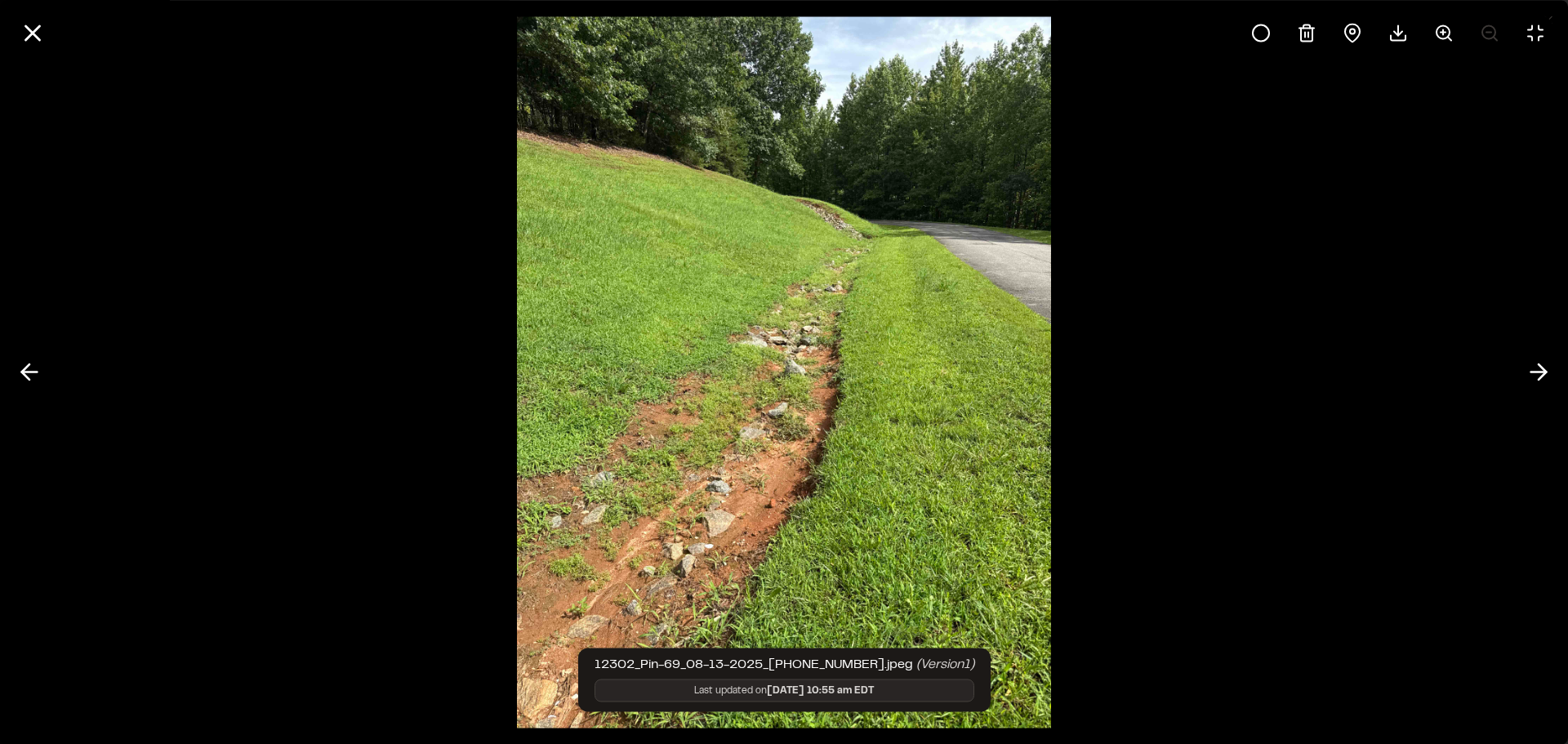
click at [479, 362] on div at bounding box center [784, 372] width 1568 height 744
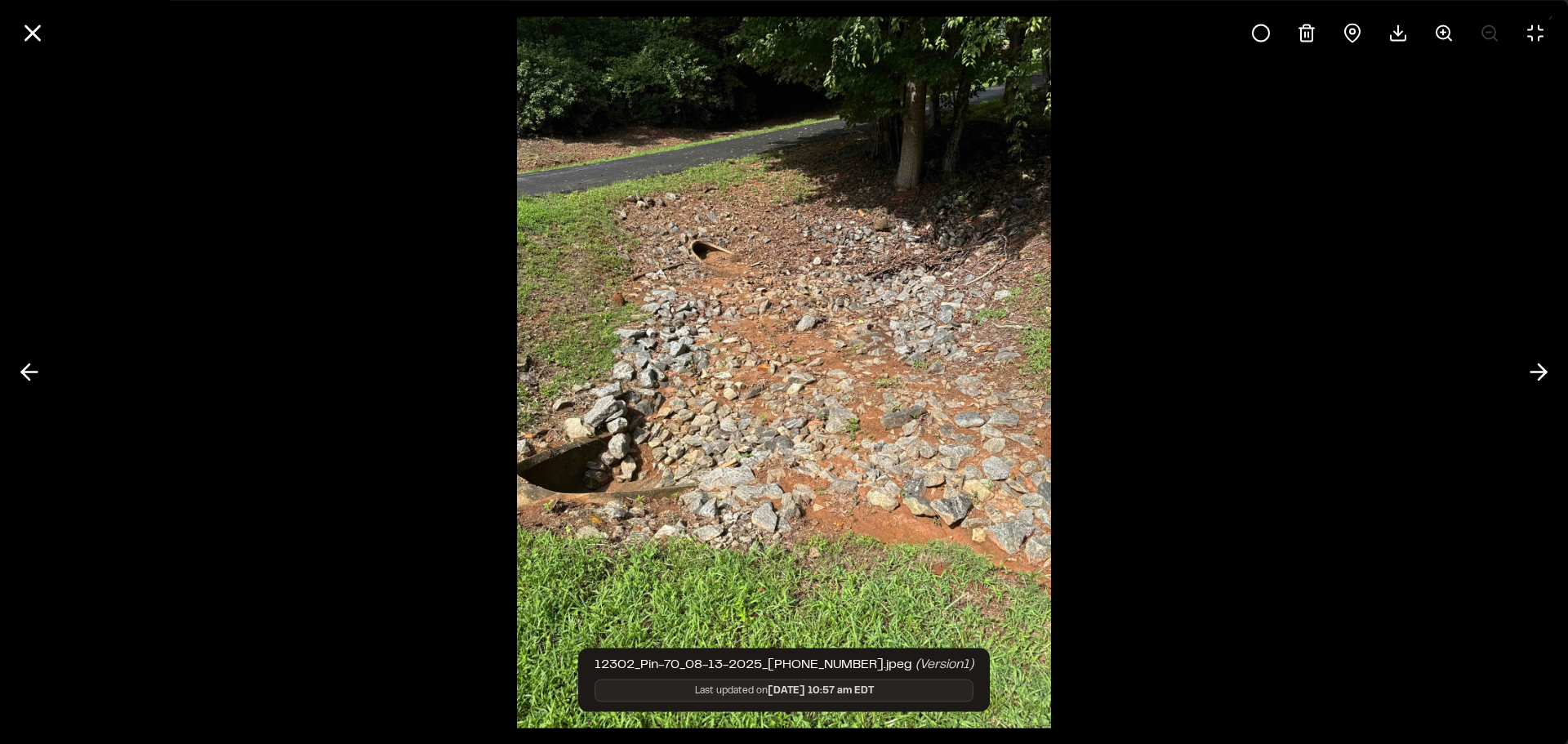
click at [264, 322] on div at bounding box center [784, 372] width 1568 height 744
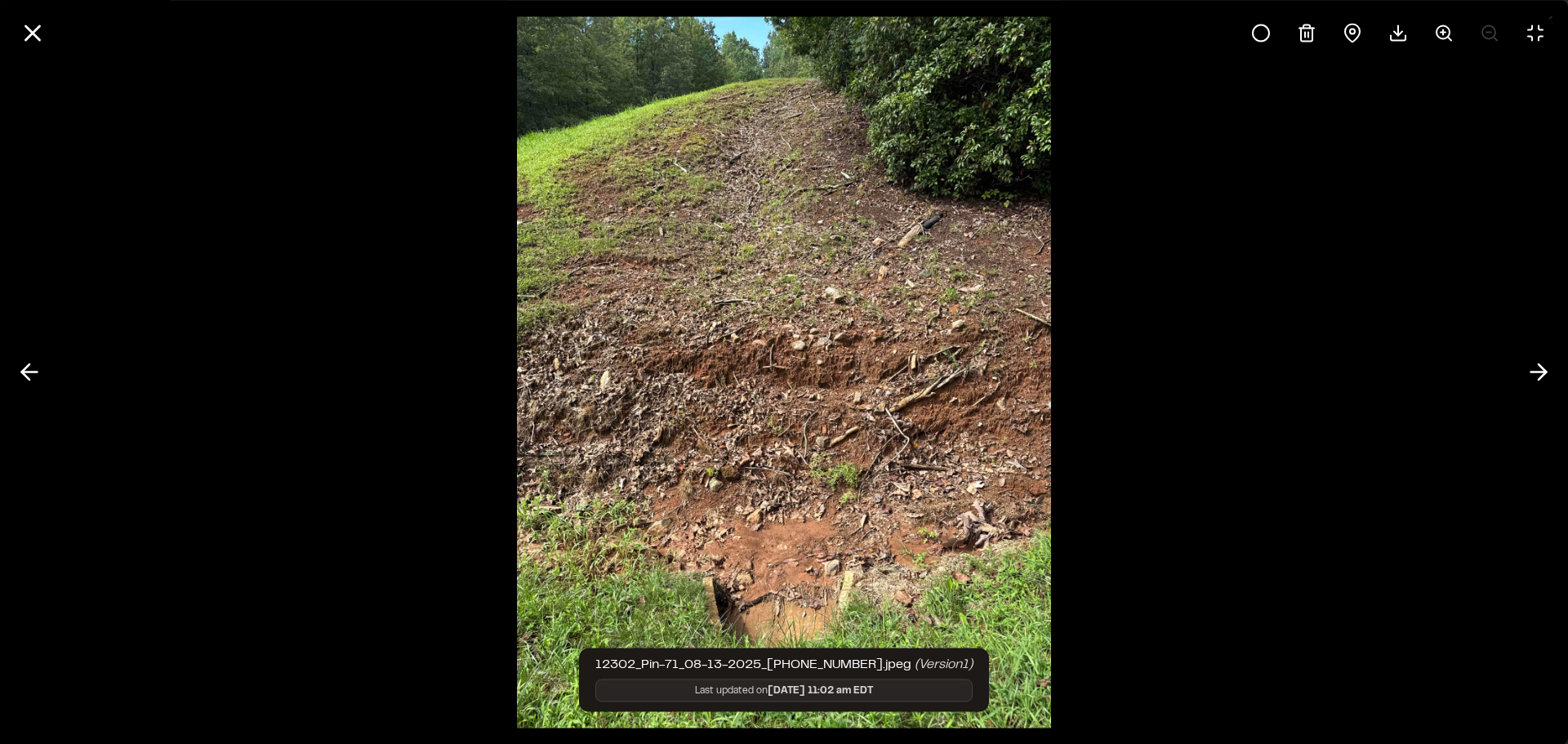
click at [404, 470] on div at bounding box center [784, 372] width 1568 height 744
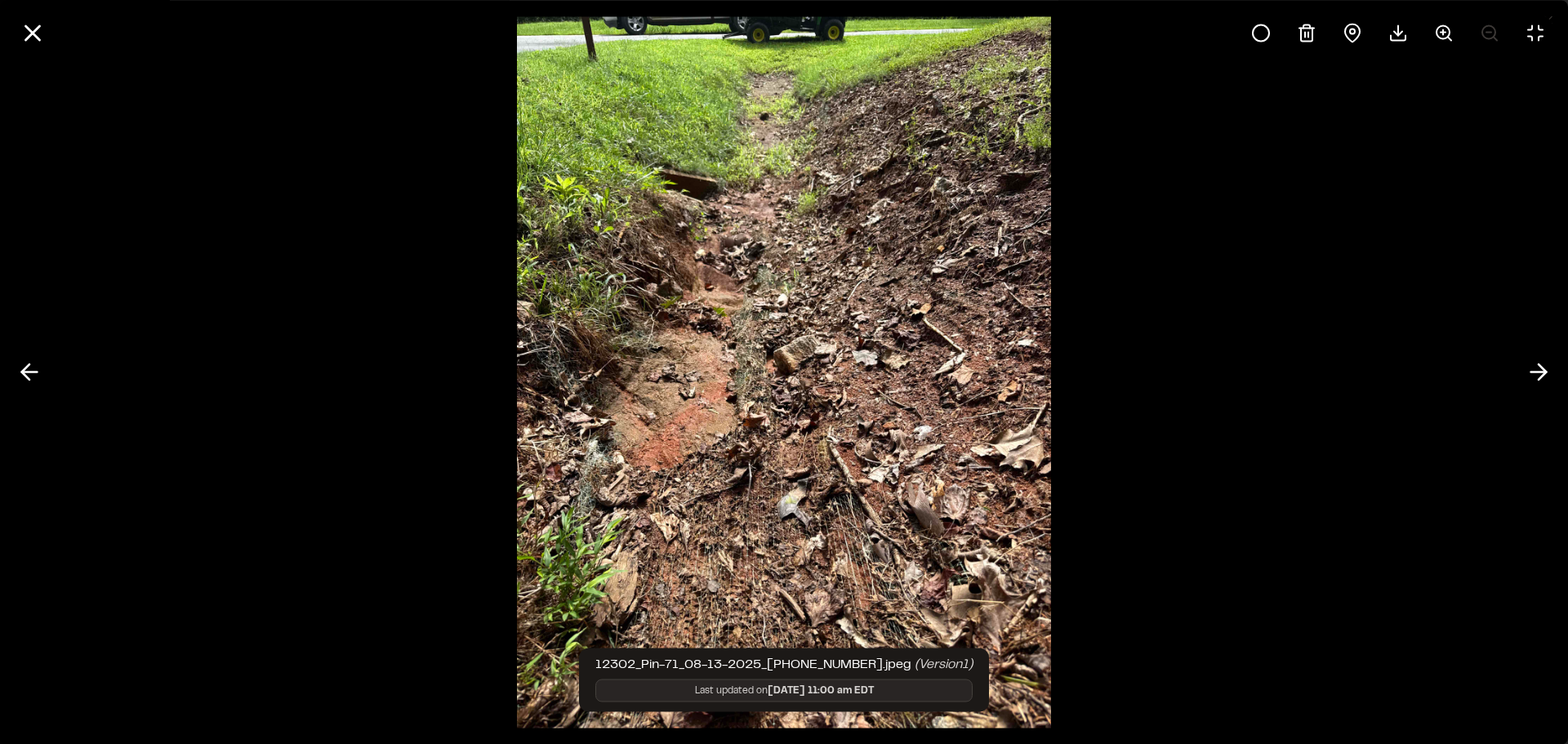
click at [809, 416] on img at bounding box center [784, 372] width 534 height 744
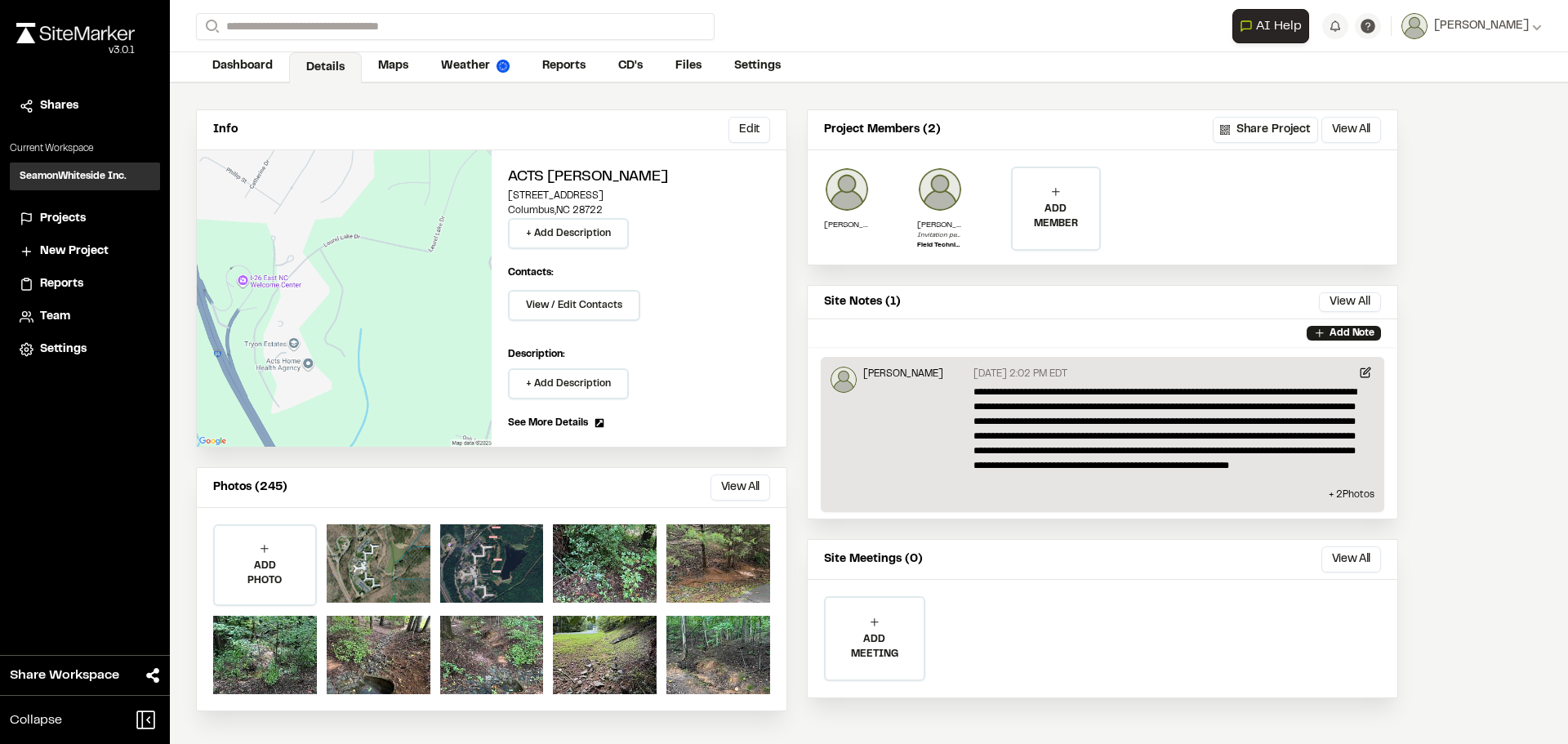
click at [746, 483] on button "View All" at bounding box center [740, 488] width 60 height 26
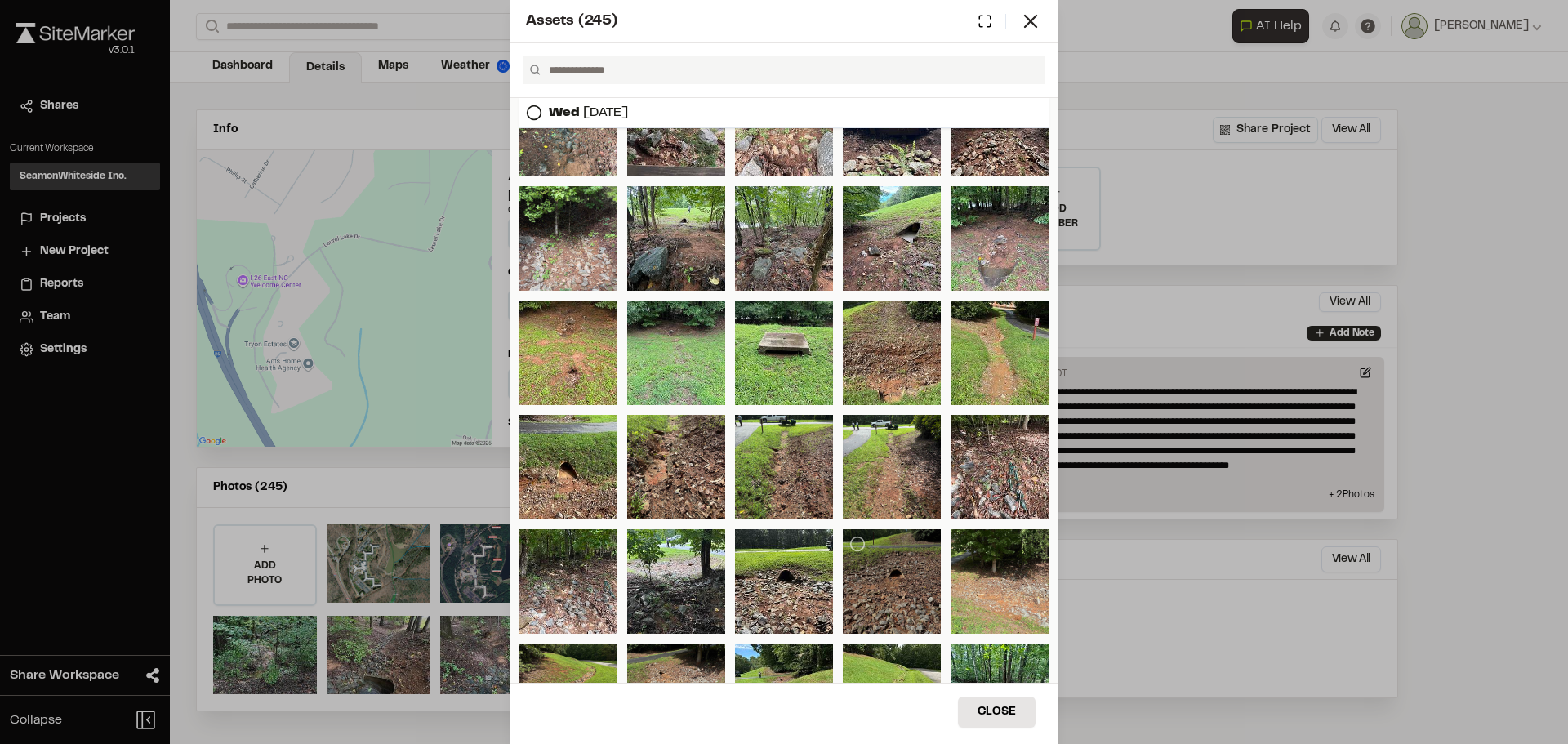
scroll to position [348, 0]
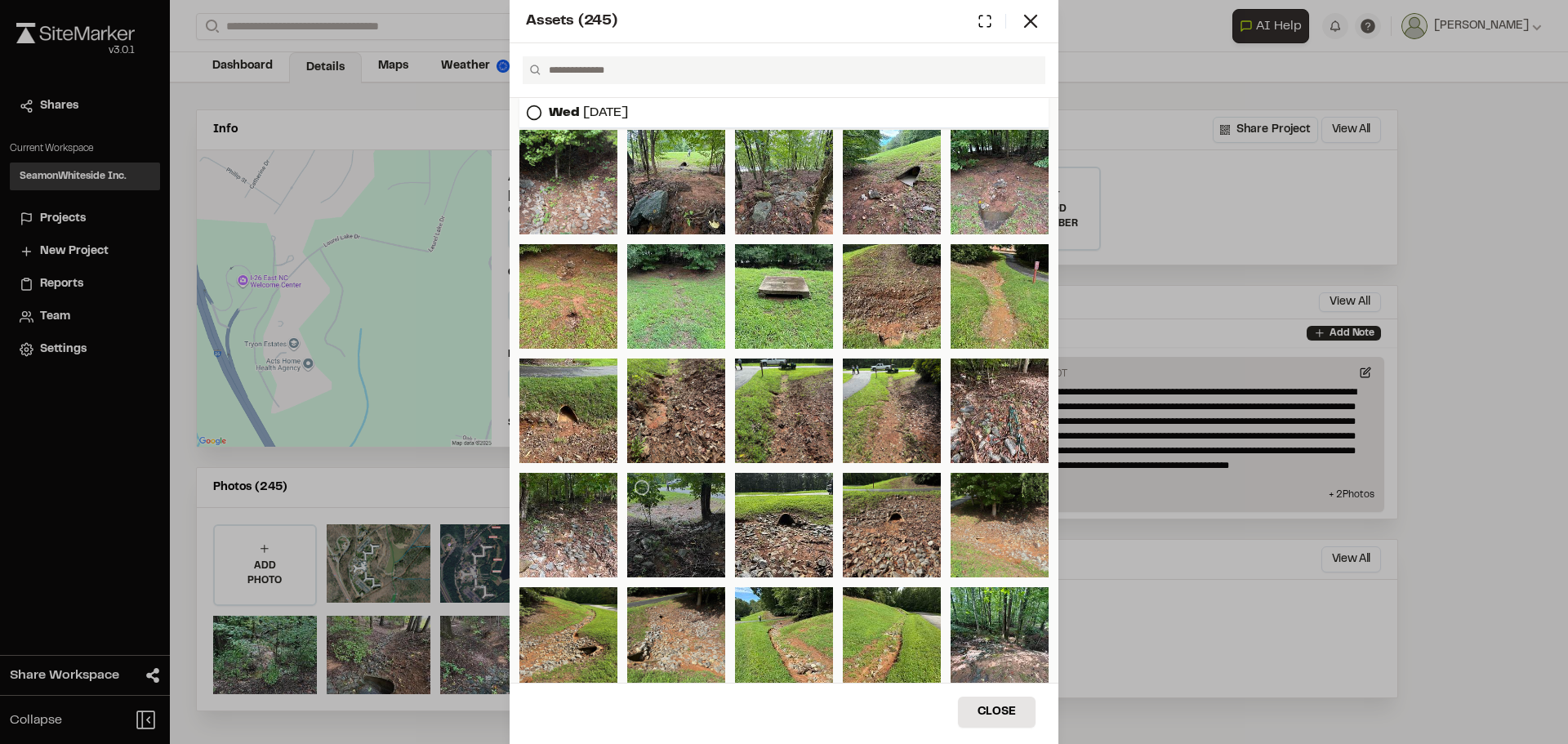
click at [667, 521] on div at bounding box center [676, 525] width 98 height 104
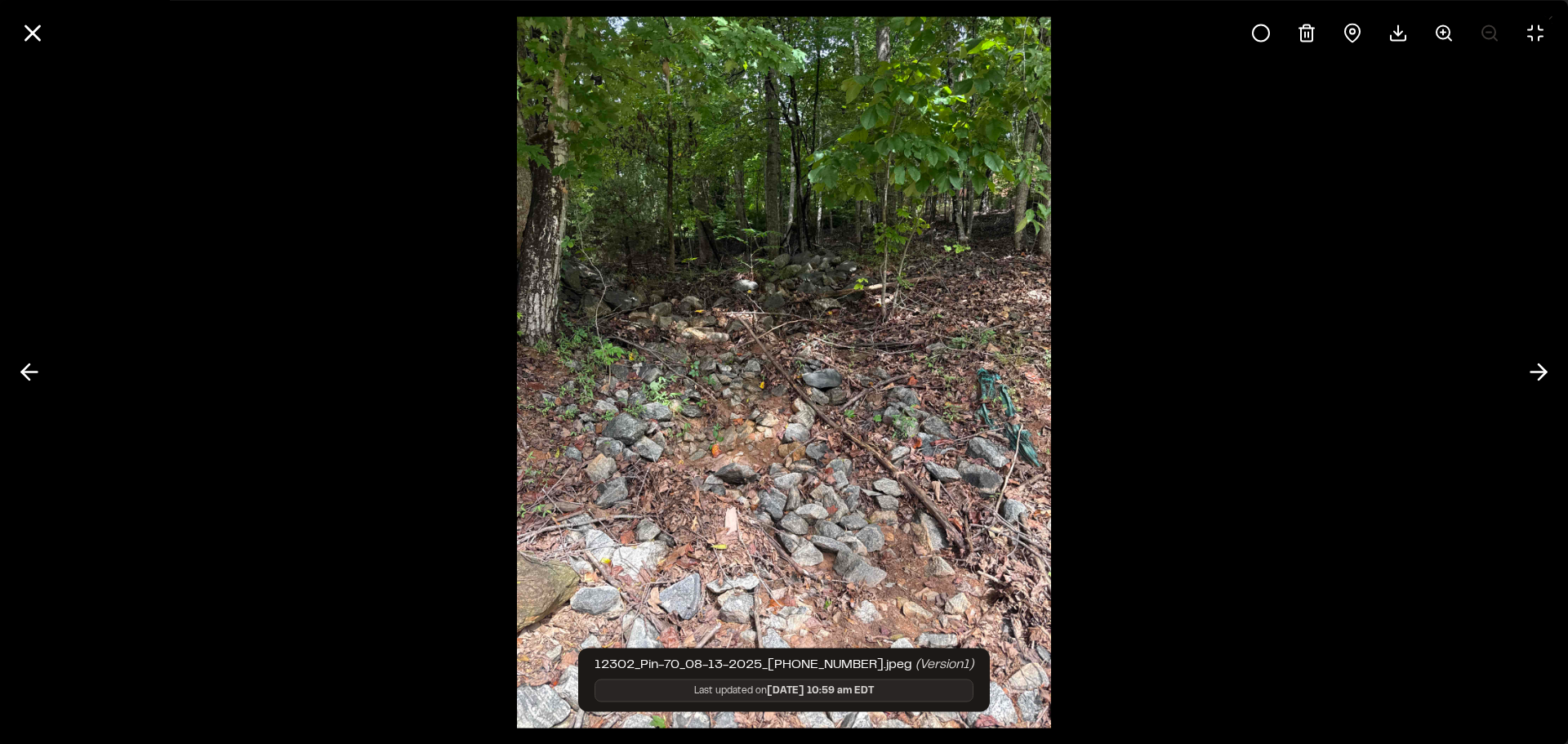
click at [620, 459] on img at bounding box center [784, 372] width 534 height 744
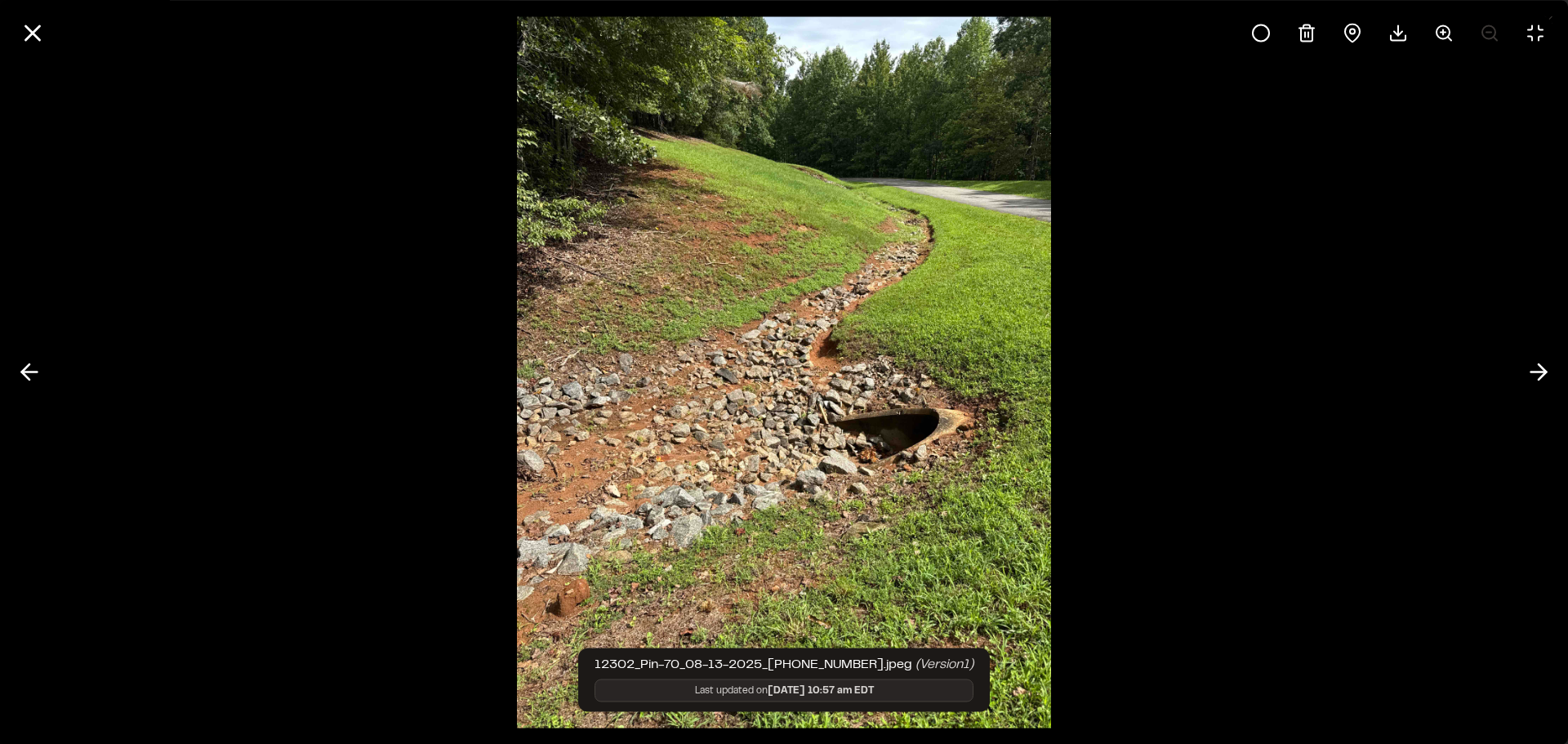
click at [402, 387] on div at bounding box center [784, 372] width 1568 height 744
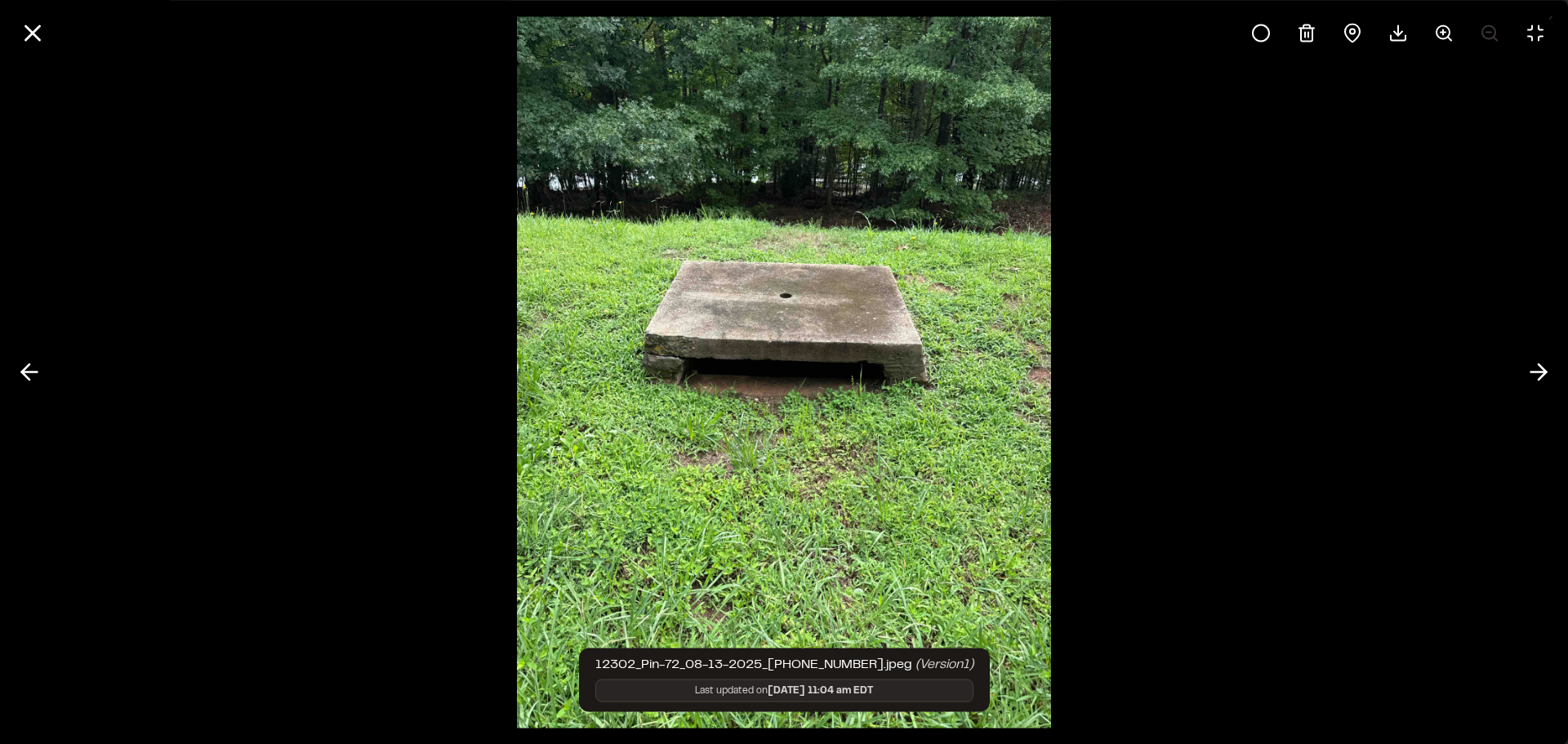
drag, startPoint x: 422, startPoint y: 405, endPoint x: 433, endPoint y: 405, distance: 11.0
click at [422, 405] on div at bounding box center [784, 372] width 1568 height 744
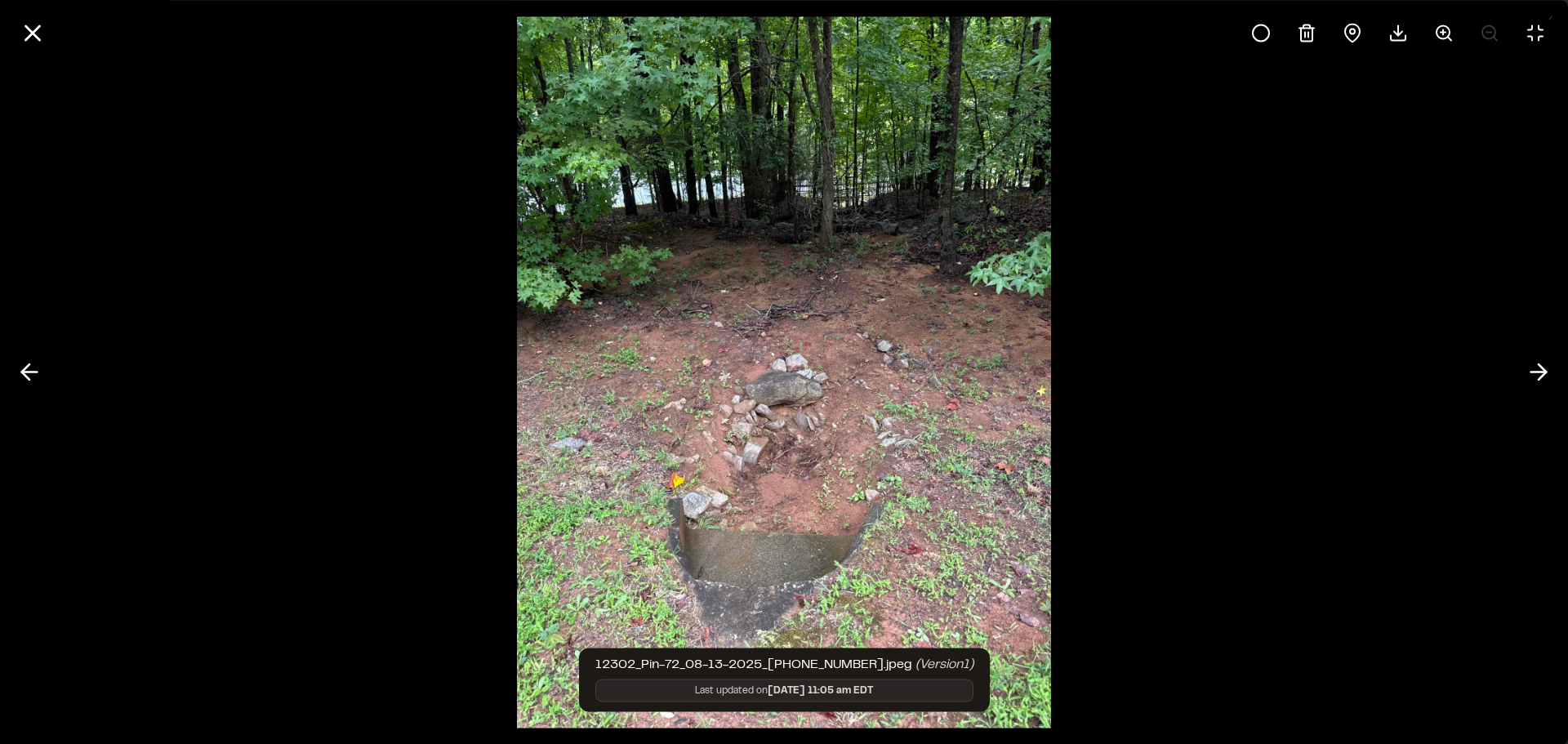
click at [419, 383] on div at bounding box center [784, 372] width 1568 height 744
click at [351, 351] on div at bounding box center [784, 372] width 1568 height 744
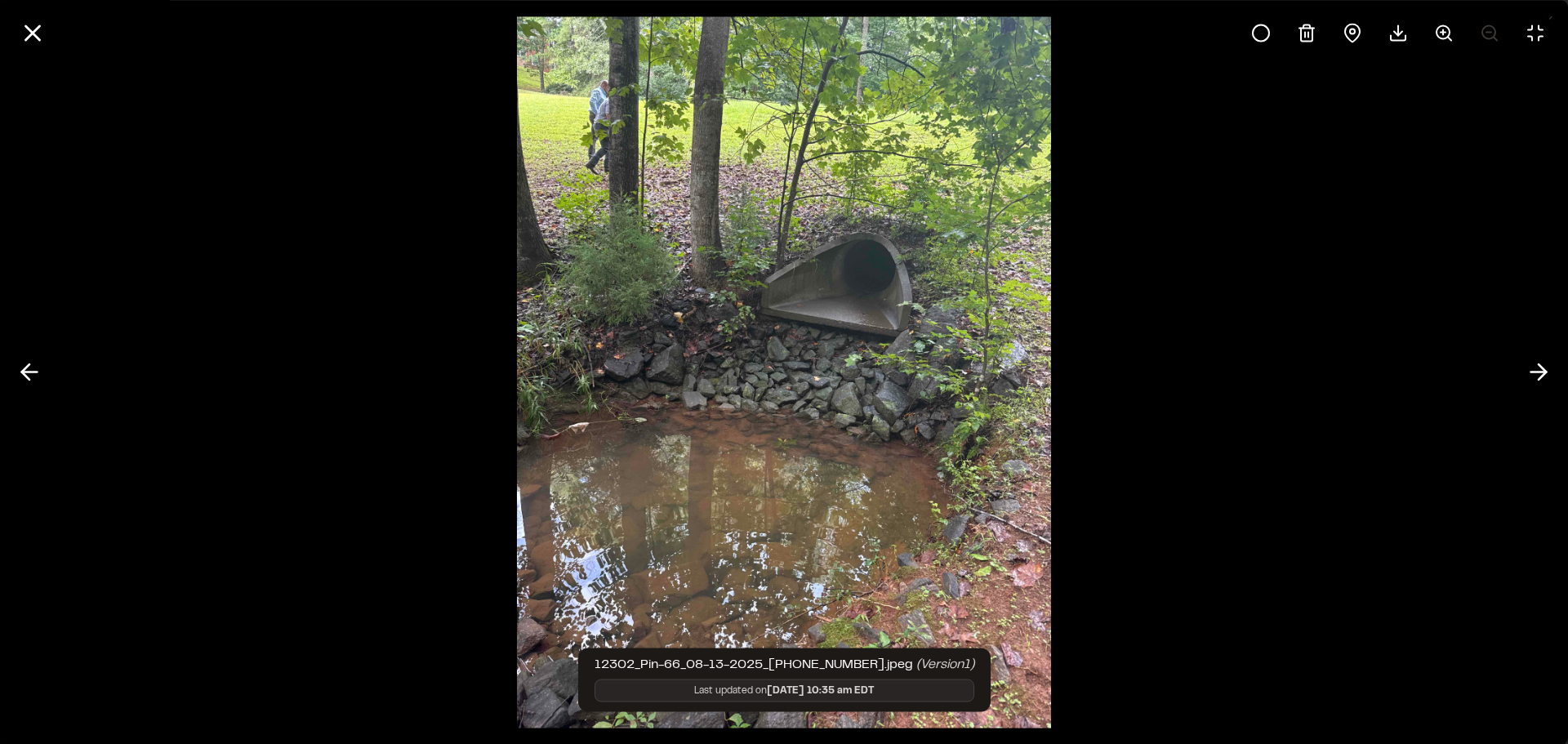
click at [711, 388] on img at bounding box center [784, 372] width 534 height 744
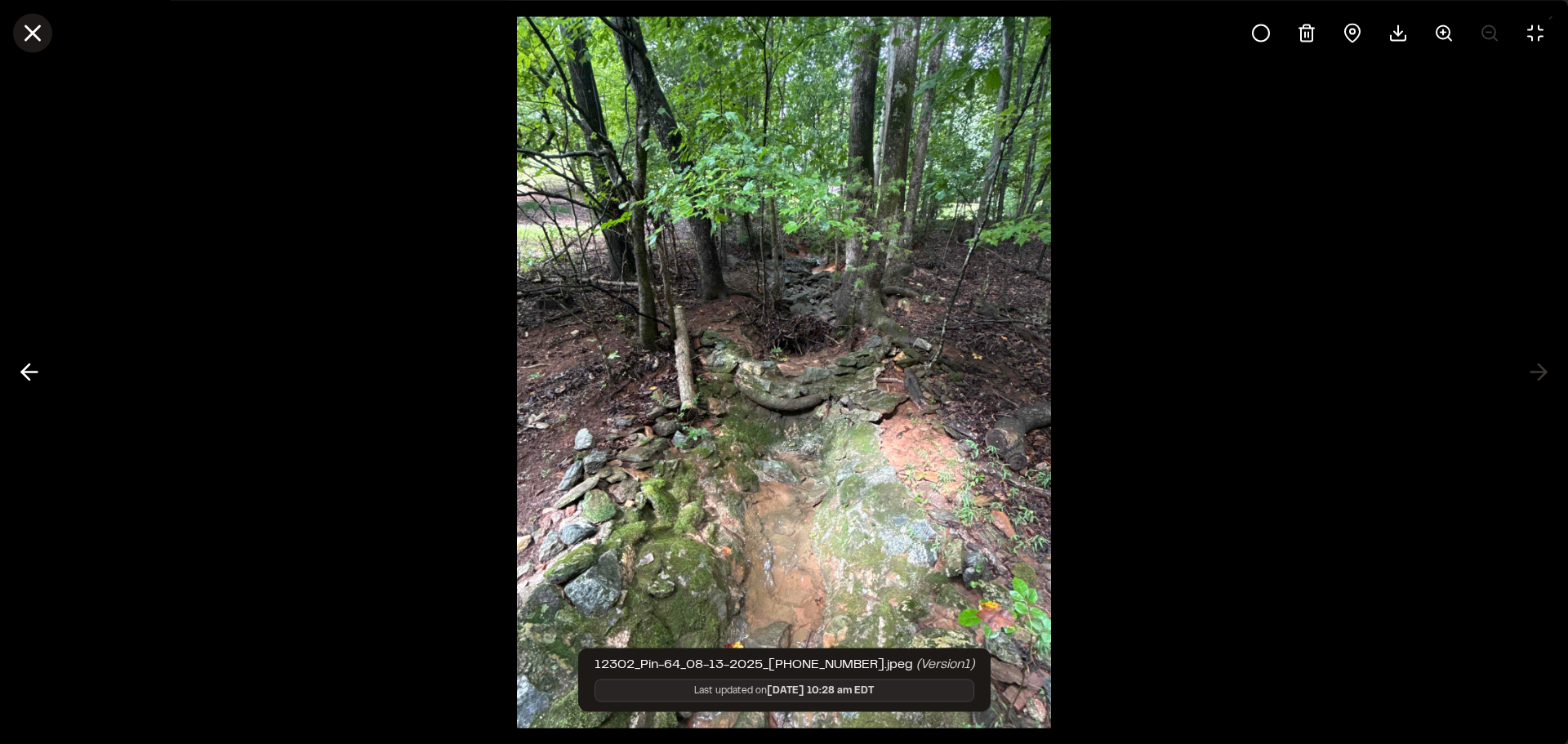
click at [21, 31] on icon at bounding box center [33, 33] width 28 height 28
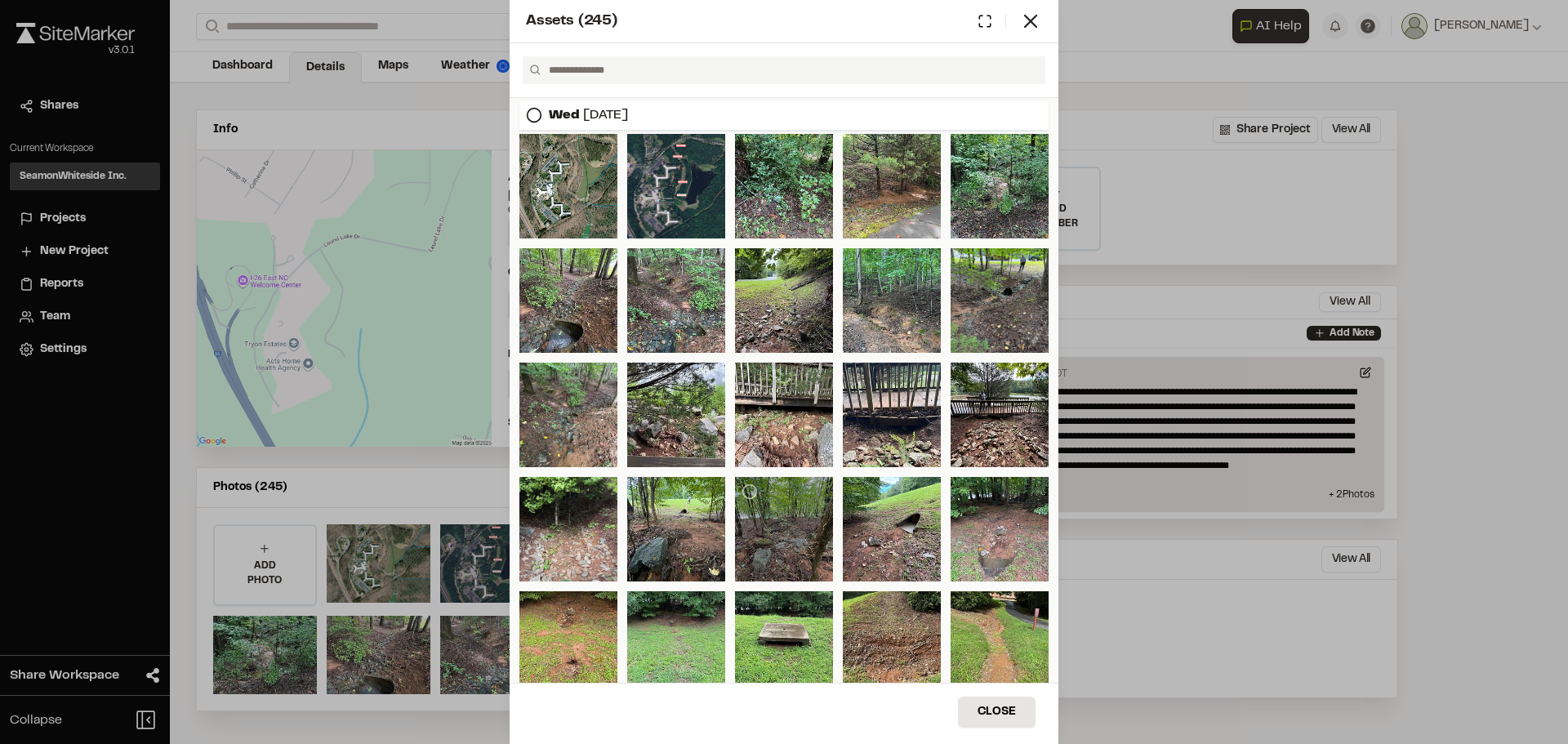
scroll to position [0, 0]
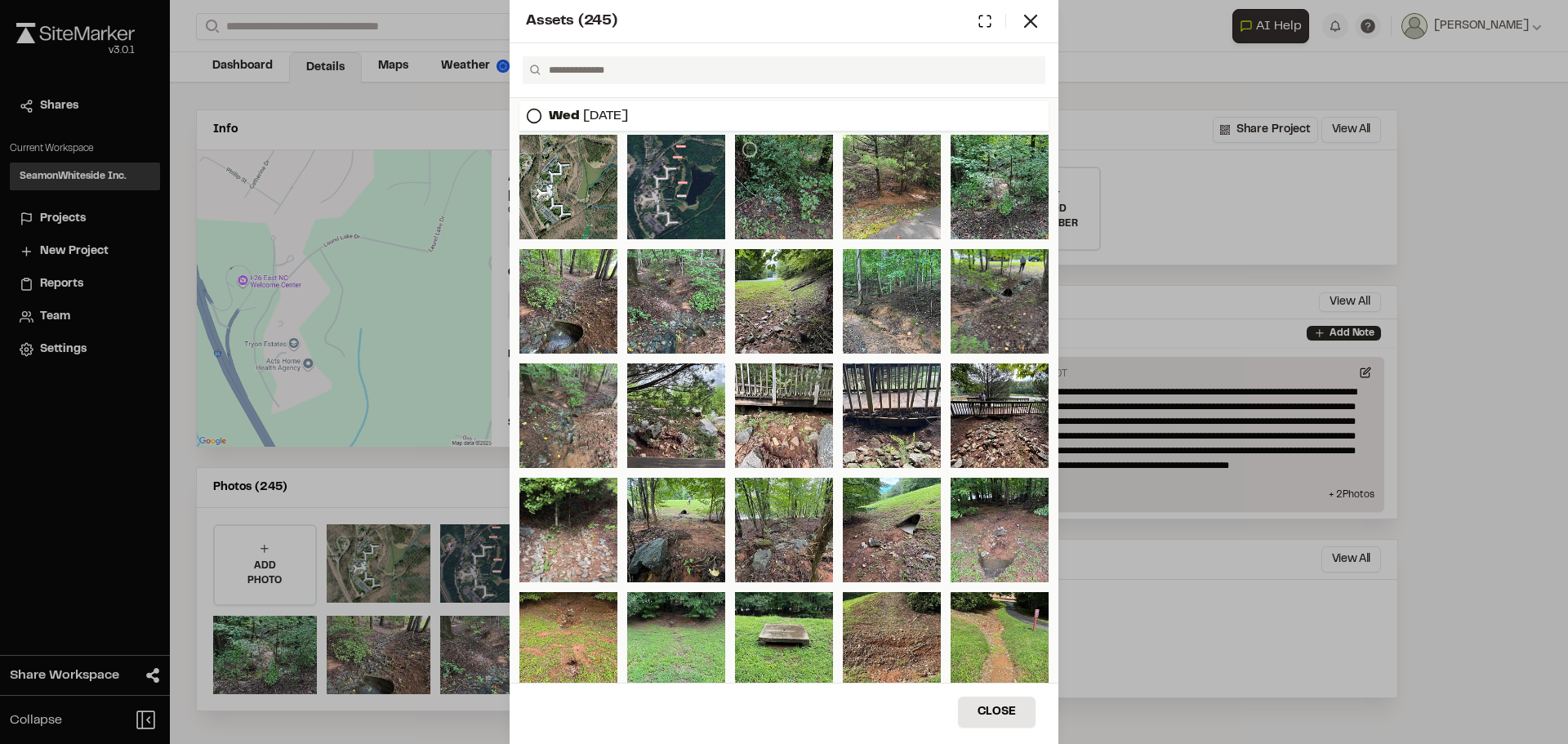
click at [785, 206] on div at bounding box center [783, 186] width 98 height 104
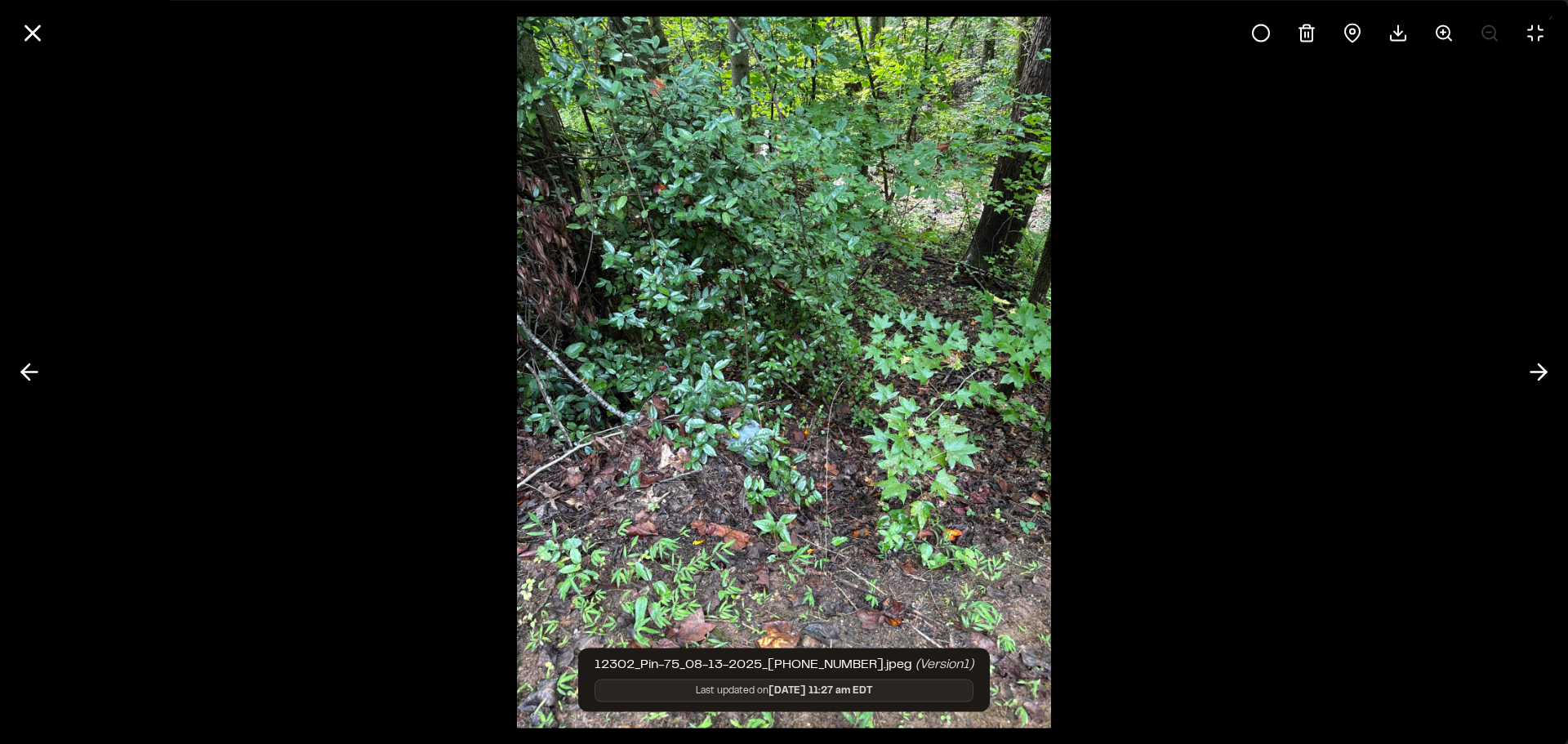
click at [1352, 219] on div at bounding box center [784, 372] width 1568 height 744
click at [25, 36] on icon at bounding box center [33, 33] width 28 height 28
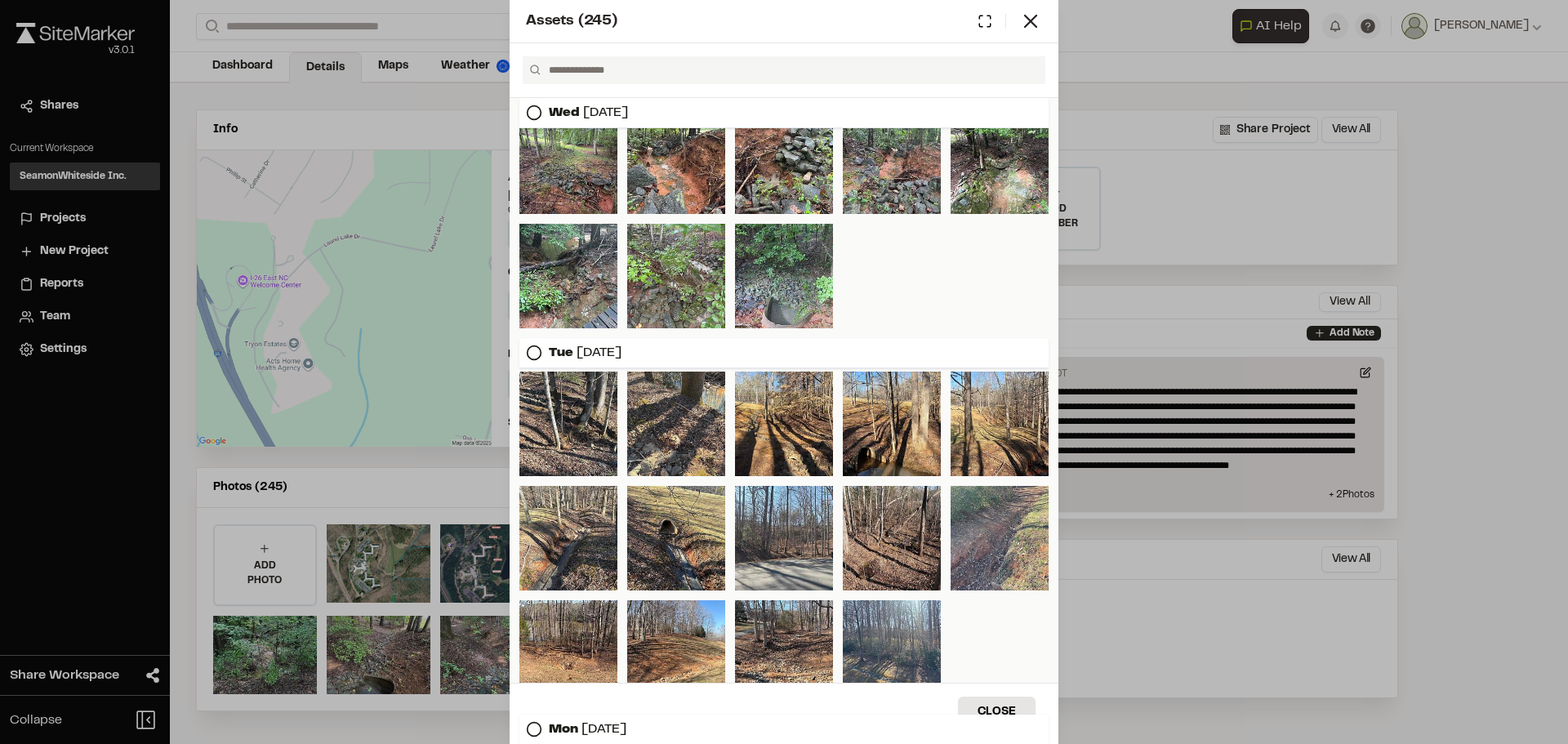
scroll to position [1198, 0]
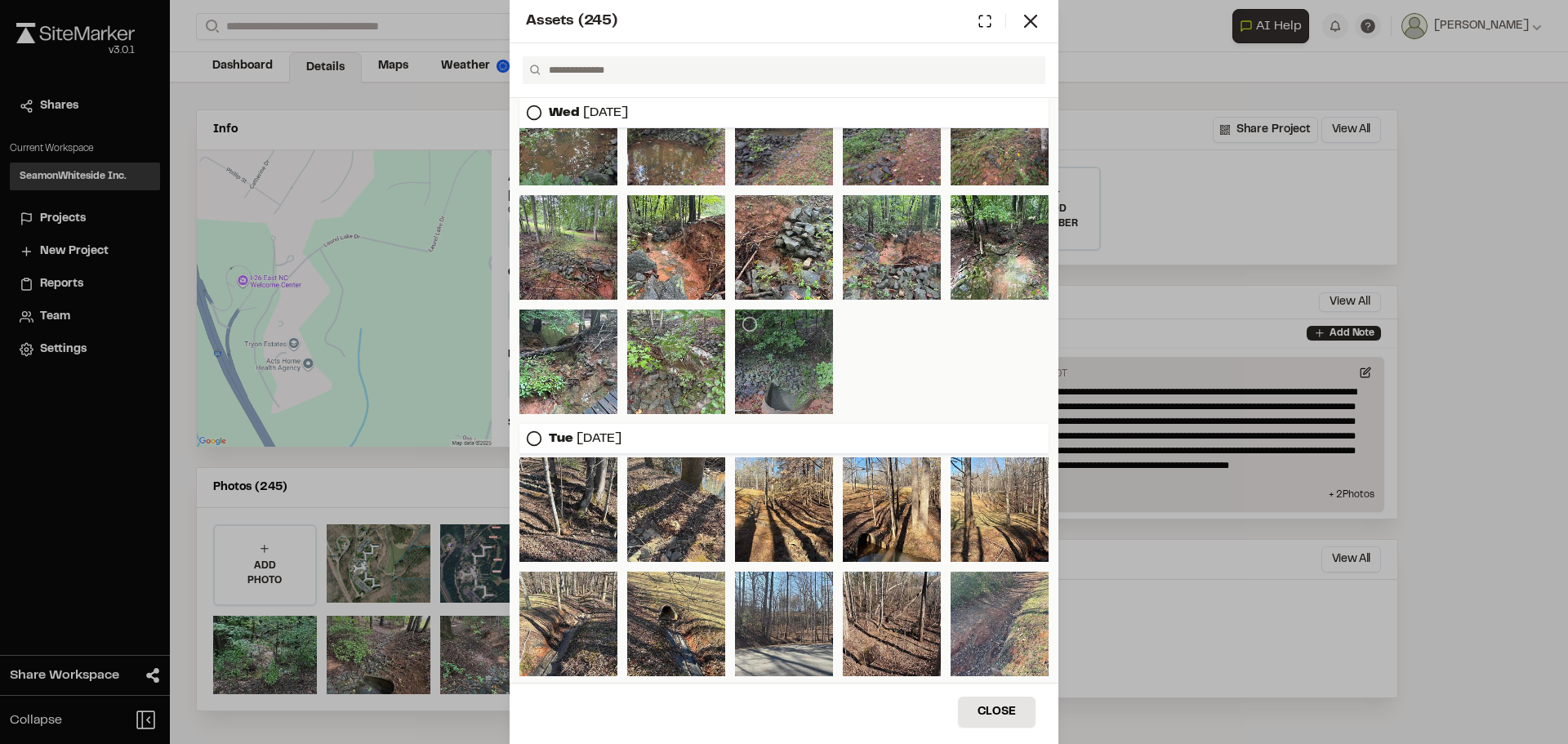
click at [788, 390] on div at bounding box center [783, 361] width 98 height 104
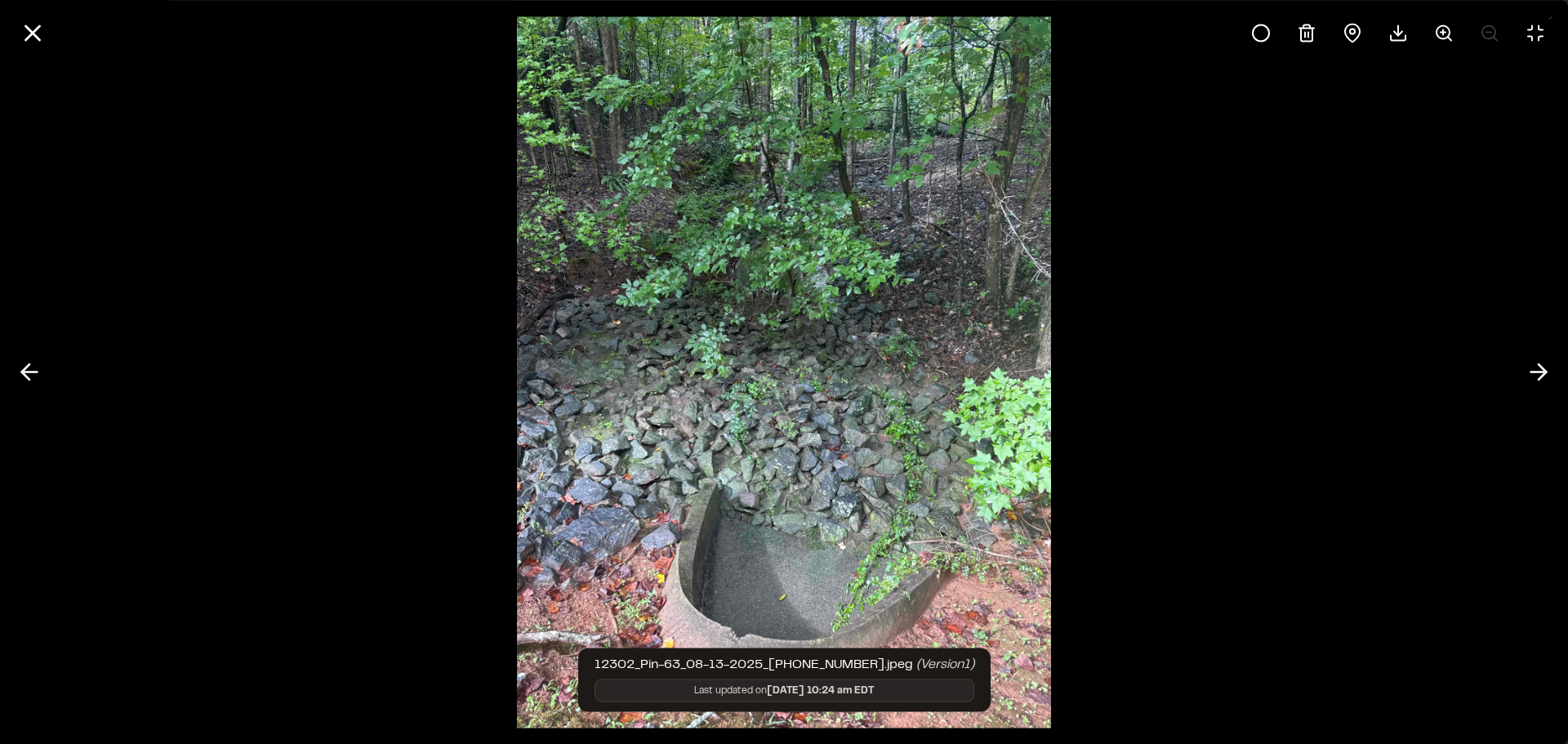
click at [287, 463] on div at bounding box center [784, 372] width 1568 height 744
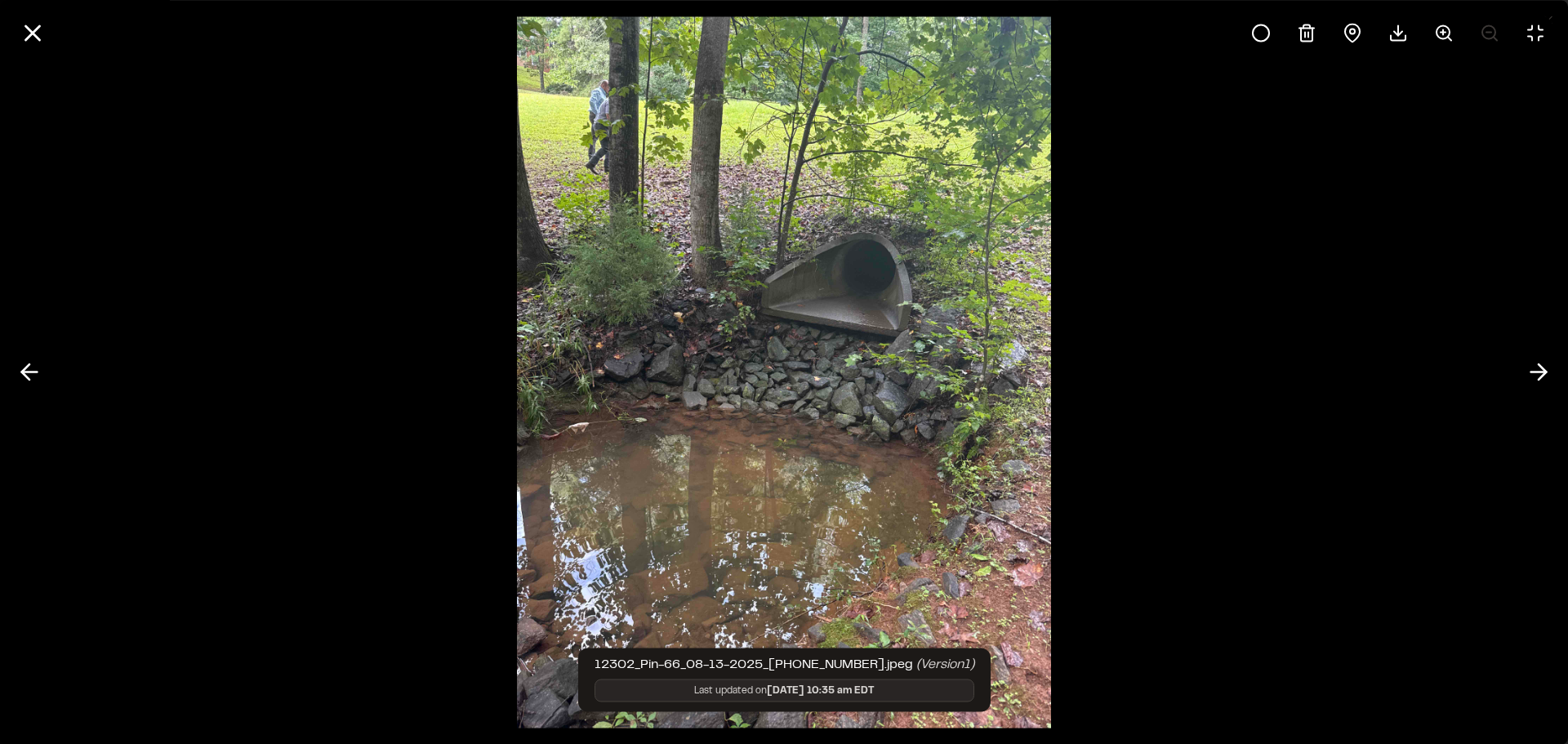
click at [309, 465] on div at bounding box center [784, 372] width 1568 height 744
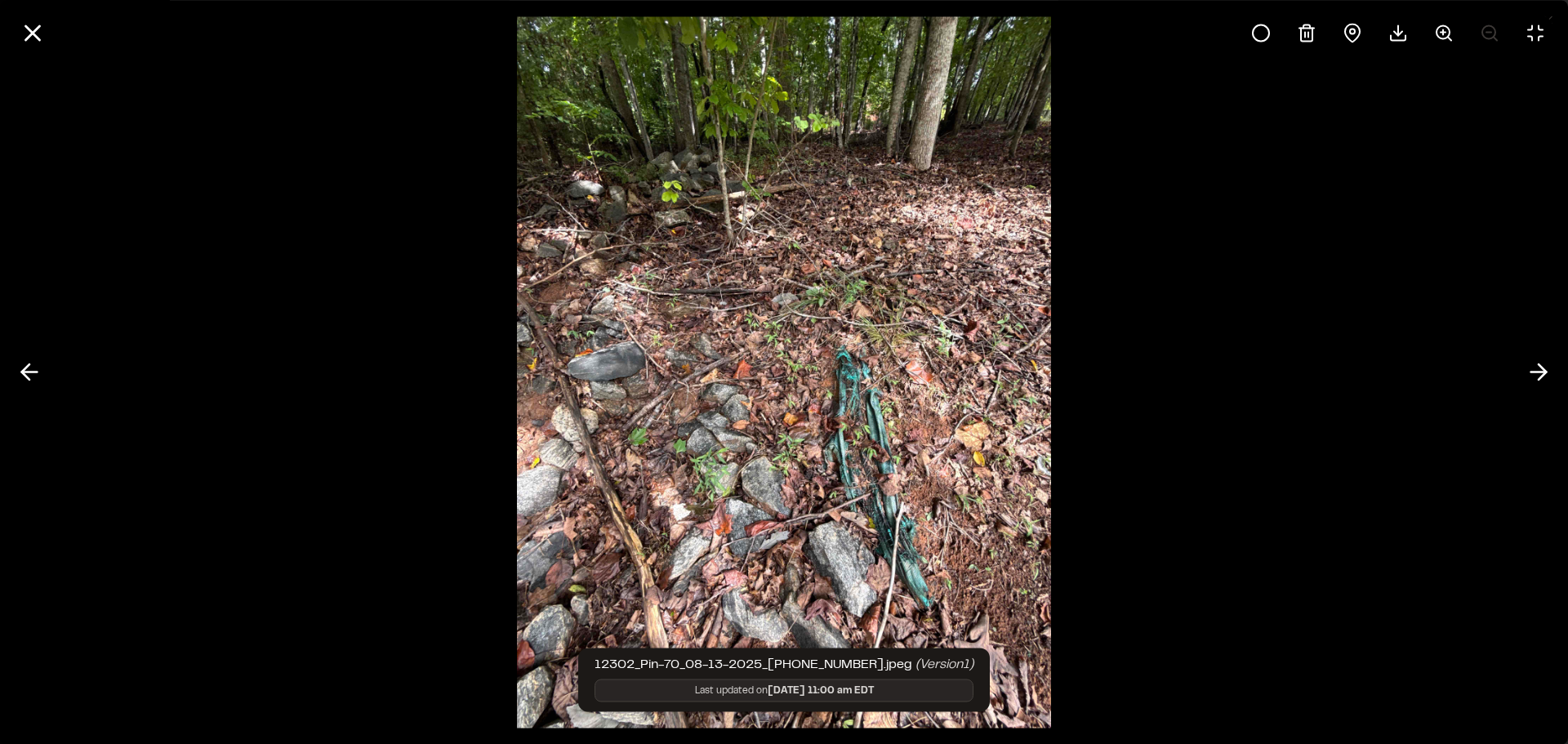
click at [424, 471] on div at bounding box center [784, 372] width 1568 height 744
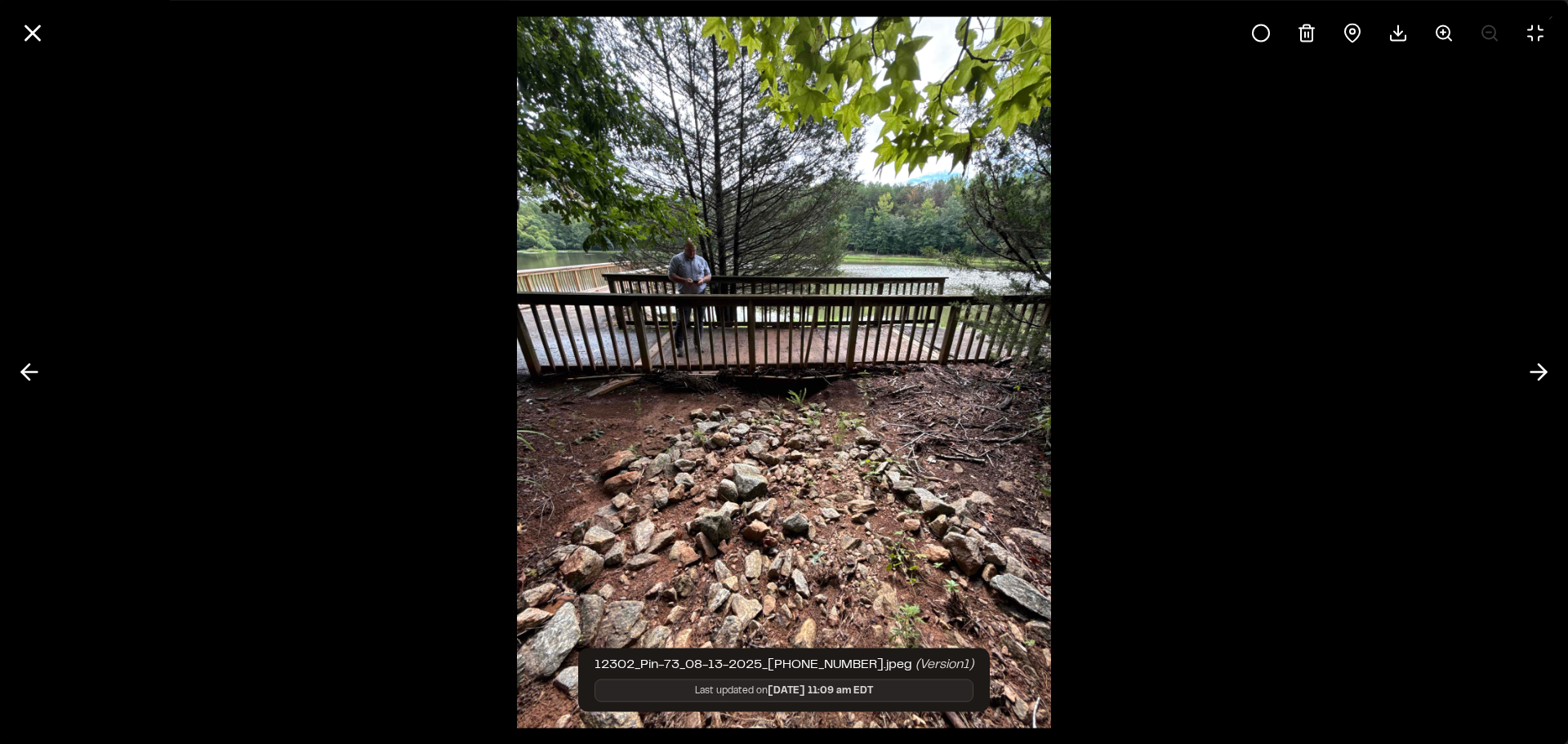
click at [474, 422] on div at bounding box center [784, 372] width 1568 height 744
click at [528, 514] on img at bounding box center [784, 372] width 534 height 744
click at [259, 427] on div at bounding box center [784, 372] width 1568 height 744
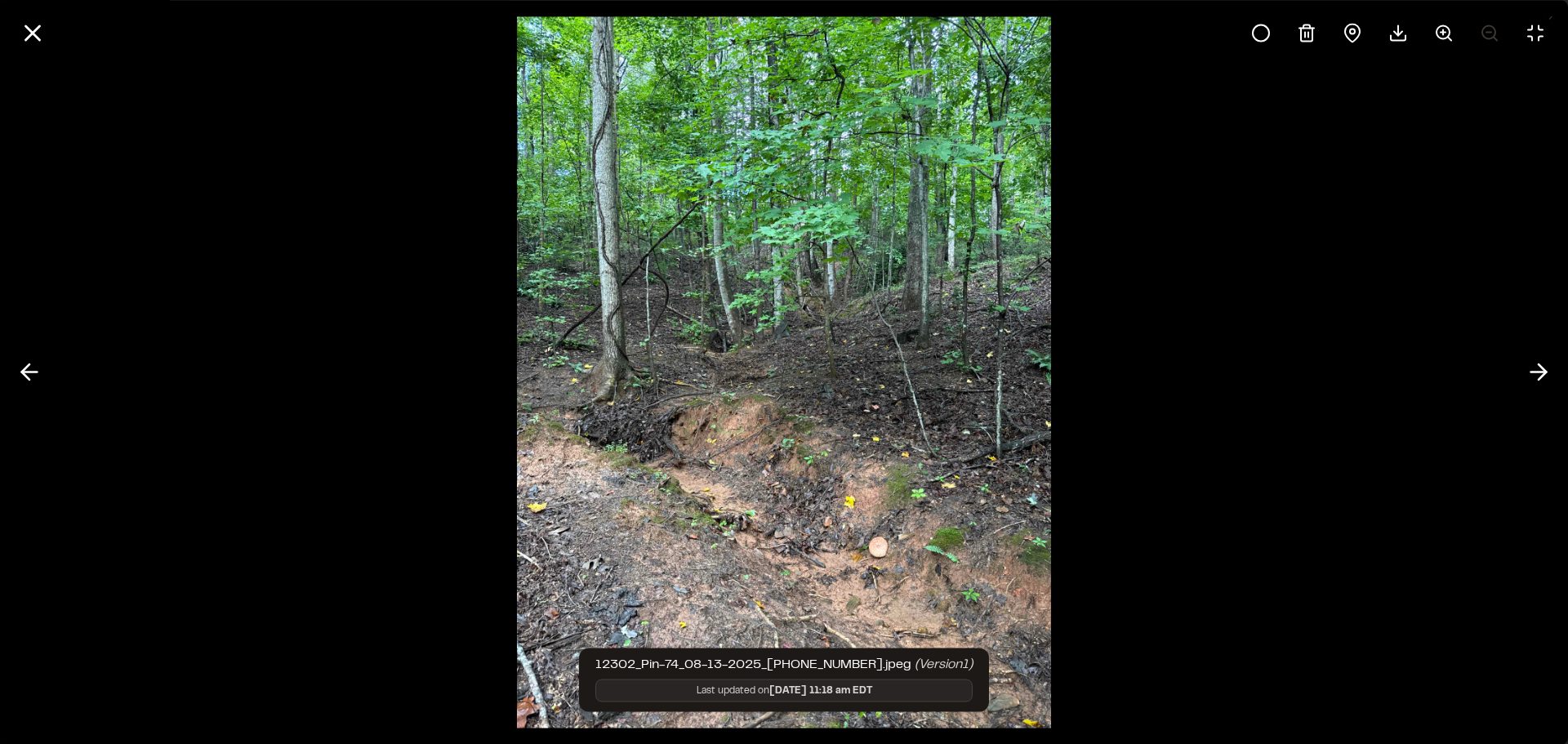
click at [434, 495] on div at bounding box center [784, 372] width 1568 height 744
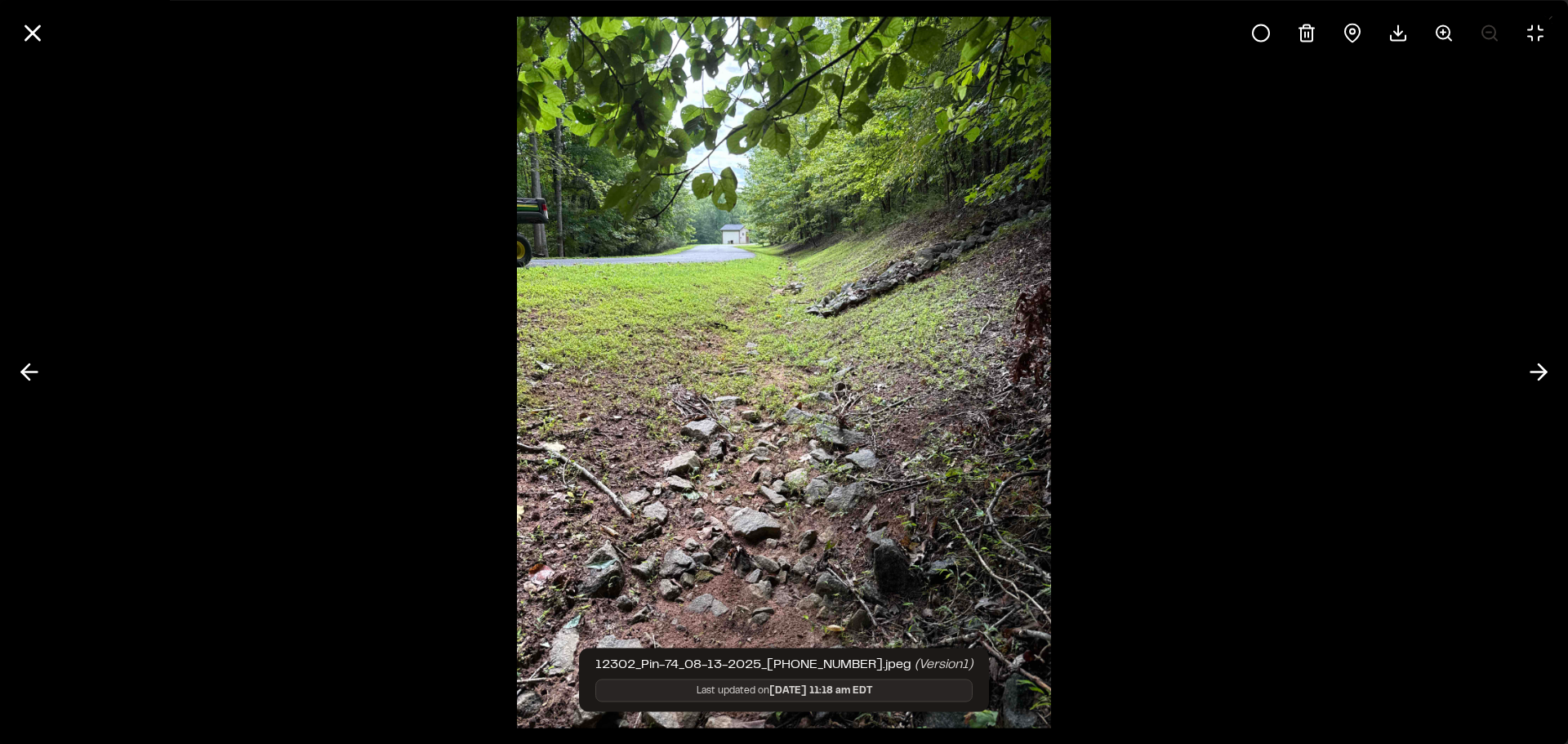
click at [477, 462] on div at bounding box center [784, 372] width 1568 height 744
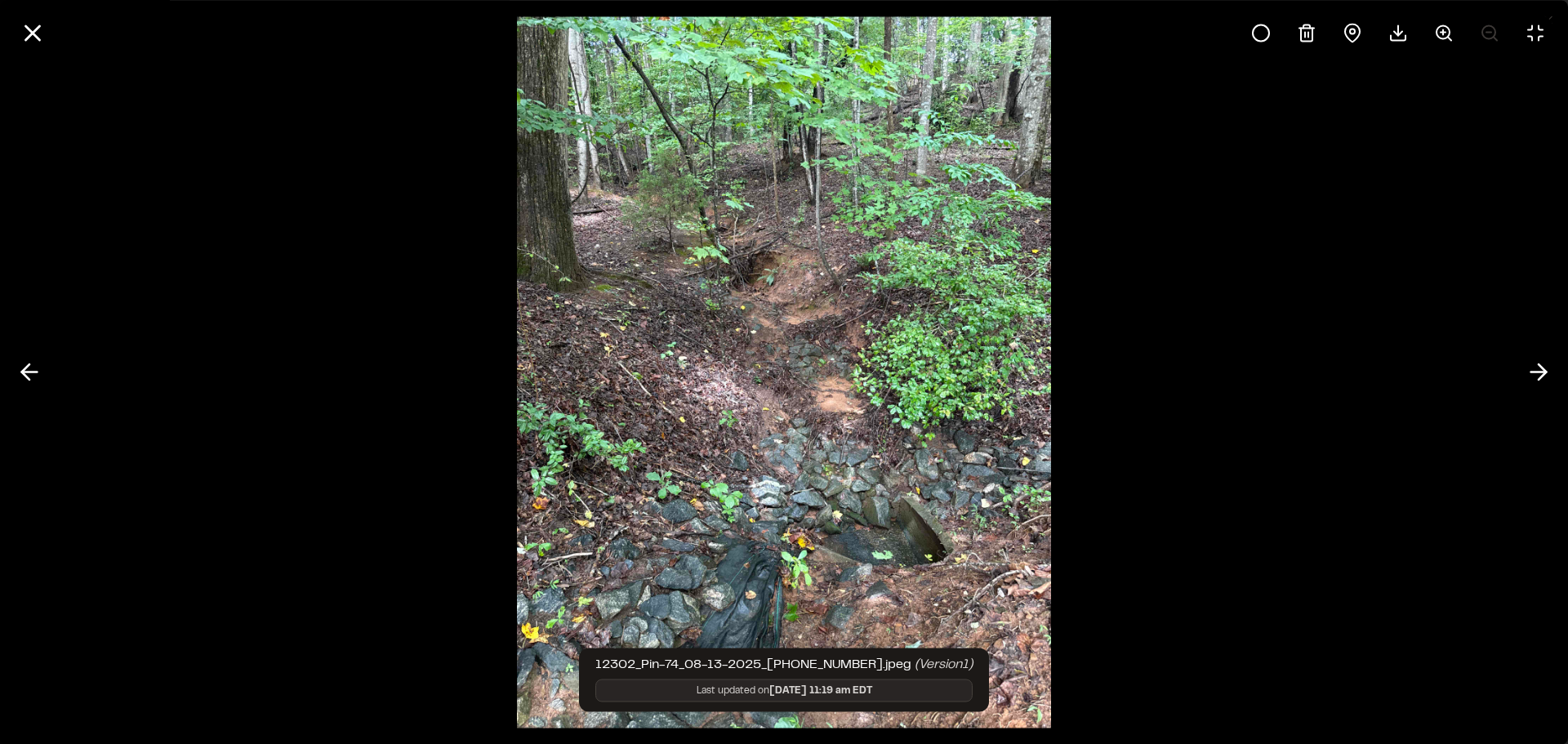
click at [387, 415] on div at bounding box center [784, 372] width 1568 height 744
click at [437, 383] on div at bounding box center [784, 372] width 1568 height 744
click at [495, 468] on div at bounding box center [784, 372] width 1568 height 744
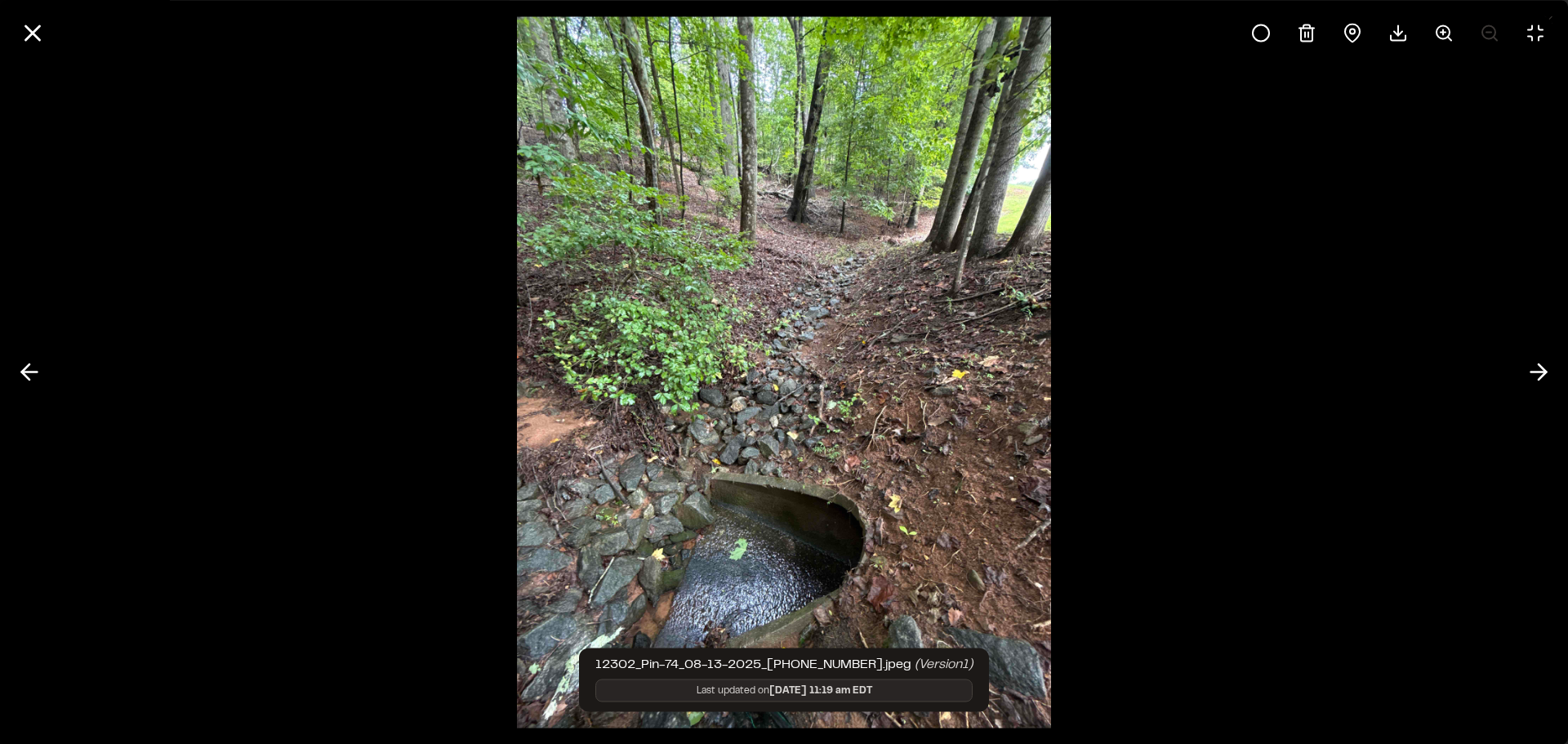
click at [423, 372] on div at bounding box center [784, 372] width 1568 height 744
click at [387, 379] on div at bounding box center [784, 372] width 1568 height 744
